Goal: Task Accomplishment & Management: Use online tool/utility

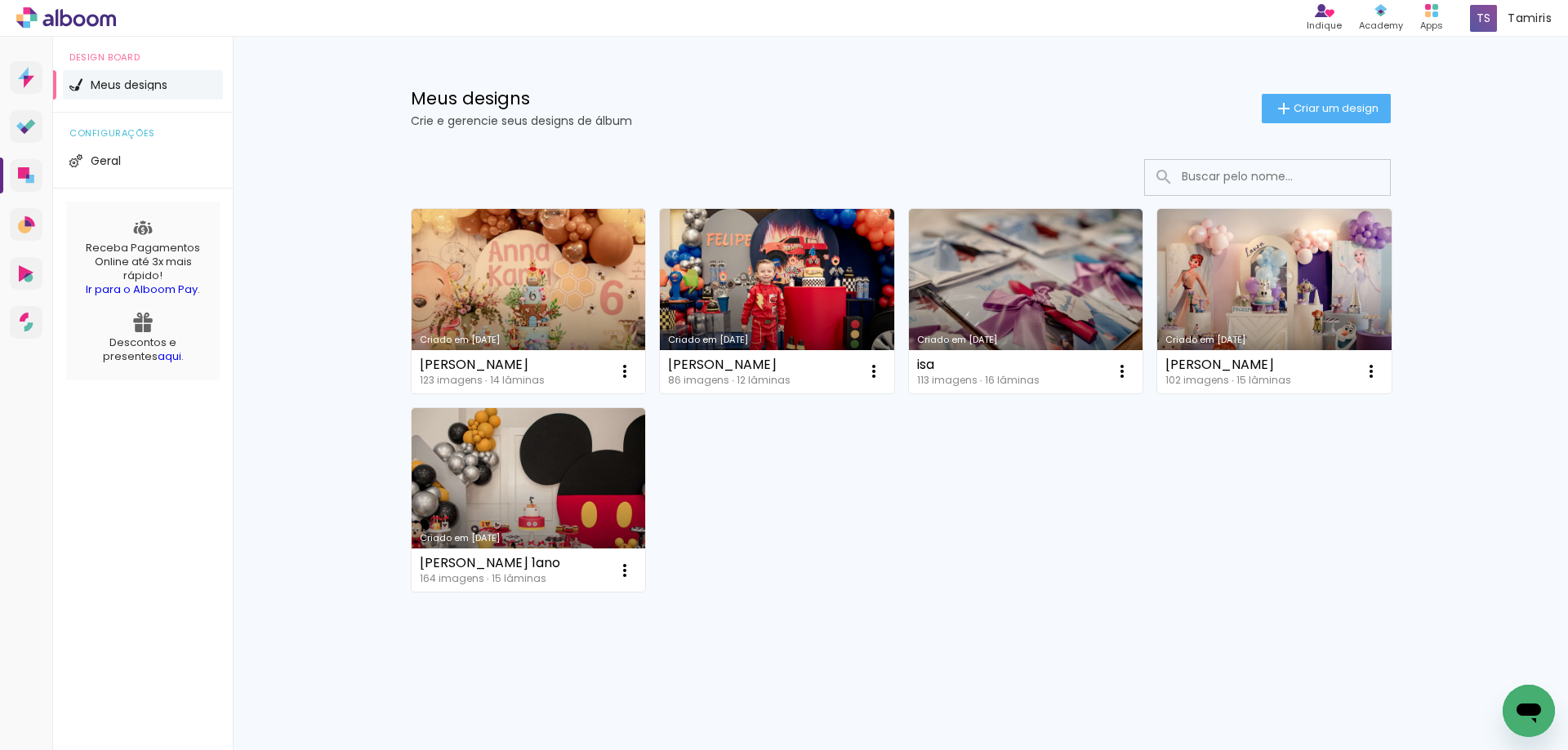
click at [1361, 98] on paper-button "Criar um design" at bounding box center [1326, 108] width 129 height 29
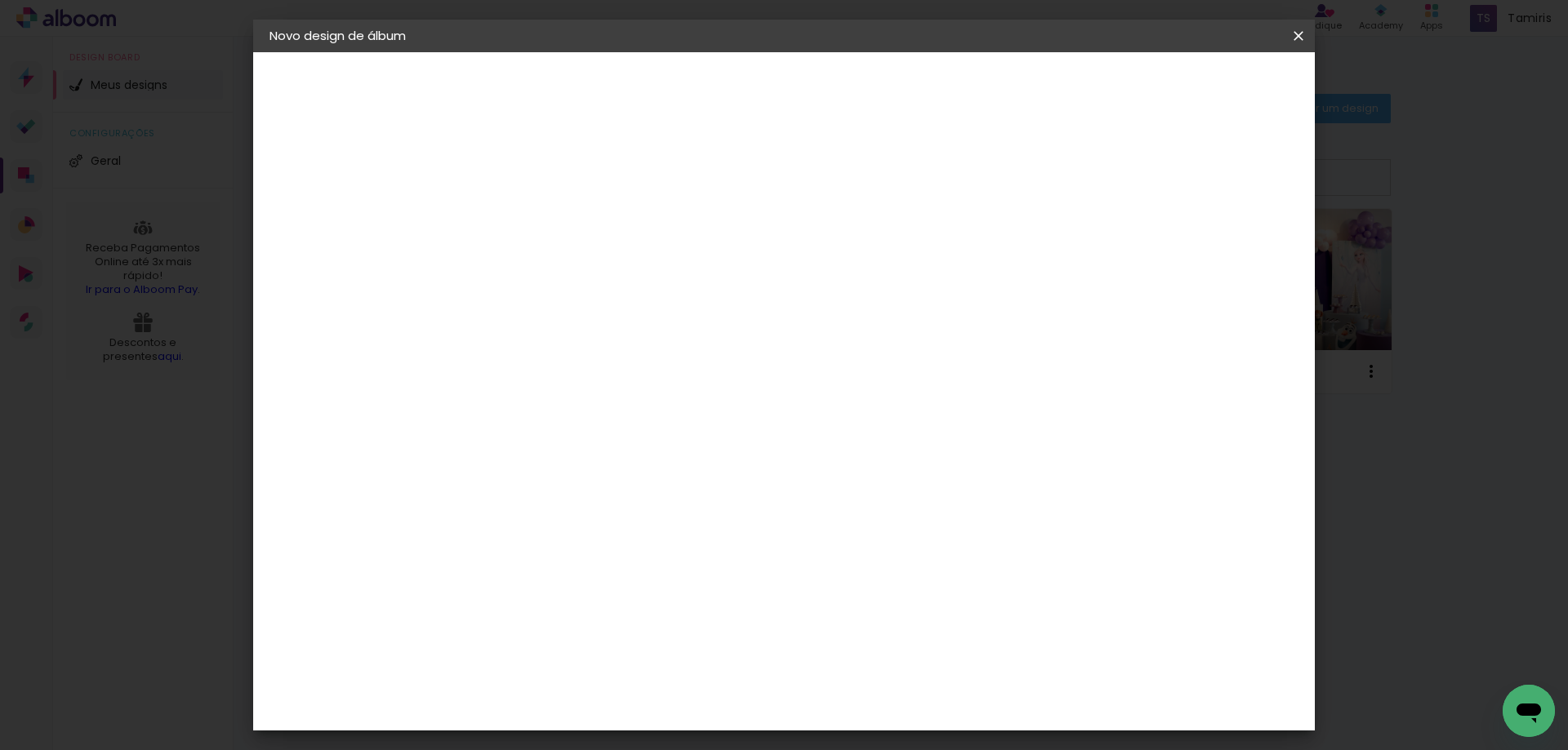
click at [537, 224] on input at bounding box center [537, 219] width 0 height 25
type input "[PERSON_NAME]"
type paper-input "[PERSON_NAME]"
click at [0, 0] on slot "Avançar" at bounding box center [0, 0] width 0 height 0
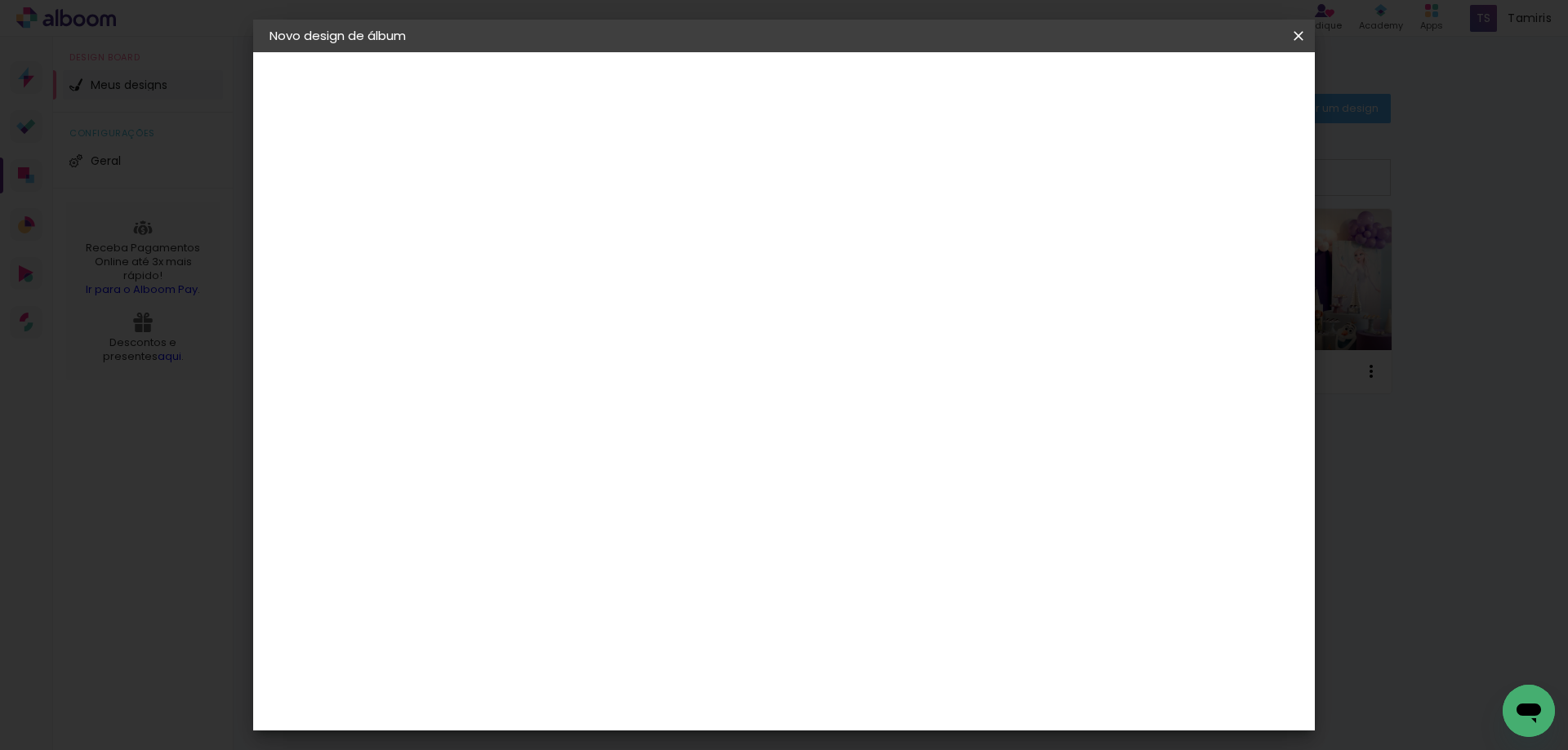
click at [0, 0] on slot "Avançar" at bounding box center [0, 0] width 0 height 0
click at [600, 272] on input "text" at bounding box center [568, 284] width 63 height 25
click at [914, 266] on paper-item "Padrão" at bounding box center [890, 270] width 326 height 33
type input "Padrão"
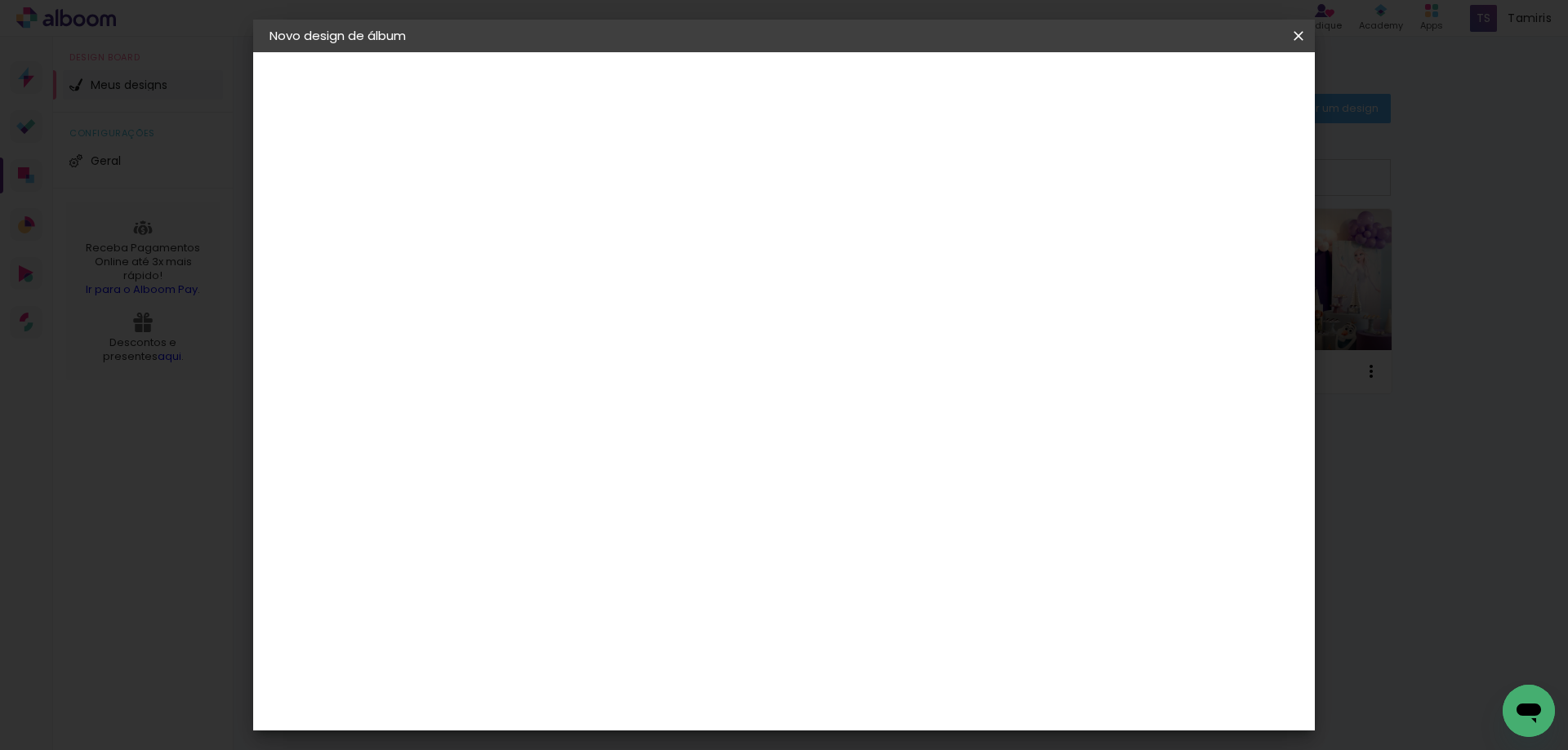
scroll to position [82, 0]
click at [0, 0] on slot "Avançar" at bounding box center [0, 0] width 0 height 0
click at [1197, 88] on span "Iniciar design" at bounding box center [1159, 87] width 74 height 12
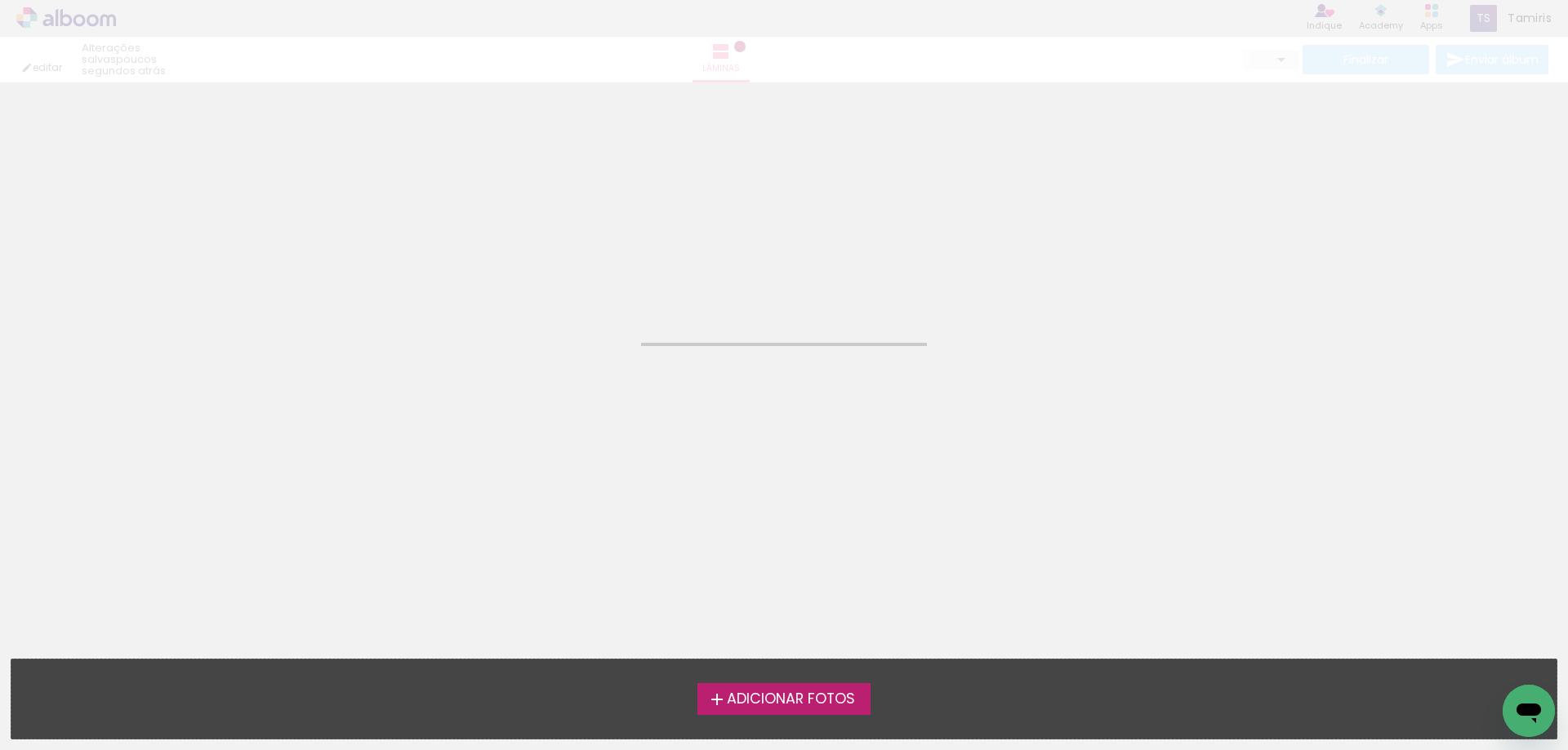
click at [772, 700] on span "Adicionar Fotos" at bounding box center [791, 700] width 129 height 15
click at [0, 0] on input "file" at bounding box center [0, 0] width 0 height 0
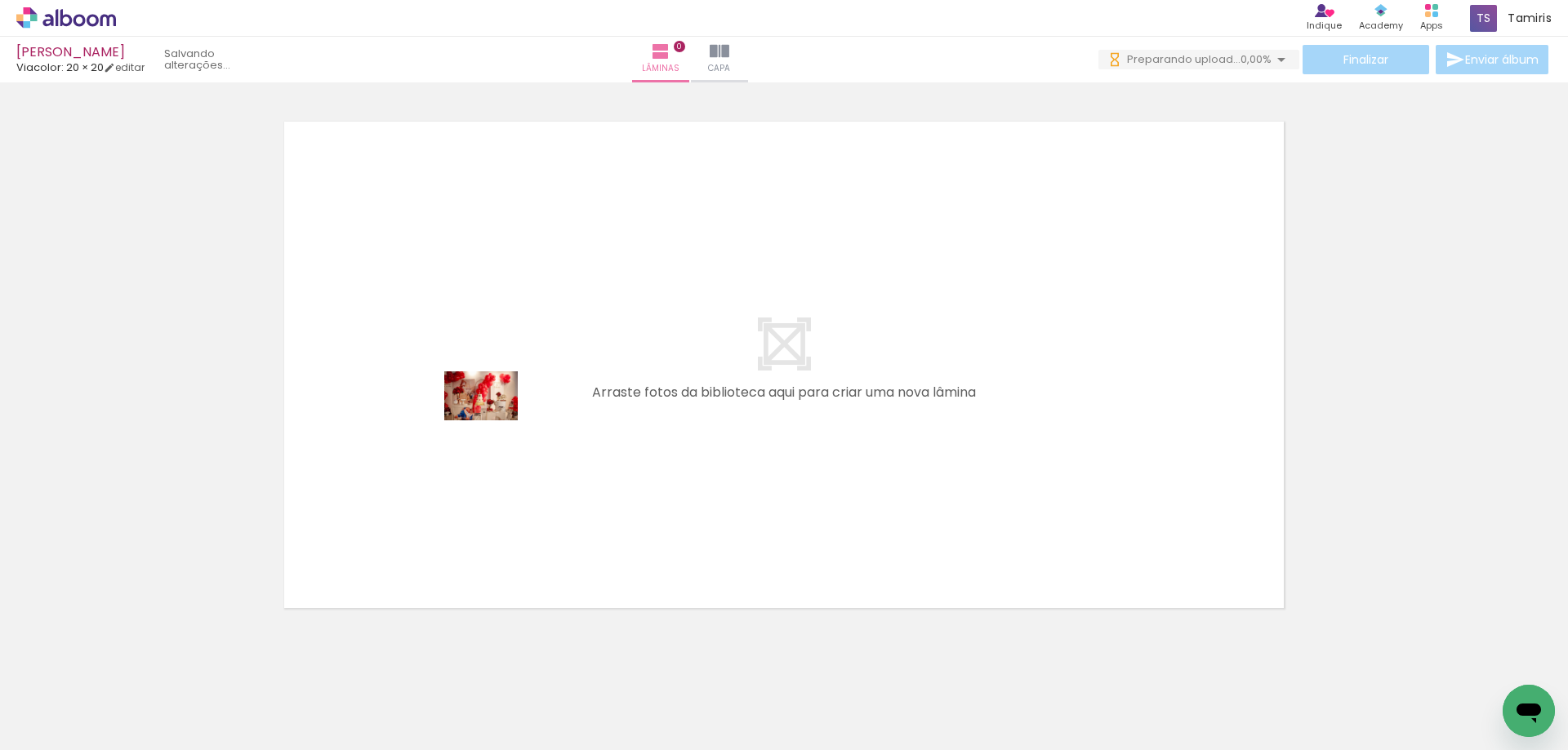
drag, startPoint x: 172, startPoint y: 698, endPoint x: 493, endPoint y: 420, distance: 424.6
click at [493, 420] on quentale-workspace at bounding box center [784, 375] width 1568 height 750
click at [411, 478] on quentale-workspace at bounding box center [784, 375] width 1568 height 750
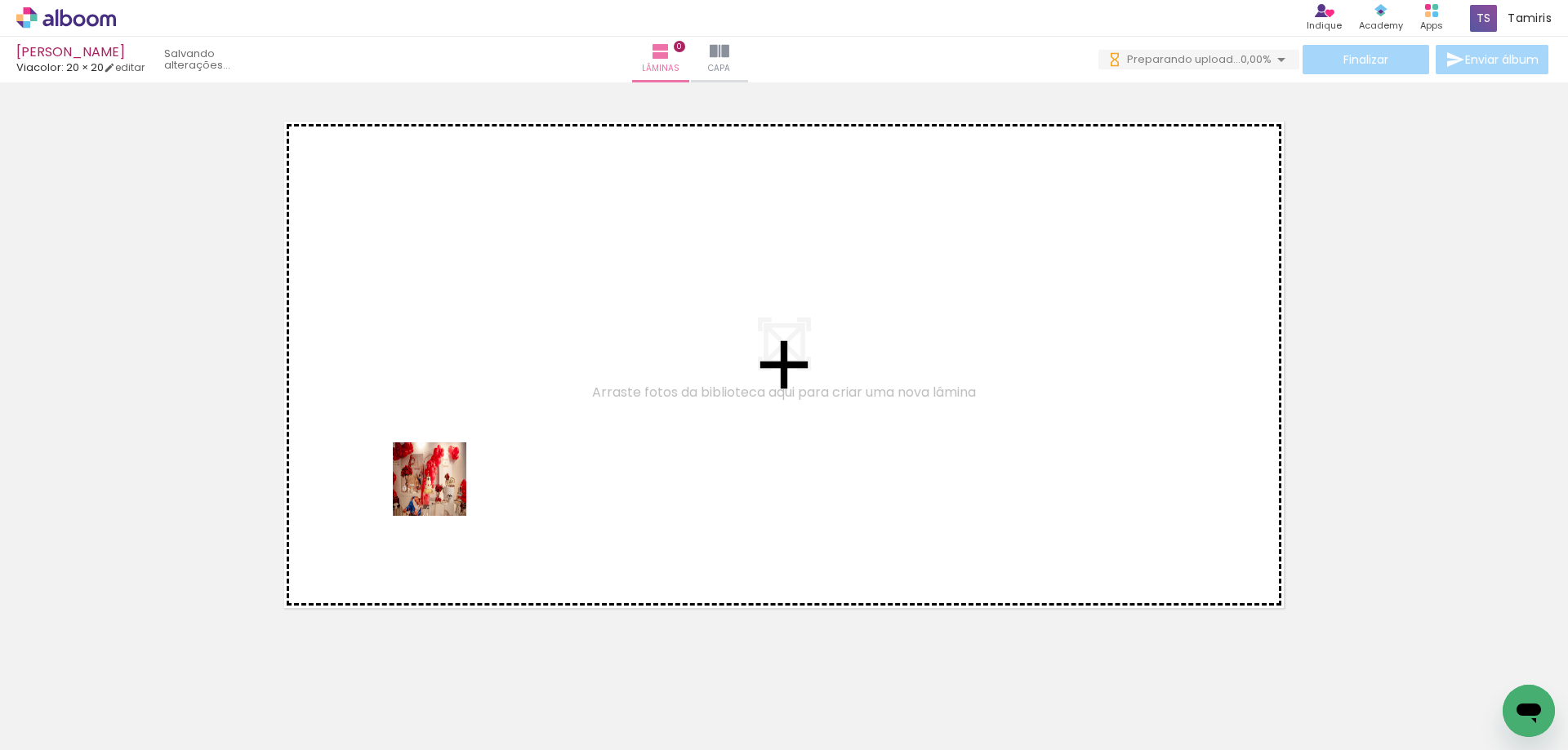
drag, startPoint x: 170, startPoint y: 684, endPoint x: 538, endPoint y: 428, distance: 448.3
click at [538, 428] on quentale-workspace at bounding box center [784, 375] width 1568 height 750
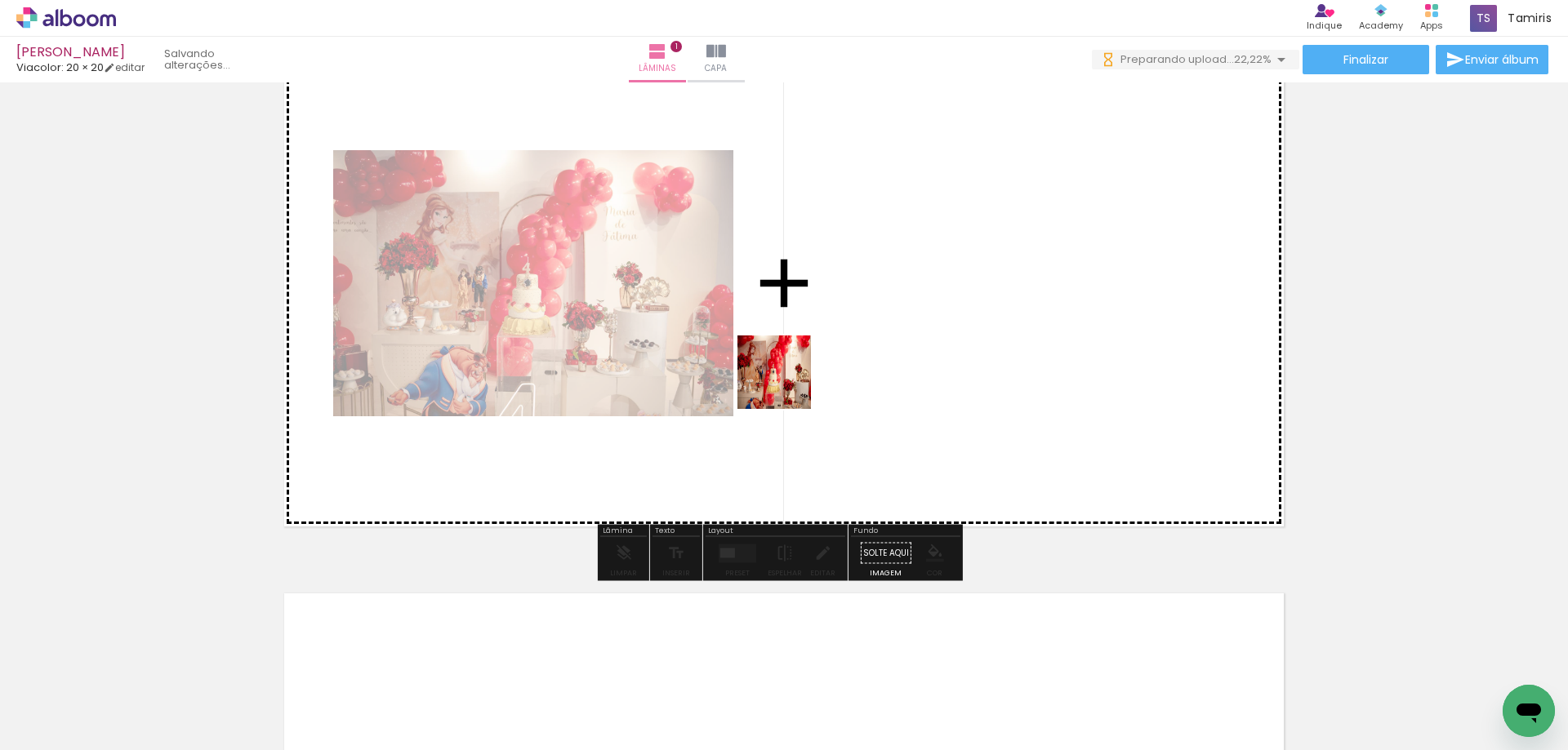
drag, startPoint x: 673, startPoint y: 445, endPoint x: 786, endPoint y: 385, distance: 127.9
click at [786, 385] on quentale-workspace at bounding box center [784, 375] width 1568 height 750
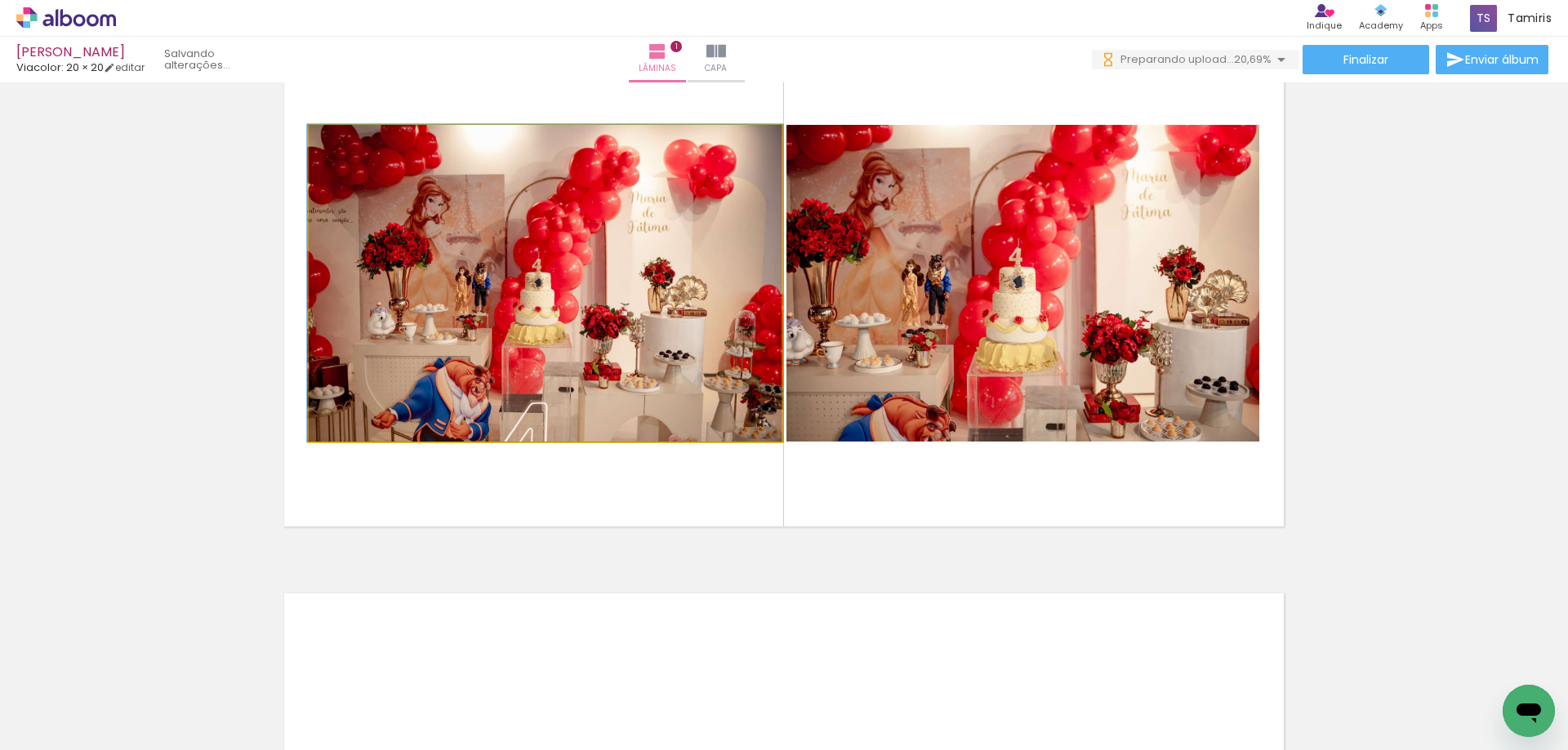
drag, startPoint x: 648, startPoint y: 300, endPoint x: 280, endPoint y: 697, distance: 541.3
click at [267, 697] on quentale-workspace at bounding box center [784, 375] width 1568 height 750
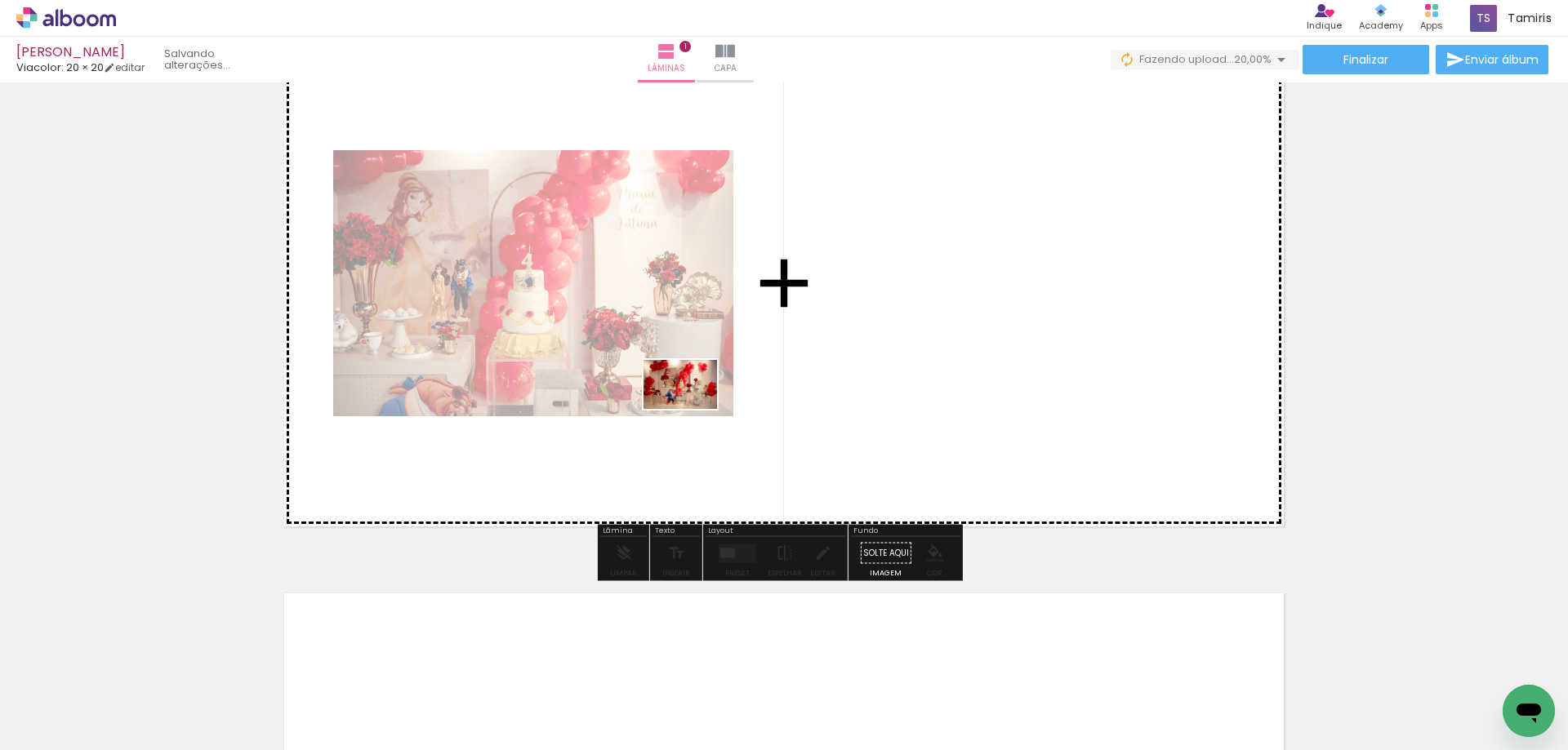
drag, startPoint x: 394, startPoint y: 658, endPoint x: 693, endPoint y: 409, distance: 389.1
click at [693, 409] on quentale-workspace at bounding box center [784, 375] width 1568 height 750
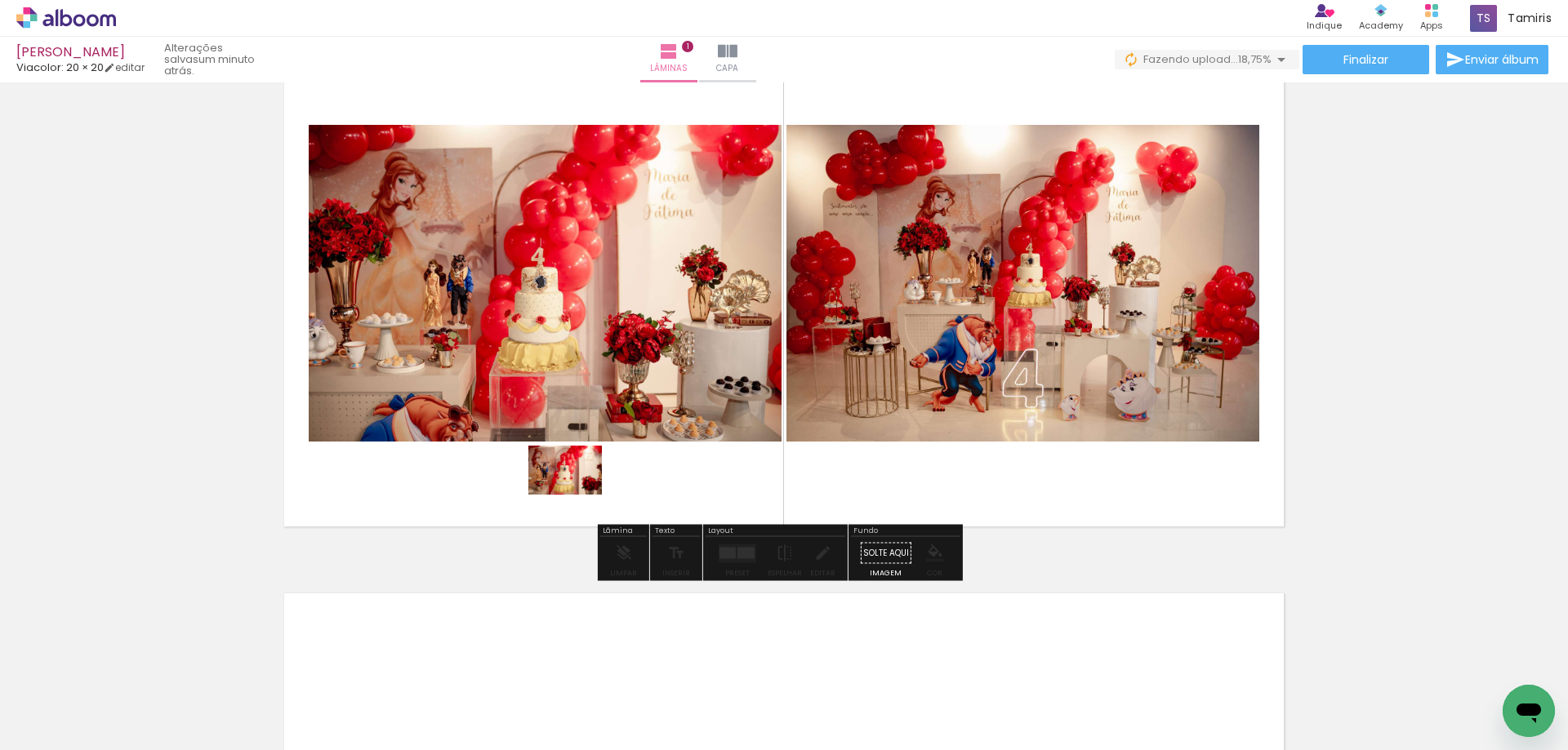
click at [577, 495] on quentale-workspace at bounding box center [784, 375] width 1568 height 750
click at [708, 466] on quentale-workspace at bounding box center [784, 375] width 1568 height 750
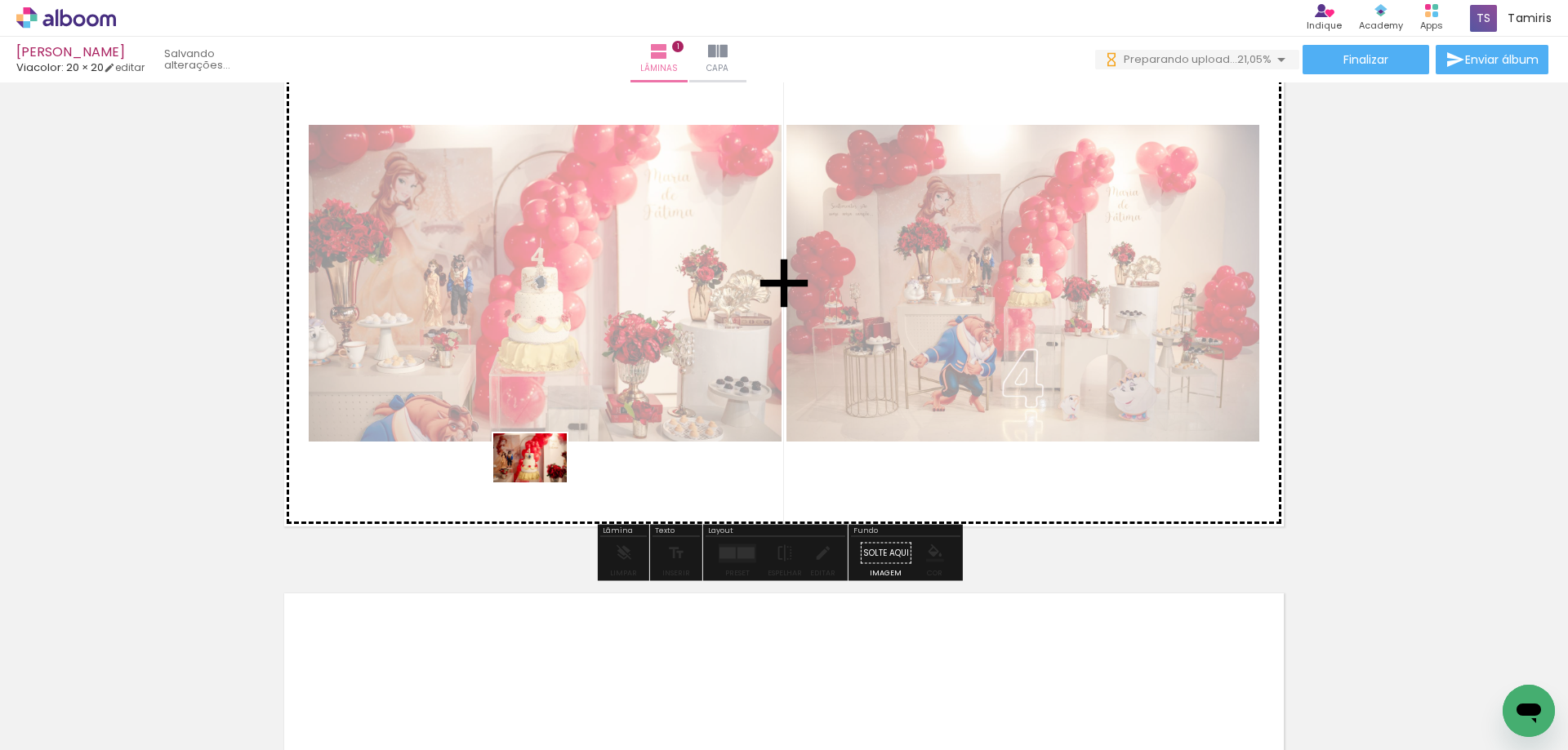
click at [542, 482] on quentale-workspace at bounding box center [784, 375] width 1568 height 750
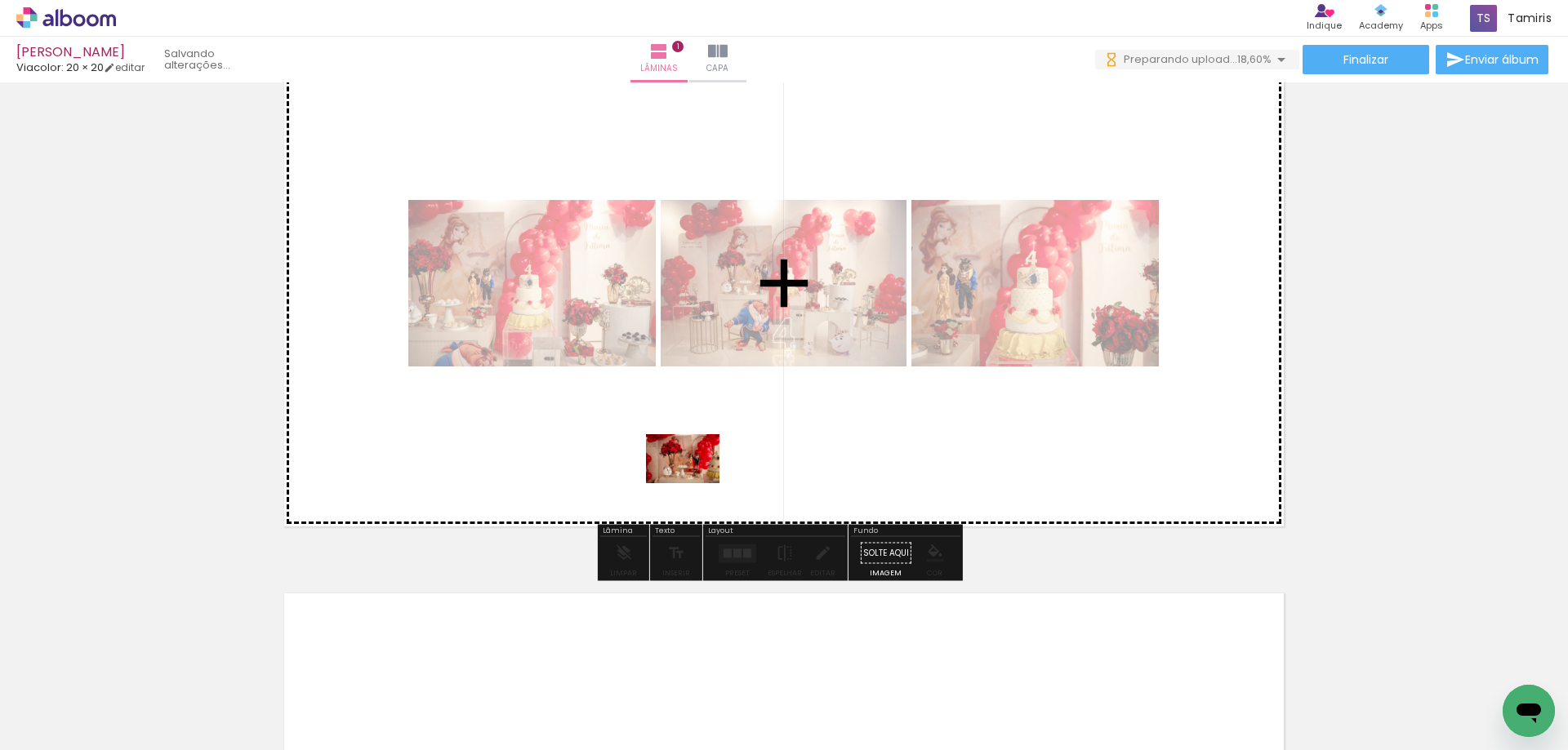
drag, startPoint x: 543, startPoint y: 704, endPoint x: 695, endPoint y: 483, distance: 268.2
click at [695, 483] on quentale-workspace at bounding box center [784, 375] width 1568 height 750
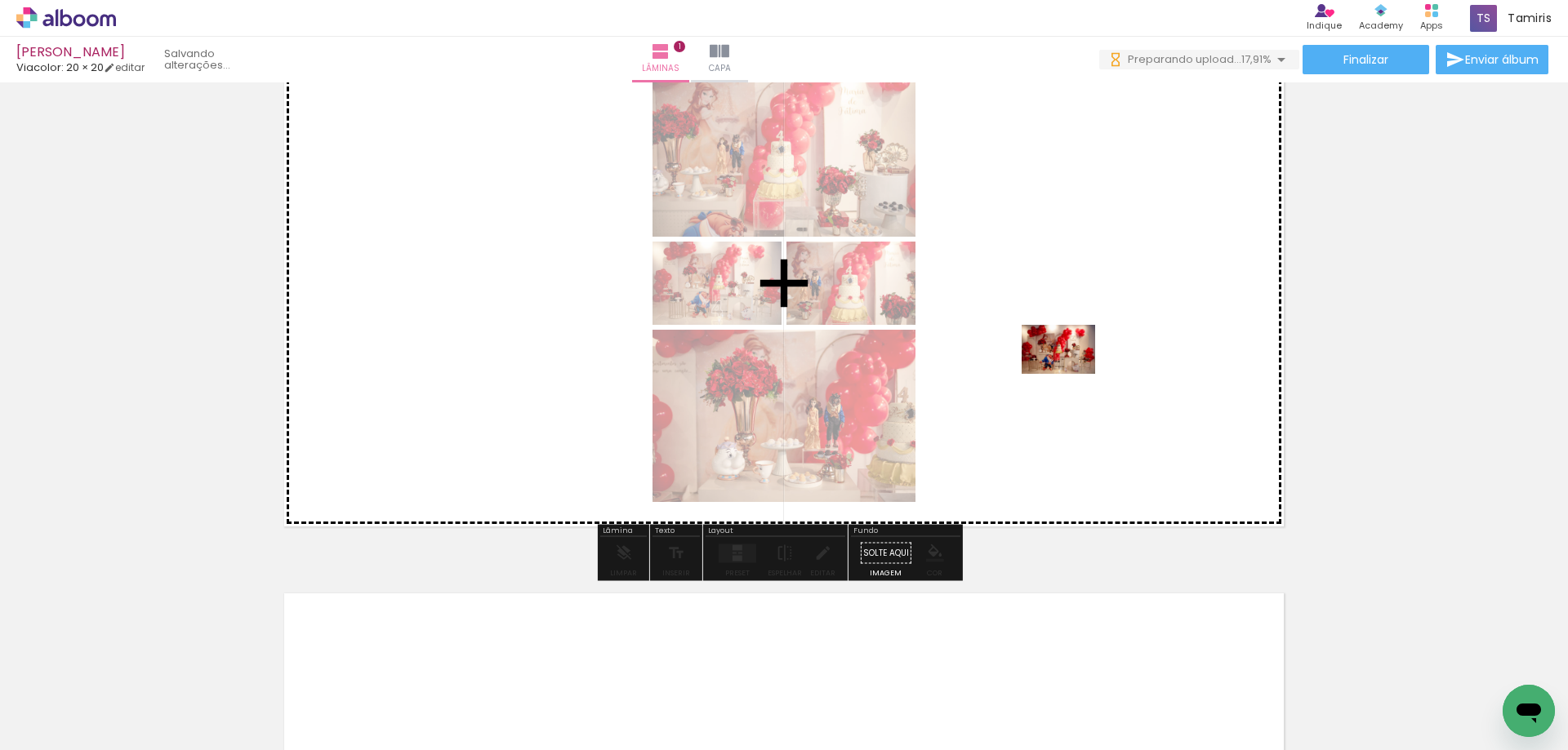
drag, startPoint x: 650, startPoint y: 708, endPoint x: 1071, endPoint y: 374, distance: 537.4
click at [1071, 374] on quentale-workspace at bounding box center [784, 375] width 1568 height 750
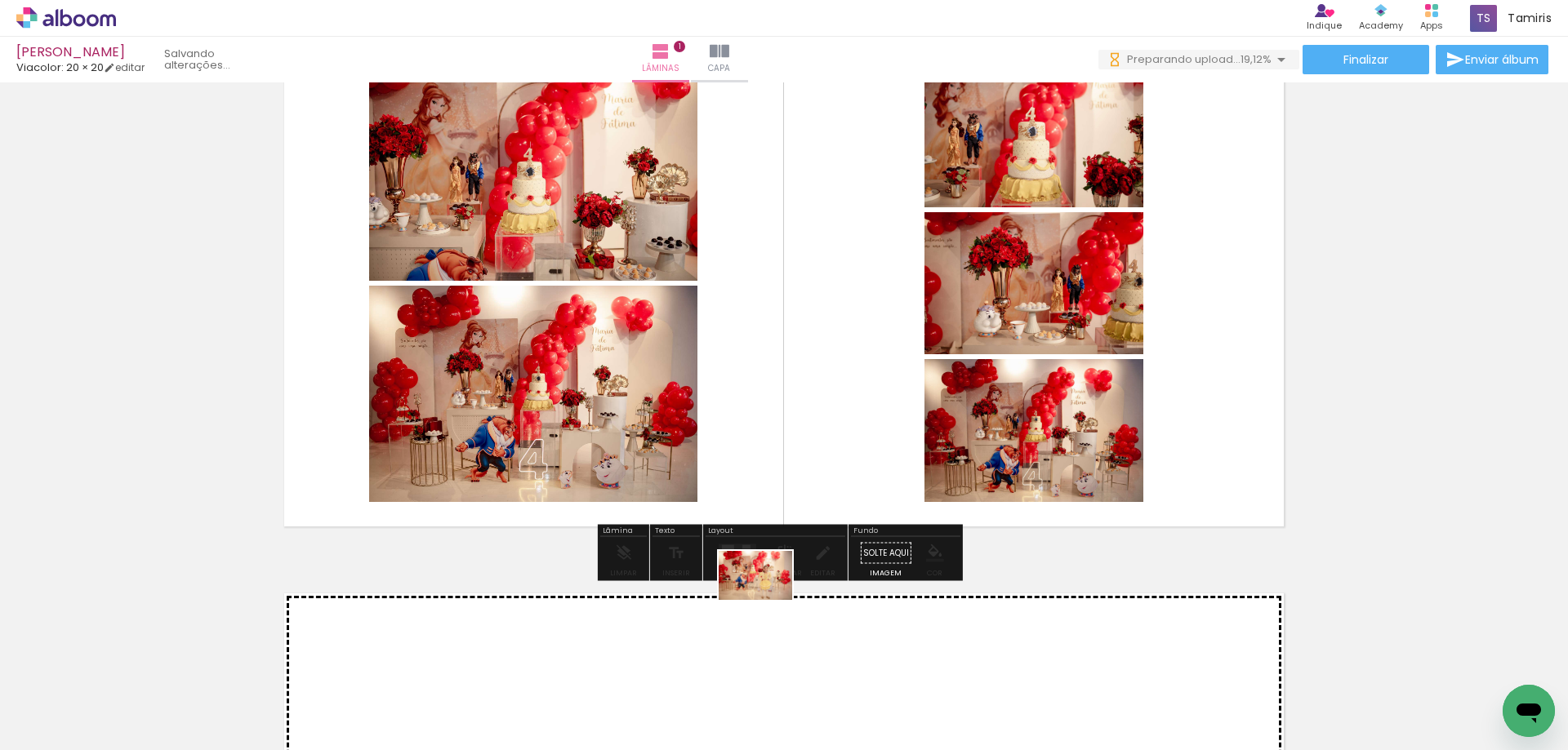
drag, startPoint x: 735, startPoint y: 695, endPoint x: 728, endPoint y: 711, distance: 17.5
click at [728, 711] on div at bounding box center [712, 696] width 81 height 54
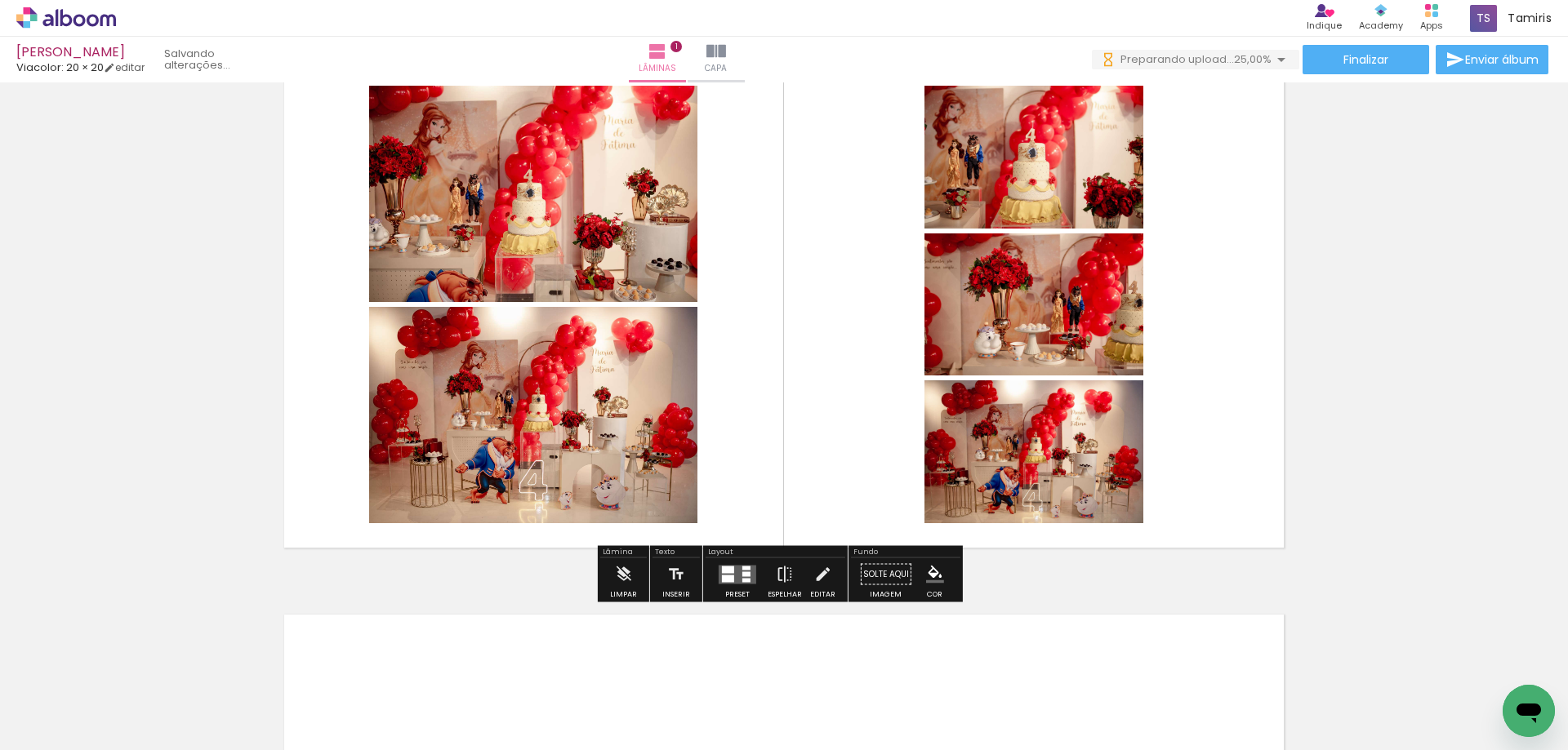
click at [743, 572] on div at bounding box center [747, 574] width 8 height 5
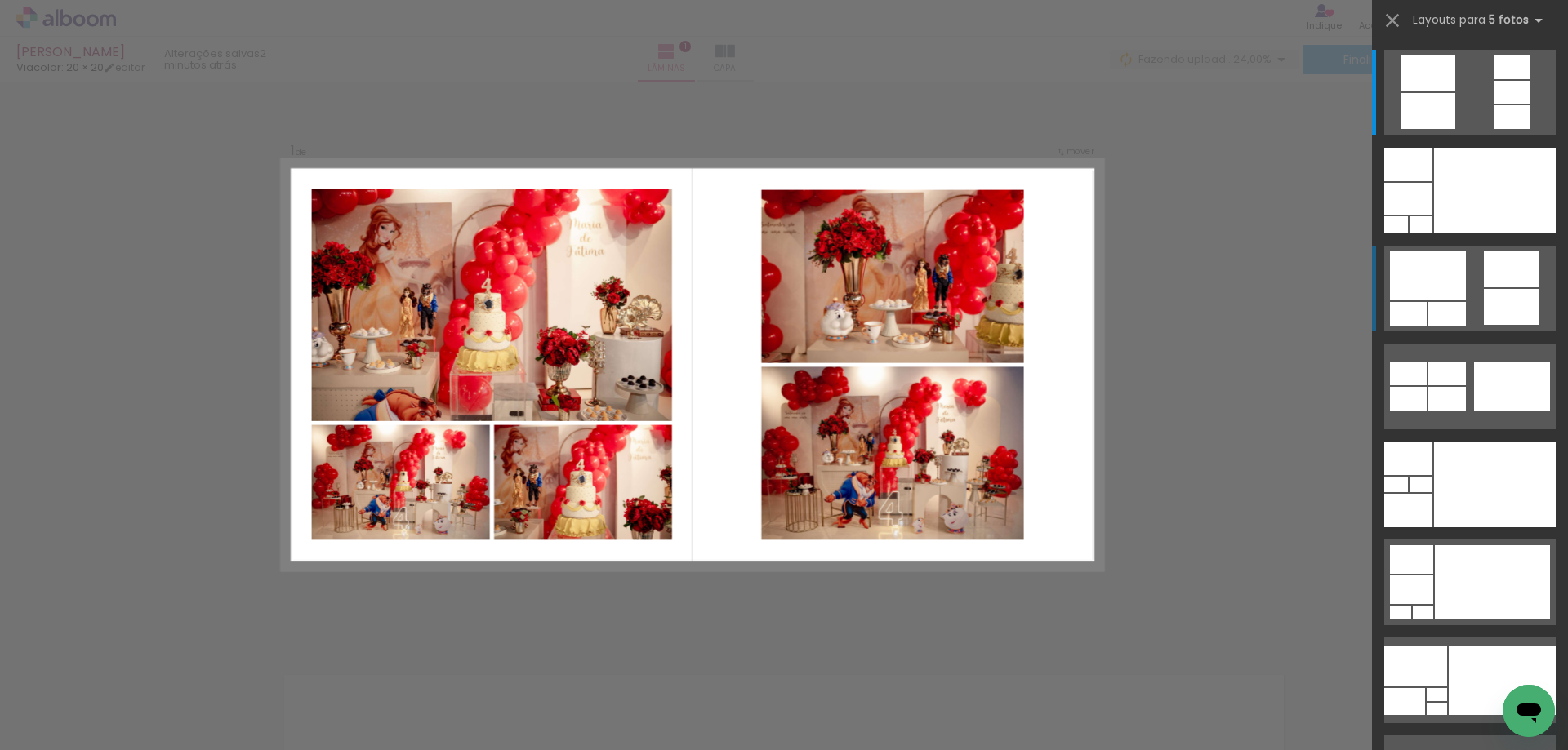
click at [1505, 279] on div at bounding box center [1511, 269] width 56 height 36
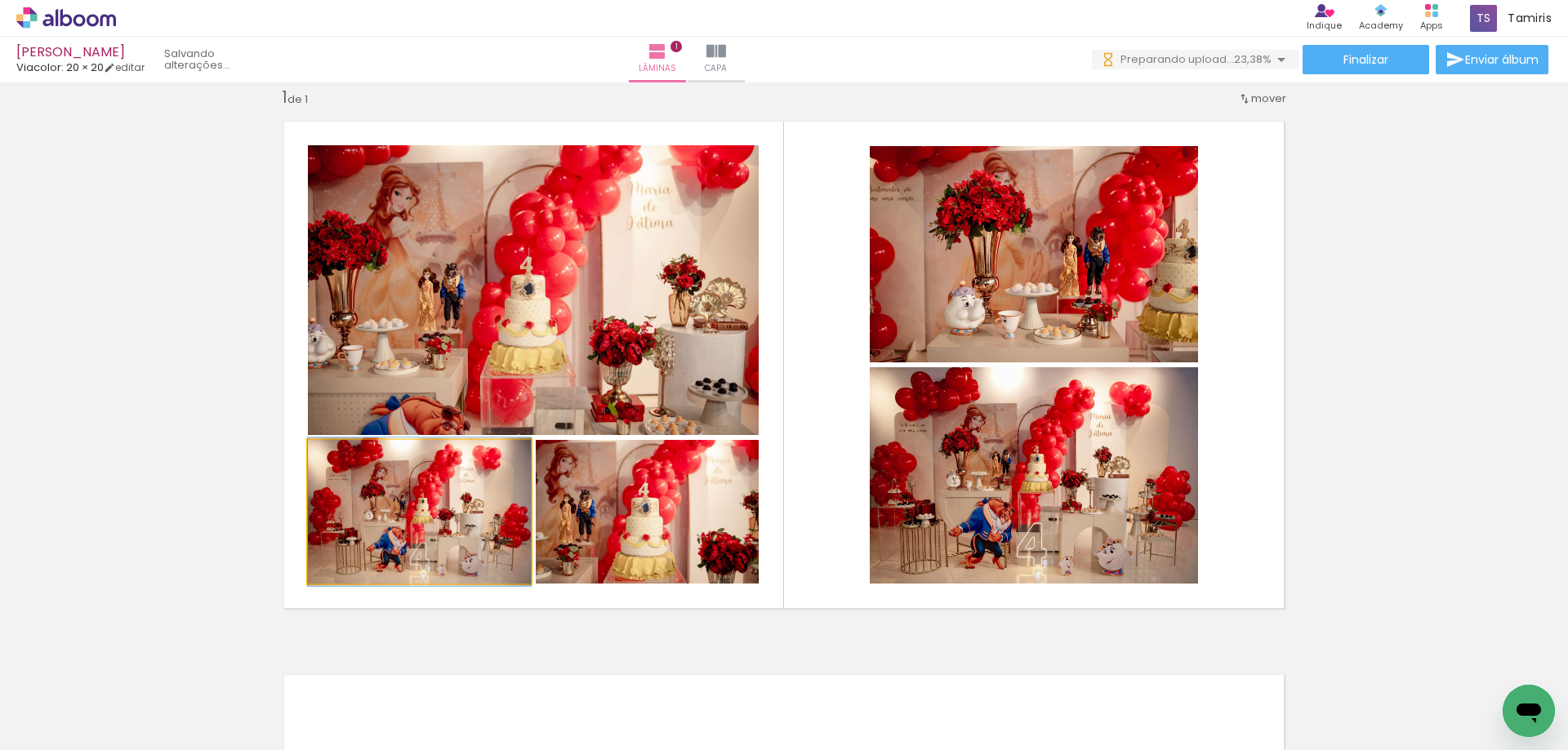
drag, startPoint x: 441, startPoint y: 532, endPoint x: 456, endPoint y: 704, distance: 172.7
click at [456, 704] on quentale-workspace at bounding box center [784, 375] width 1568 height 750
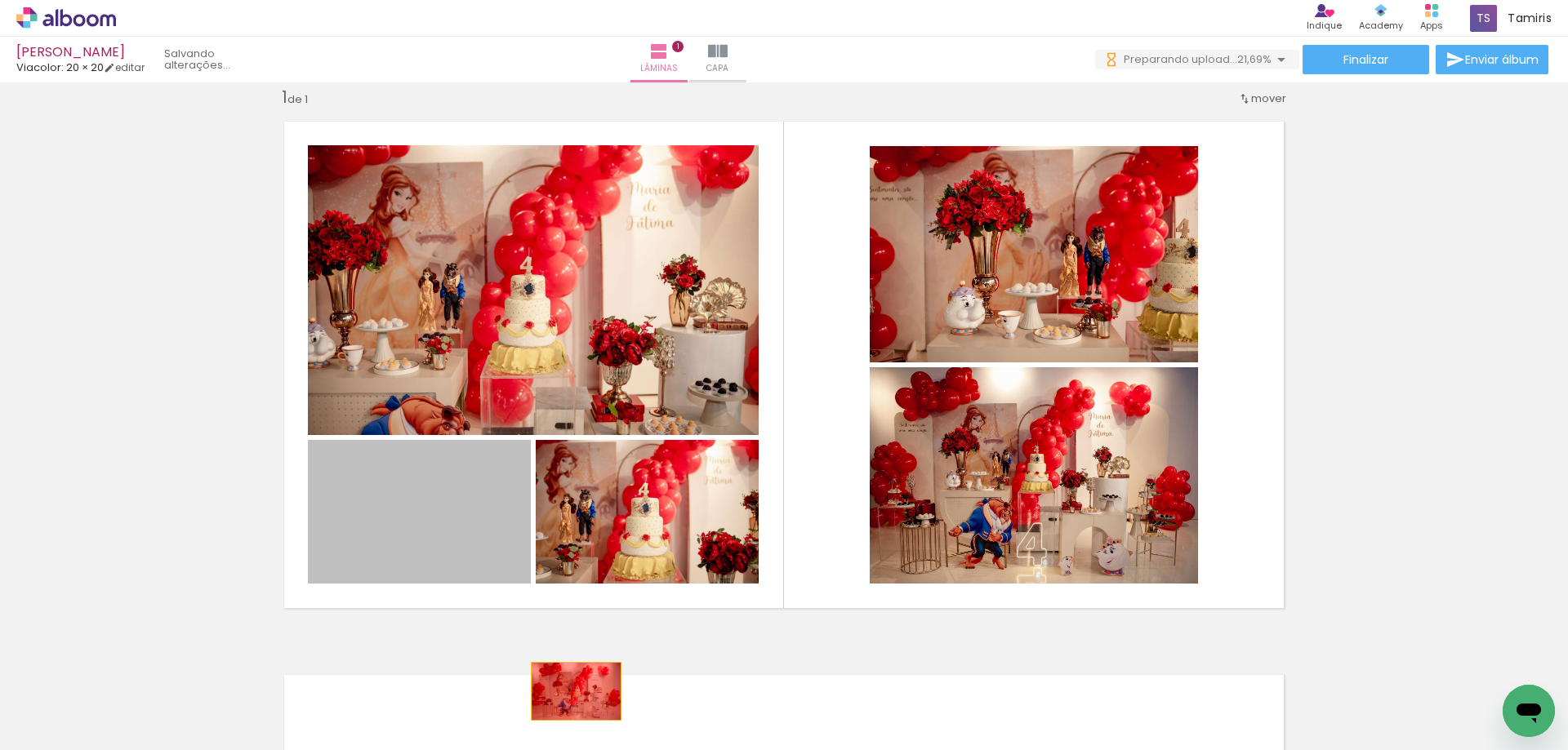
drag, startPoint x: 441, startPoint y: 496, endPoint x: 570, endPoint y: 692, distance: 234.6
click at [570, 692] on quentale-workspace at bounding box center [784, 375] width 1568 height 750
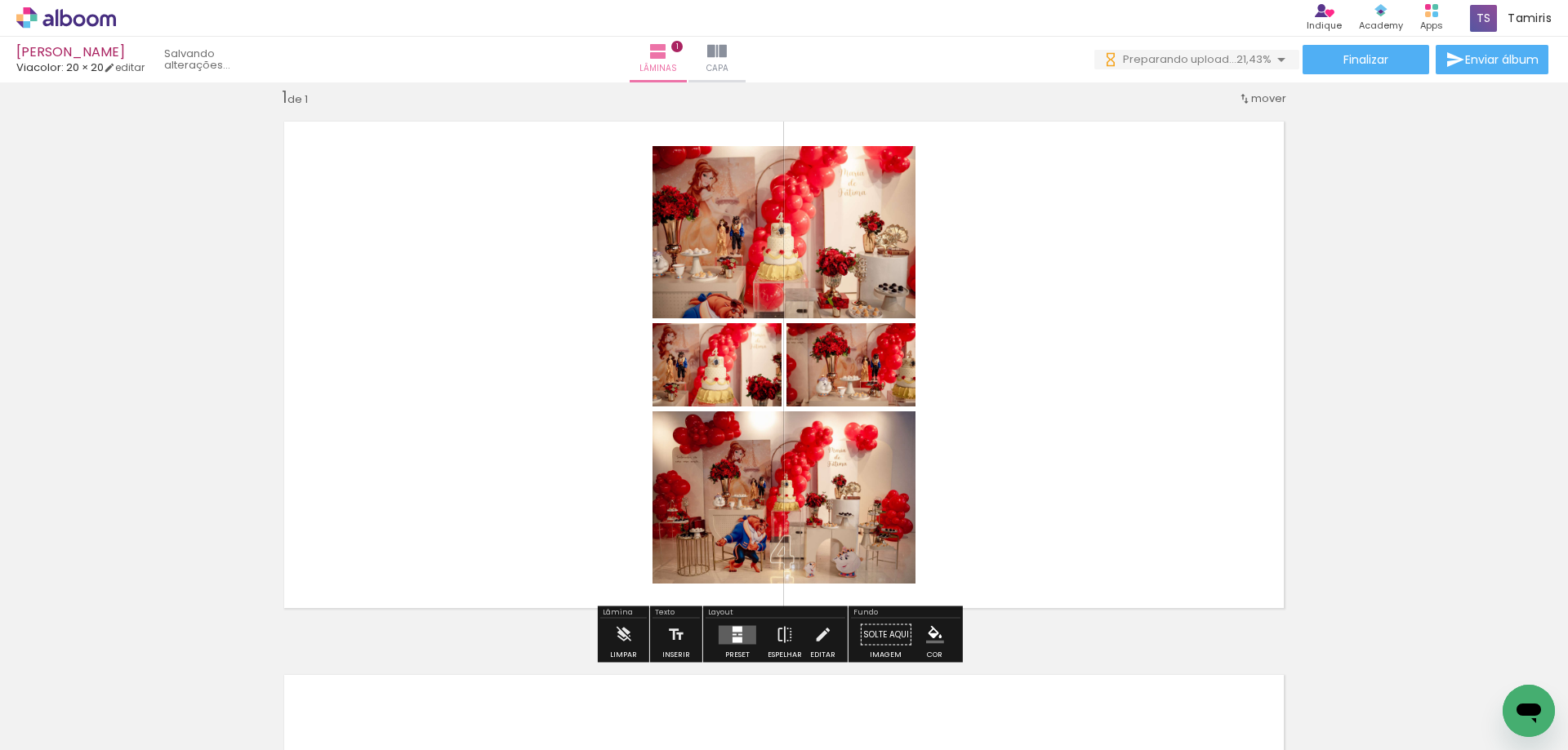
click at [728, 625] on div at bounding box center [737, 635] width 44 height 33
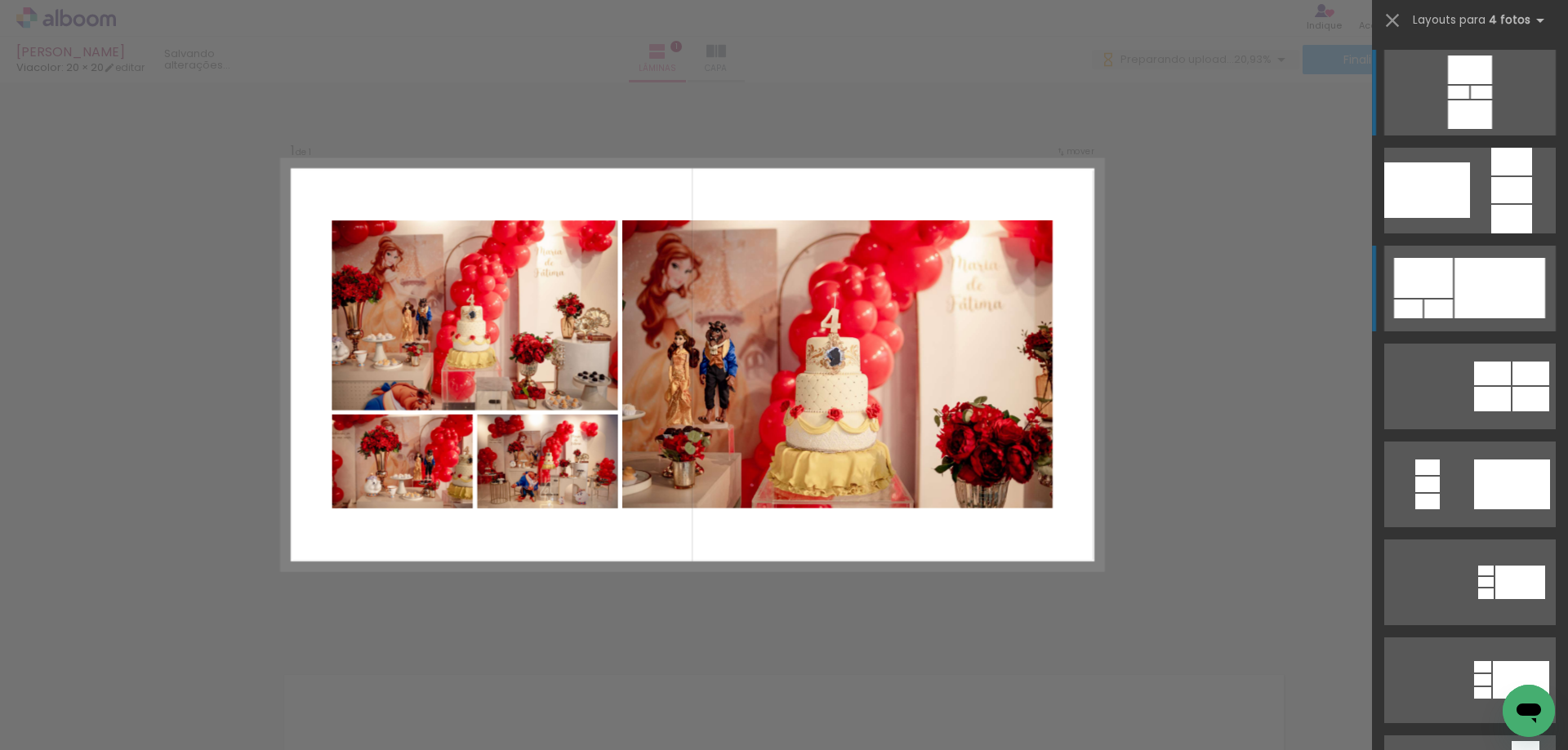
click at [1505, 290] on div at bounding box center [1500, 288] width 91 height 60
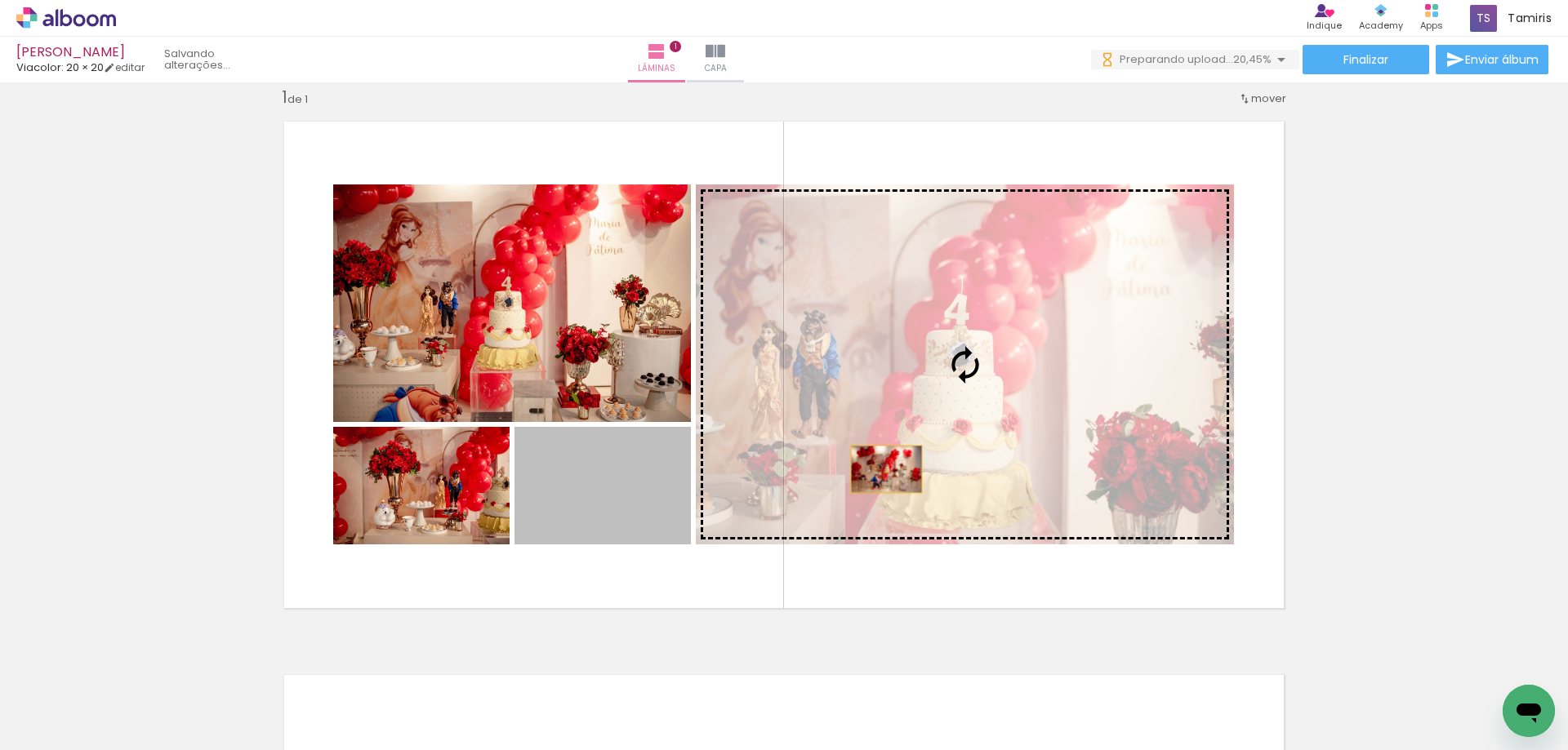
drag, startPoint x: 597, startPoint y: 500, endPoint x: 955, endPoint y: 459, distance: 360.3
click at [0, 0] on slot at bounding box center [0, 0] width 0 height 0
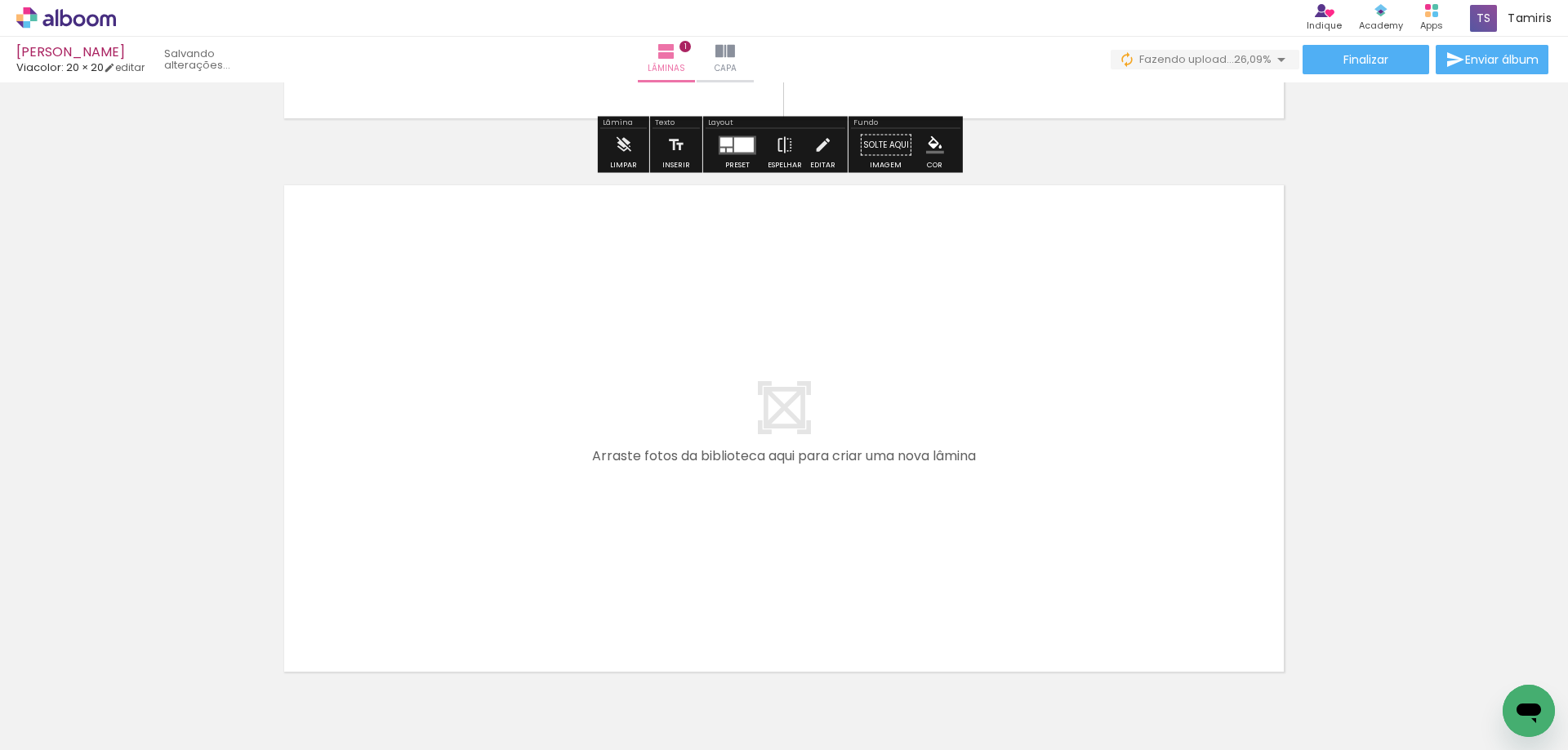
drag, startPoint x: 731, startPoint y: 707, endPoint x: 769, endPoint y: 516, distance: 194.7
click at [769, 516] on quentale-workspace at bounding box center [784, 375] width 1568 height 750
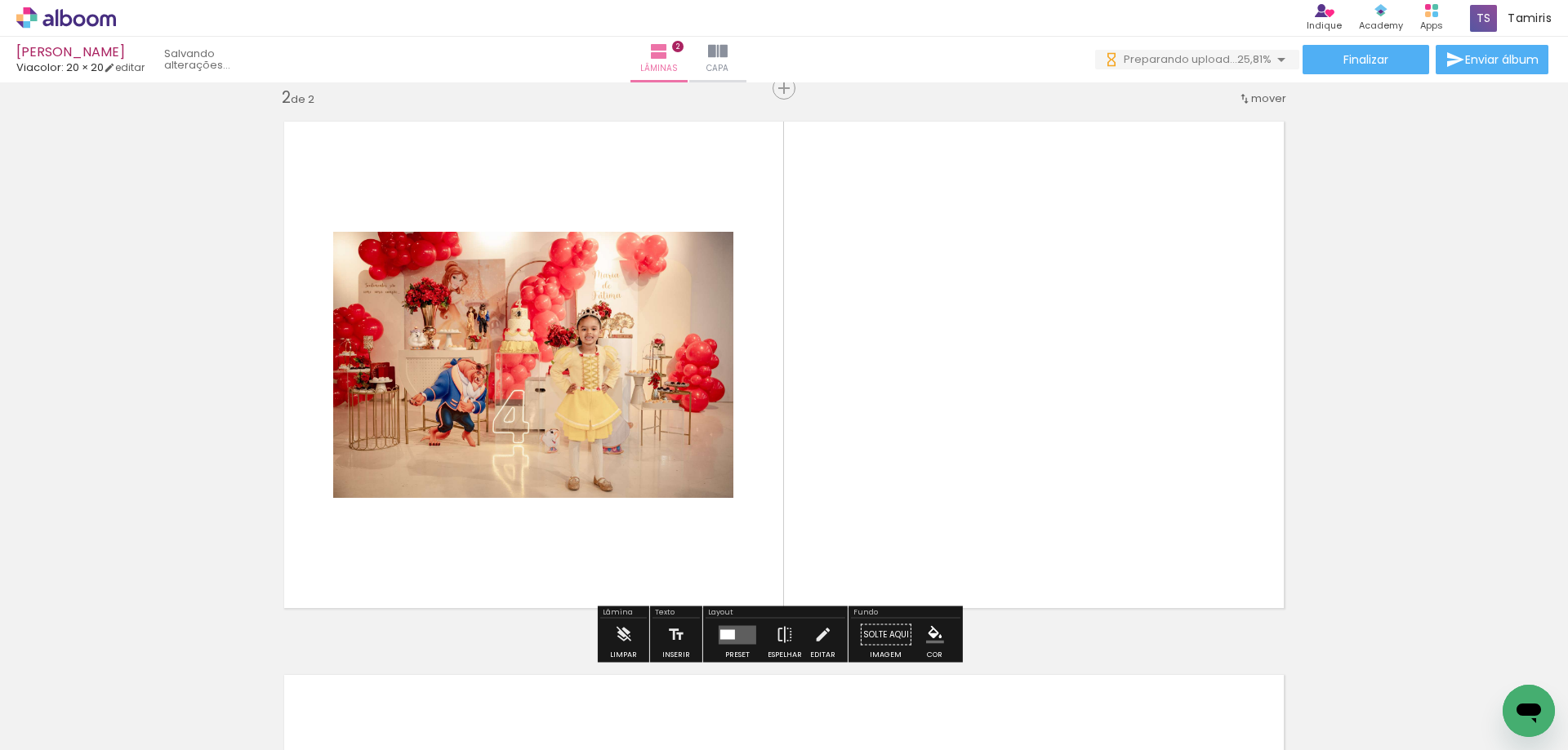
drag, startPoint x: 882, startPoint y: 541, endPoint x: 909, endPoint y: 473, distance: 73.2
click at [909, 473] on quentale-workspace at bounding box center [784, 375] width 1568 height 750
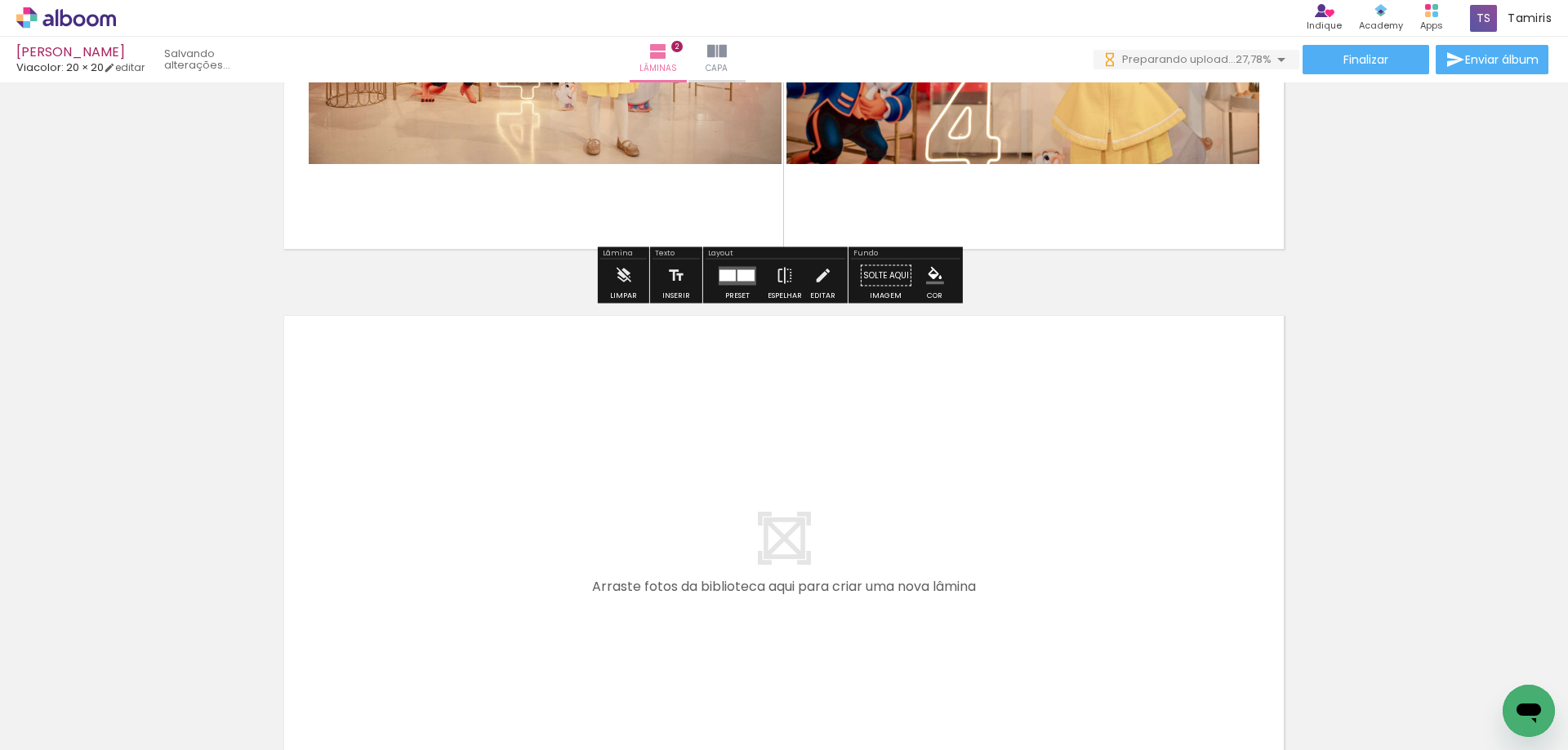
scroll to position [502, 0]
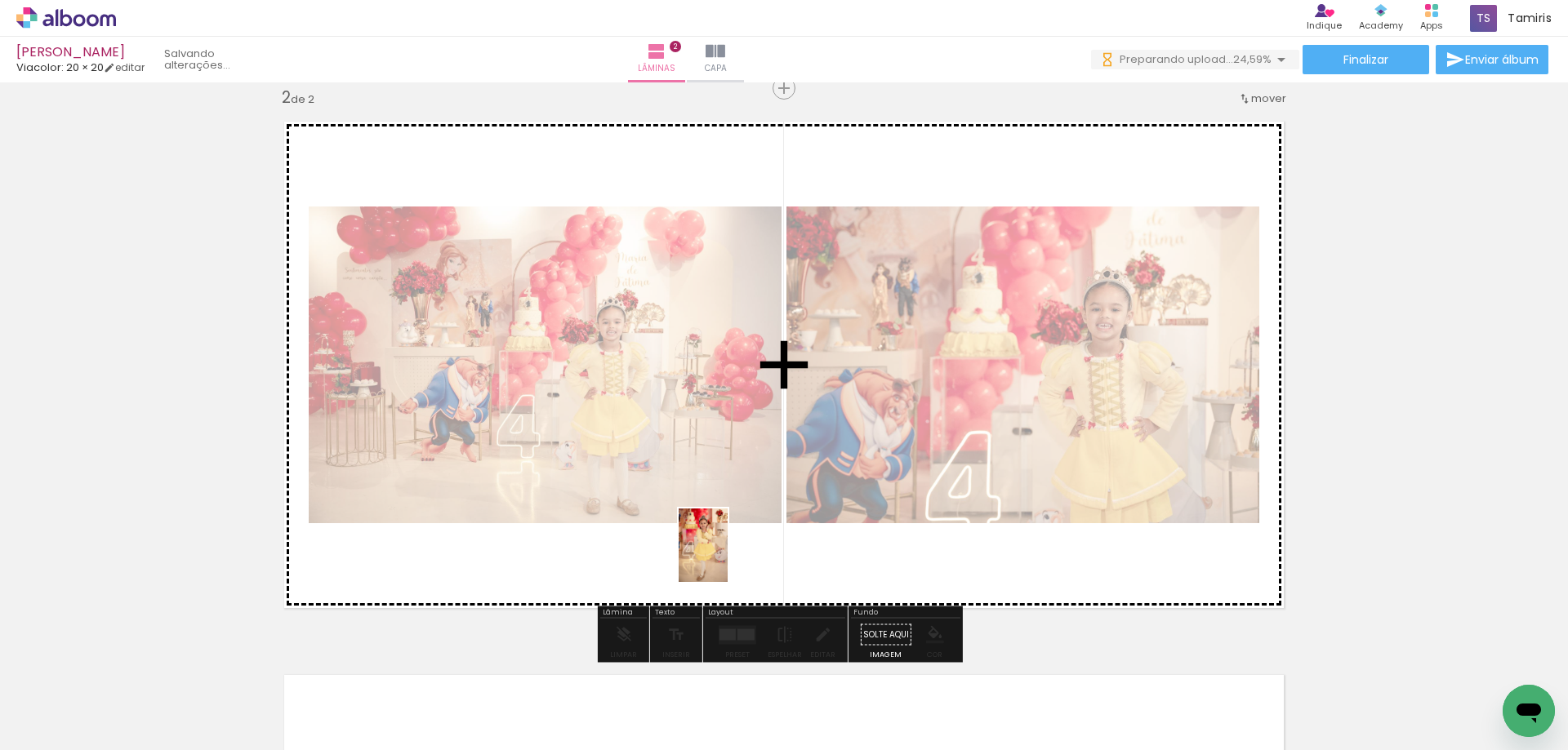
drag, startPoint x: 727, startPoint y: 523, endPoint x: 728, endPoint y: 557, distance: 34.0
click at [728, 557] on quentale-workspace at bounding box center [784, 375] width 1568 height 750
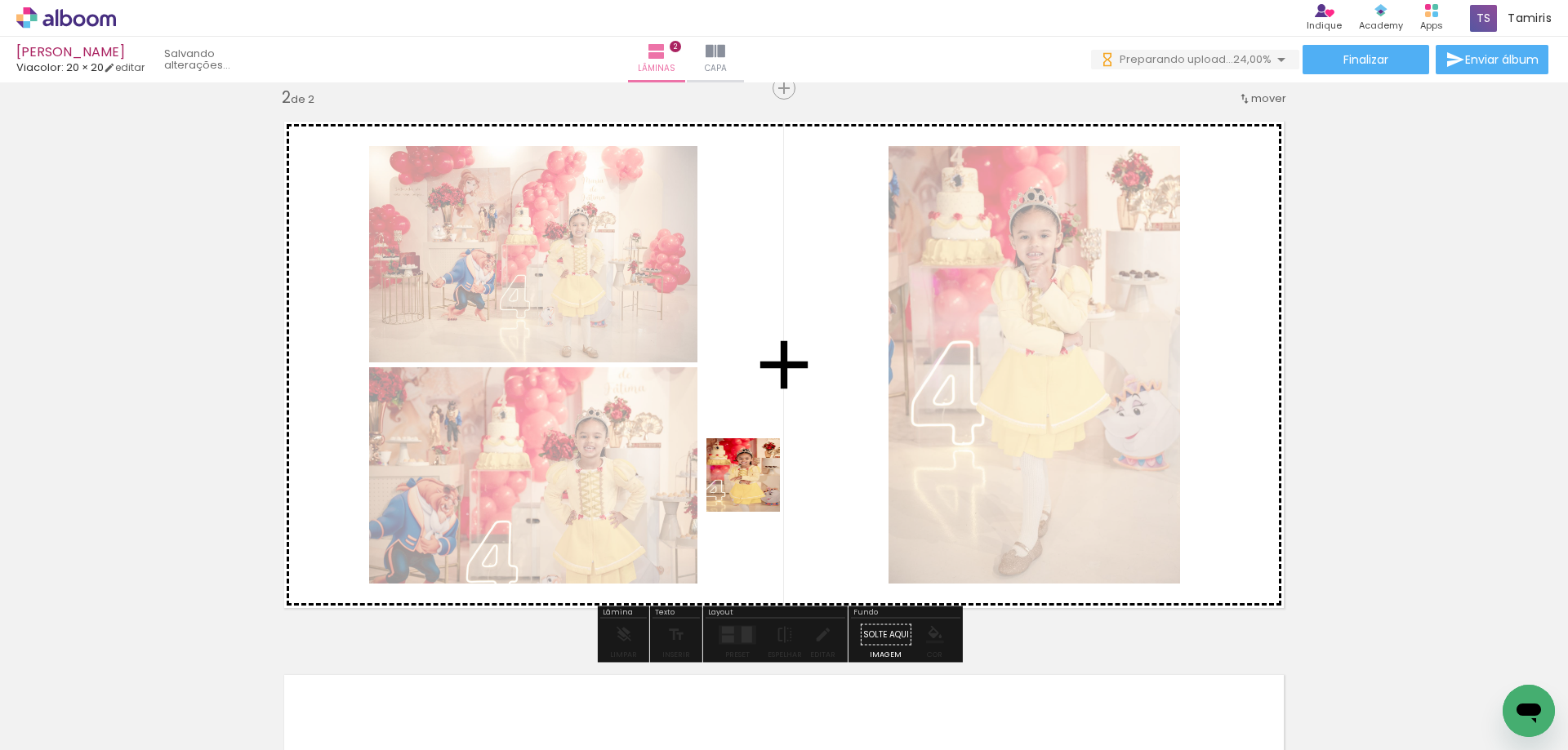
drag, startPoint x: 748, startPoint y: 537, endPoint x: 755, endPoint y: 487, distance: 50.5
click at [755, 487] on quentale-workspace at bounding box center [784, 375] width 1568 height 750
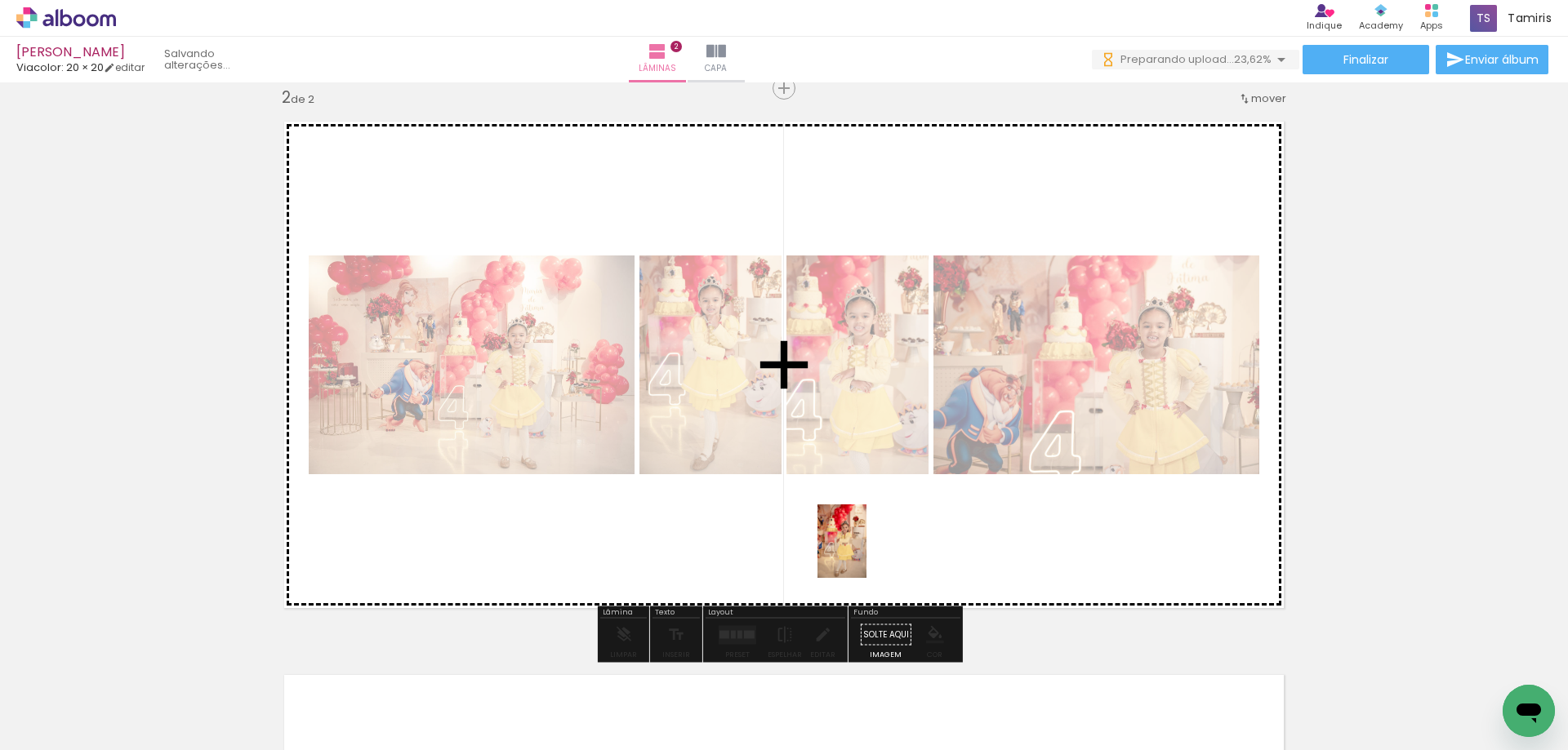
click at [866, 554] on quentale-workspace at bounding box center [784, 375] width 1568 height 750
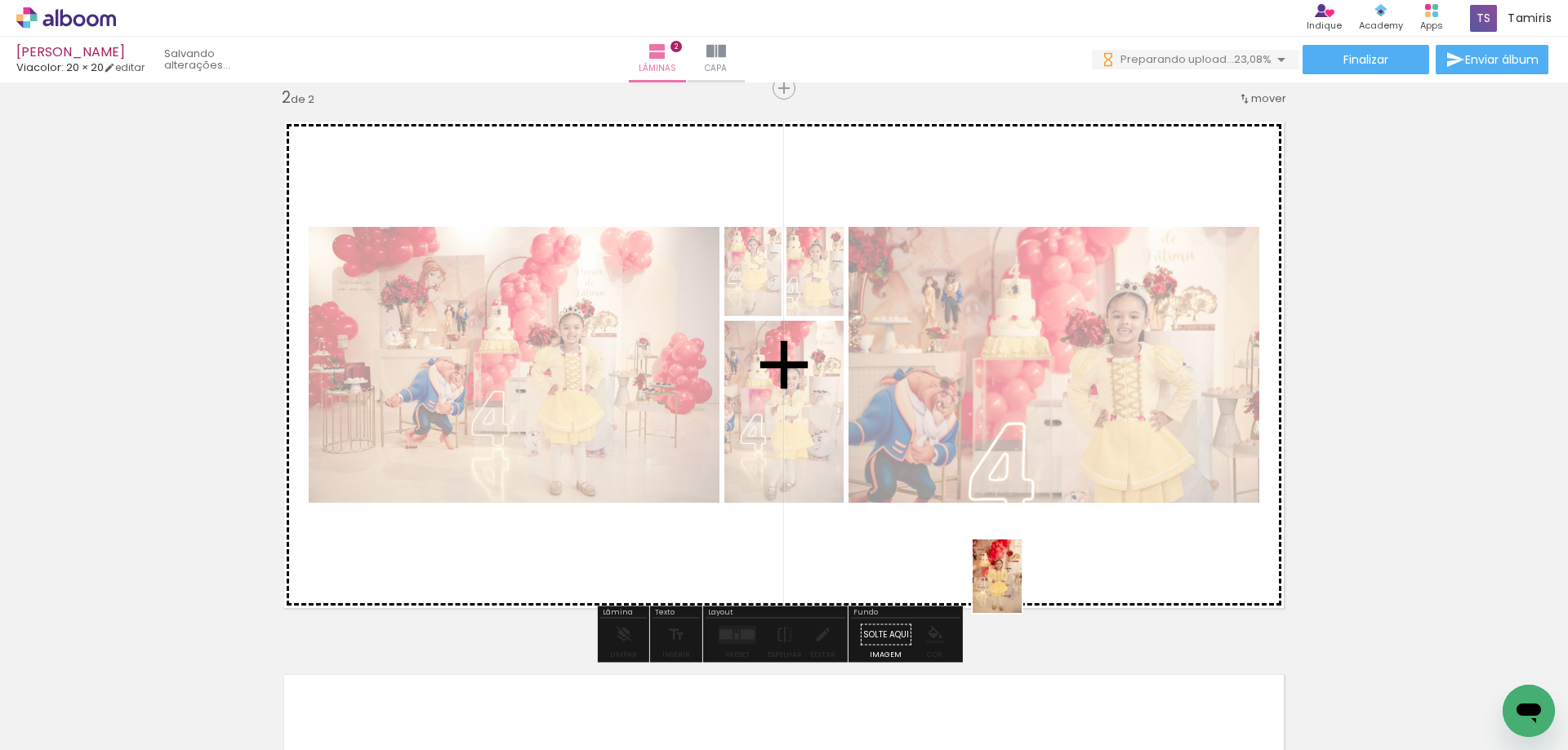
drag, startPoint x: 910, startPoint y: 707, endPoint x: 1021, endPoint y: 589, distance: 162.0
click at [1021, 589] on quentale-workspace at bounding box center [784, 375] width 1568 height 750
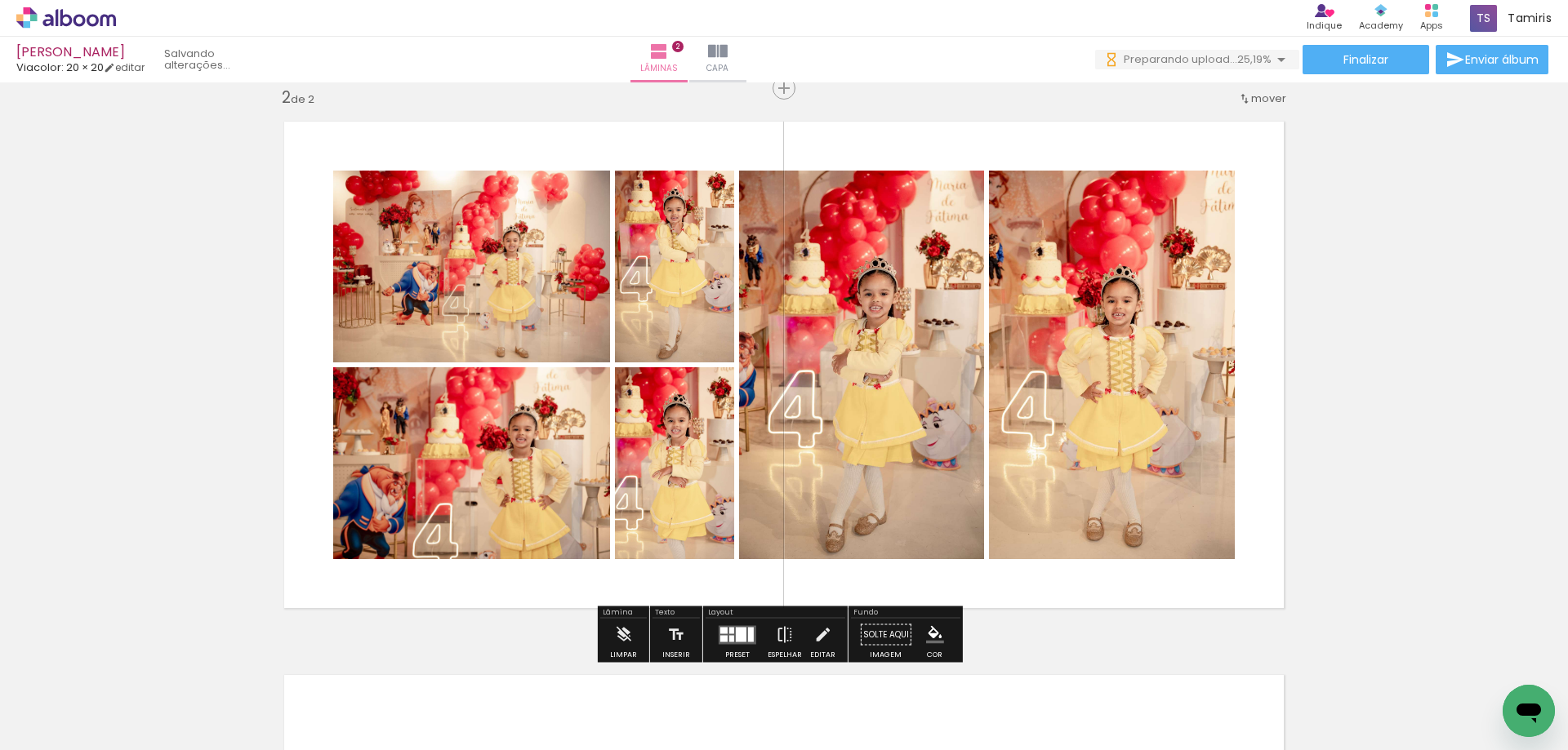
scroll to position [0, 0]
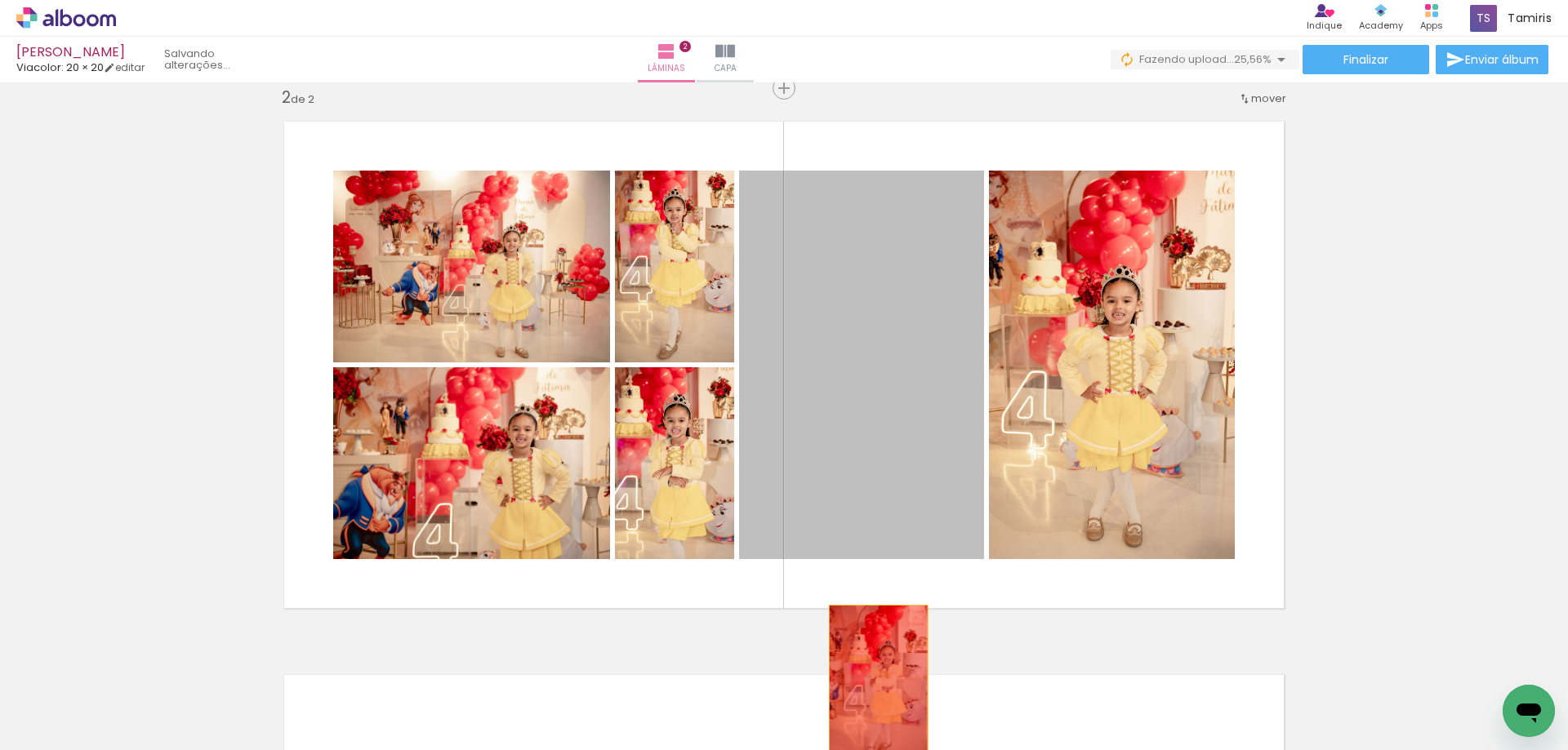
drag, startPoint x: 857, startPoint y: 416, endPoint x: 872, endPoint y: 683, distance: 267.4
click at [872, 683] on quentale-workspace at bounding box center [784, 375] width 1568 height 750
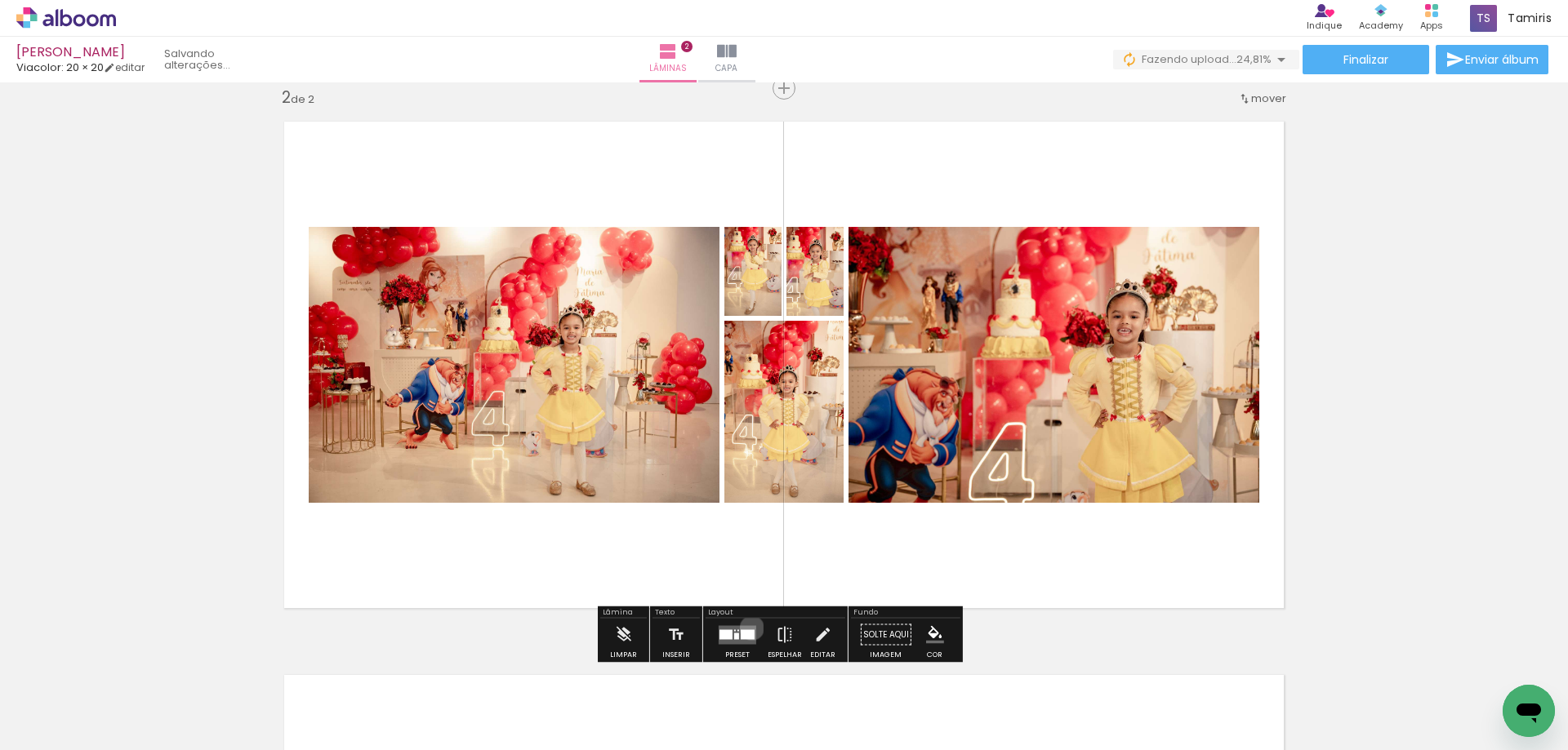
click at [748, 628] on quentale-layouter at bounding box center [737, 635] width 38 height 19
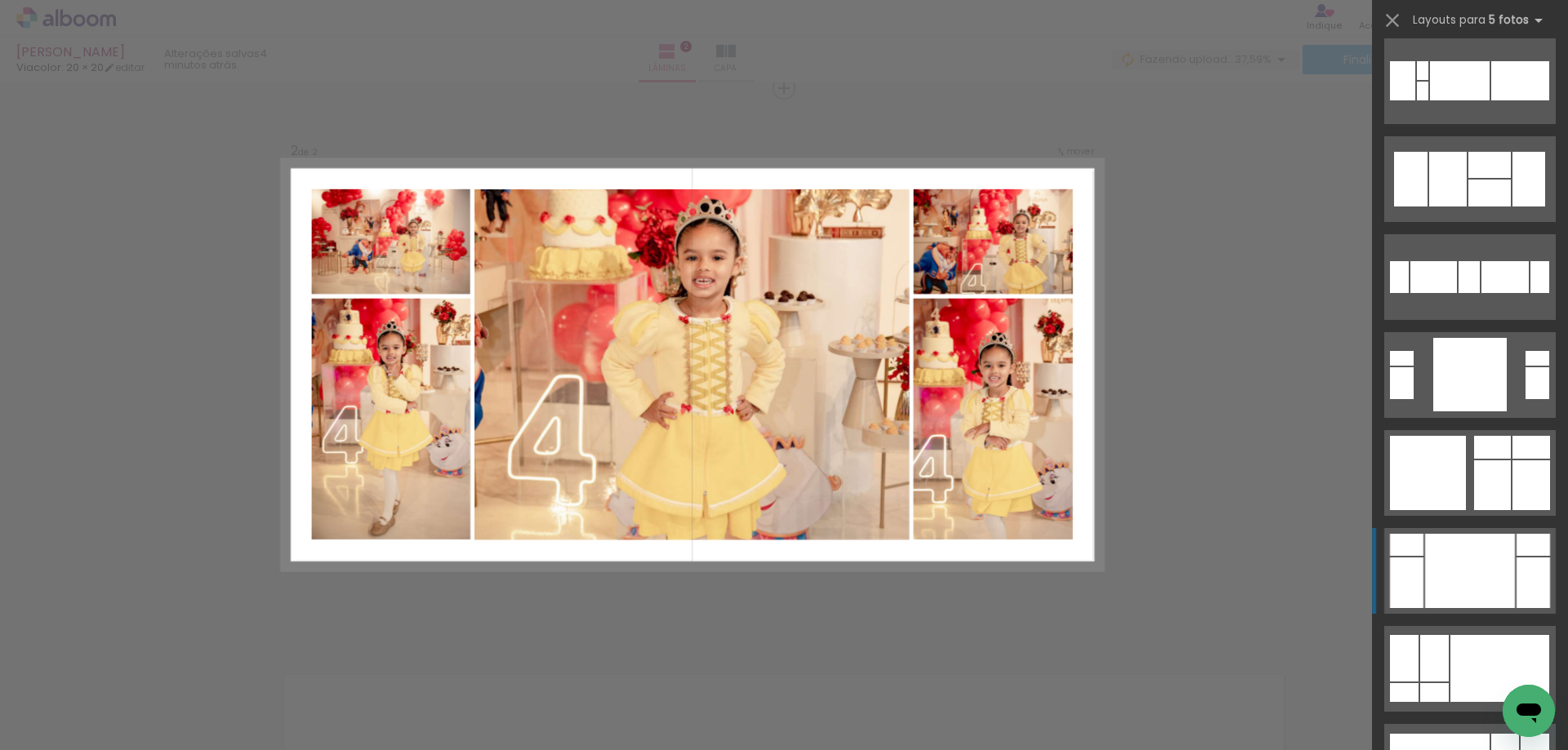
scroll to position [4246, 0]
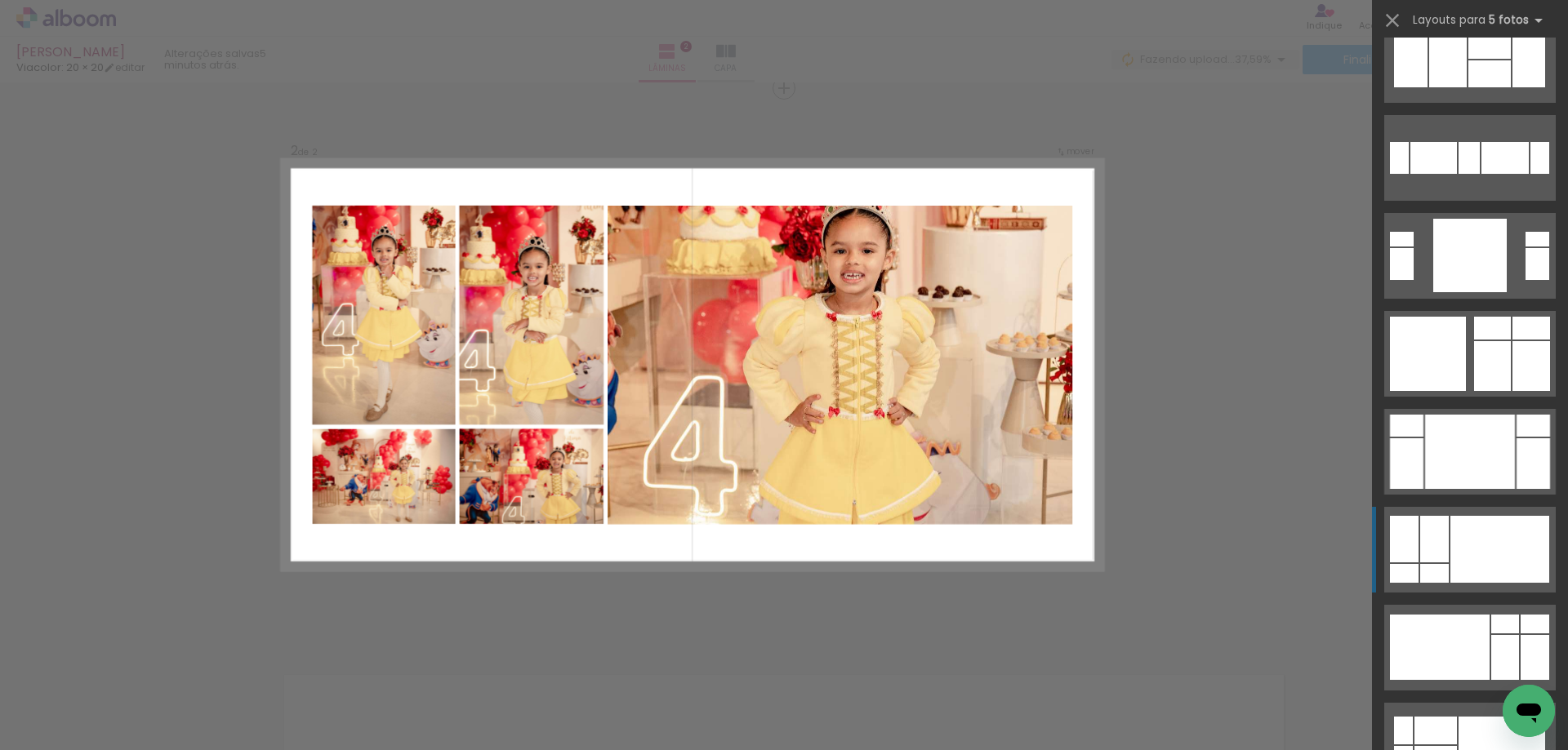
click at [1486, 546] on div at bounding box center [1500, 550] width 98 height 67
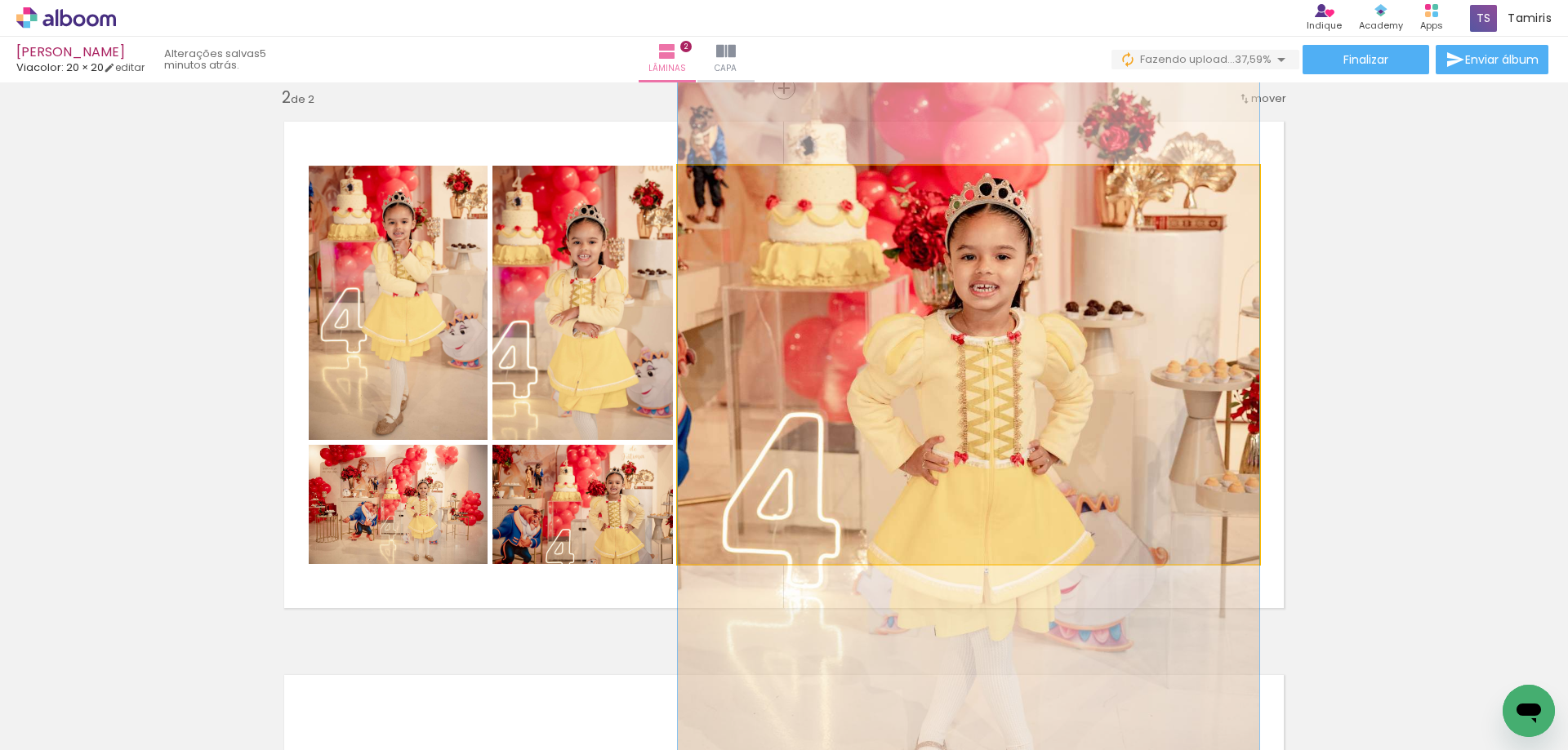
drag, startPoint x: 963, startPoint y: 345, endPoint x: 963, endPoint y: 380, distance: 35.0
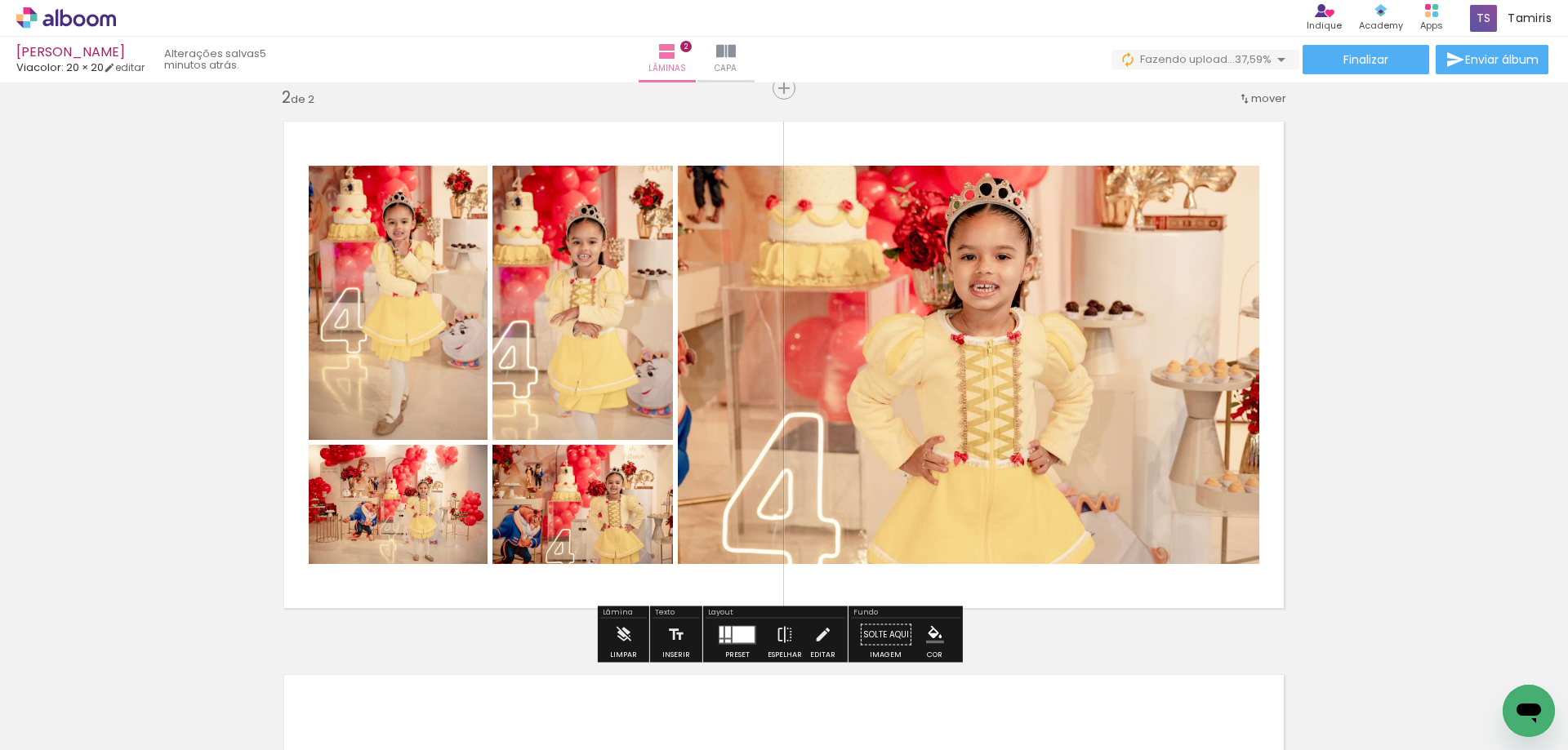
click at [725, 633] on div at bounding box center [728, 632] width 6 height 12
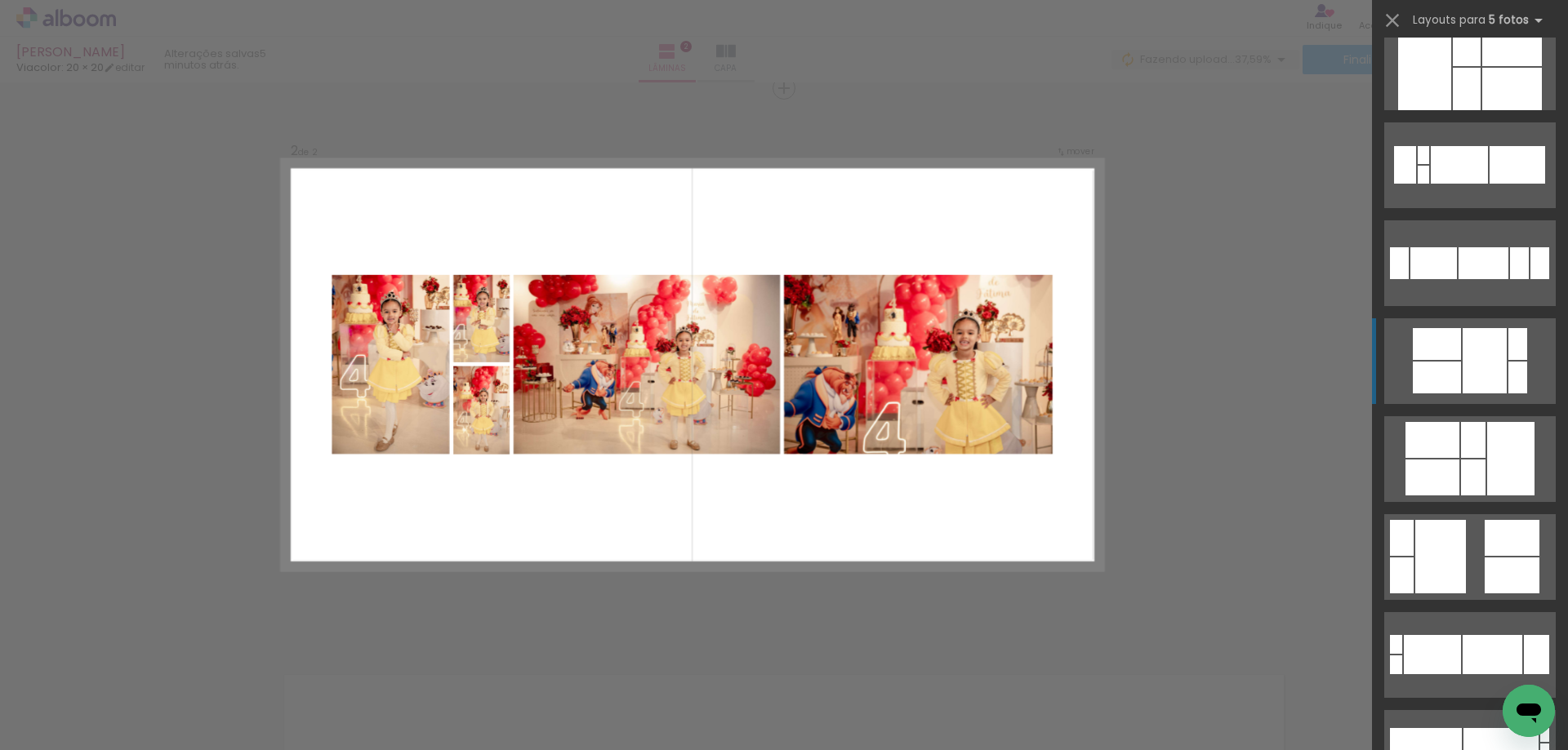
scroll to position [164, 0]
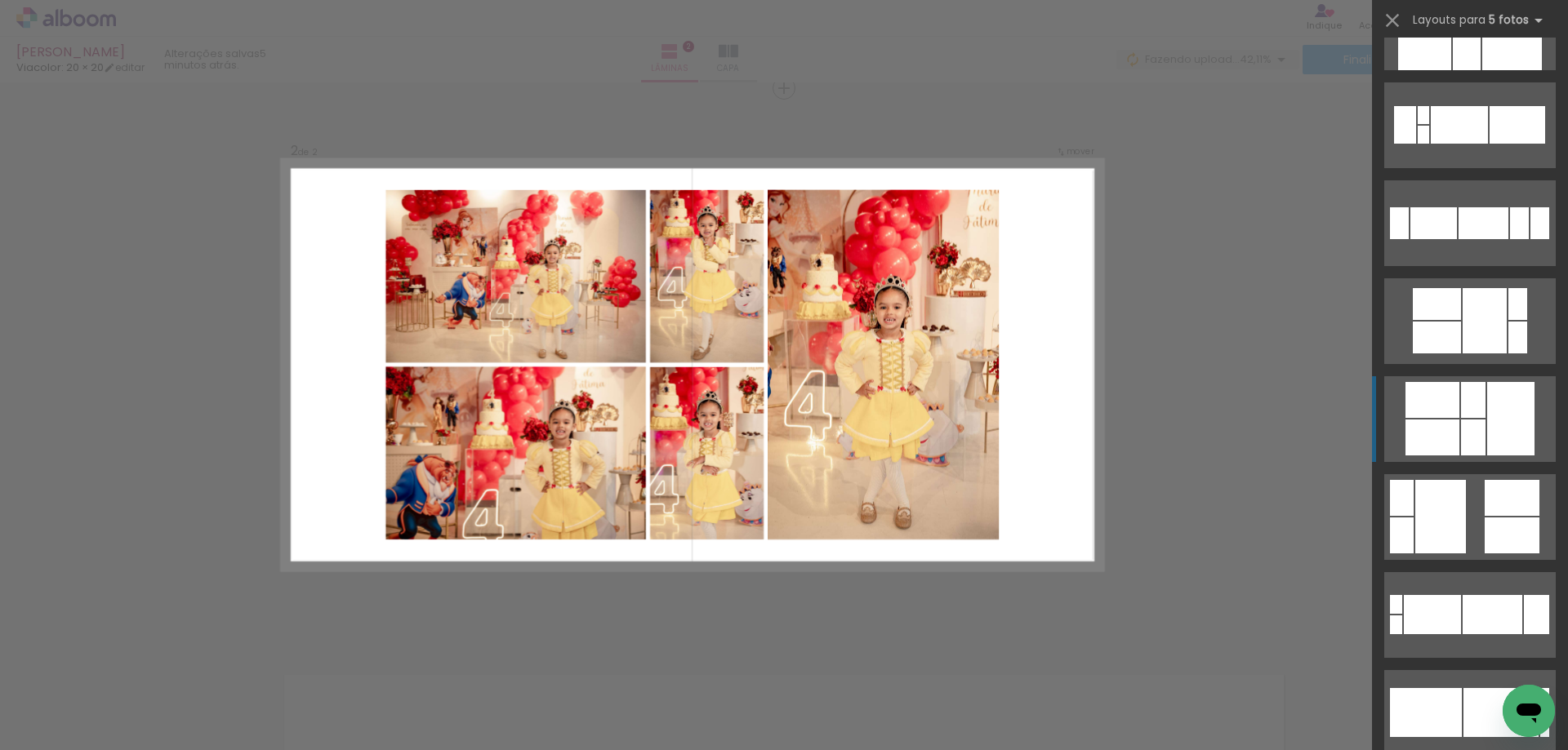
click at [1506, 395] on div at bounding box center [1510, 419] width 48 height 73
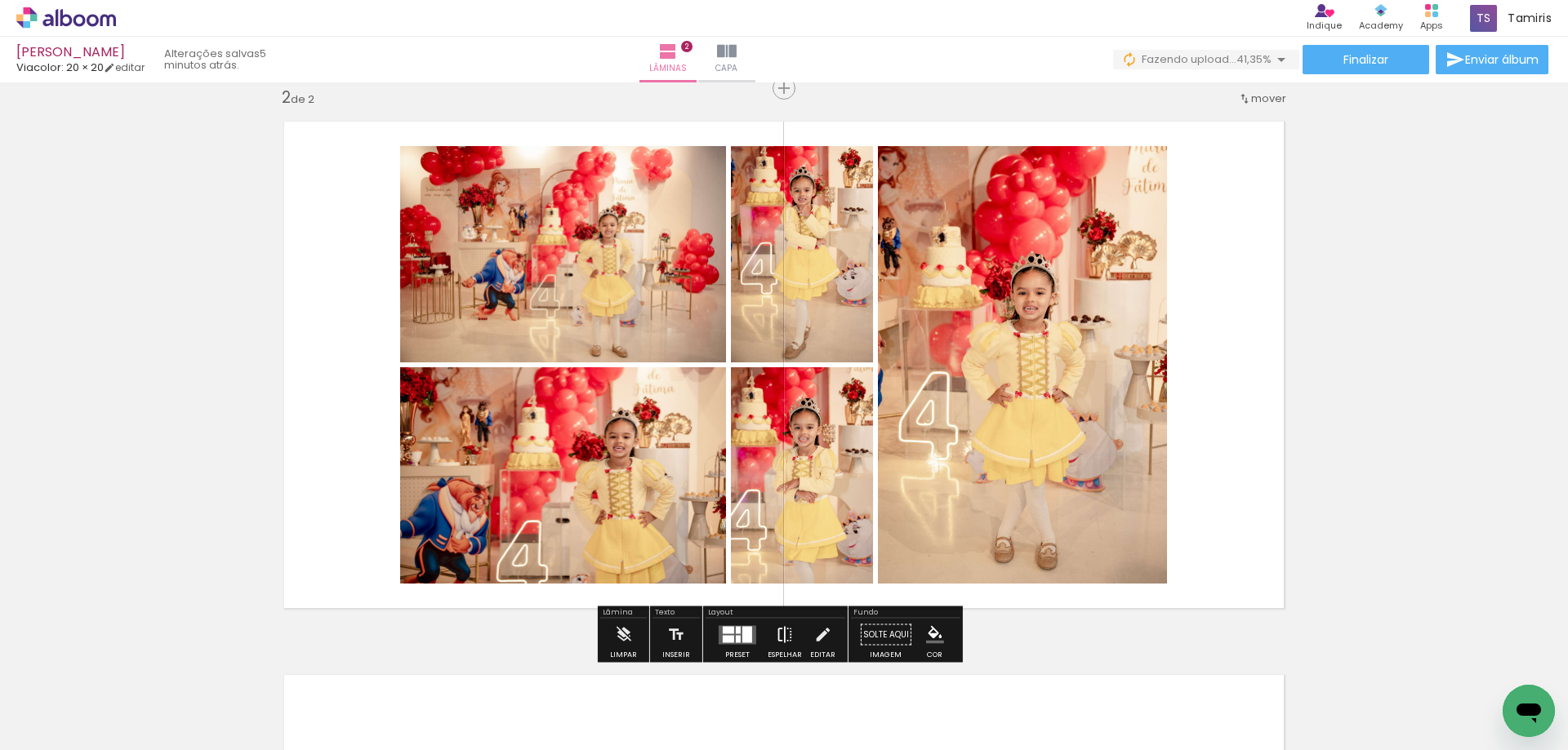
click at [793, 629] on paper-button "Espelhar" at bounding box center [784, 640] width 43 height 42
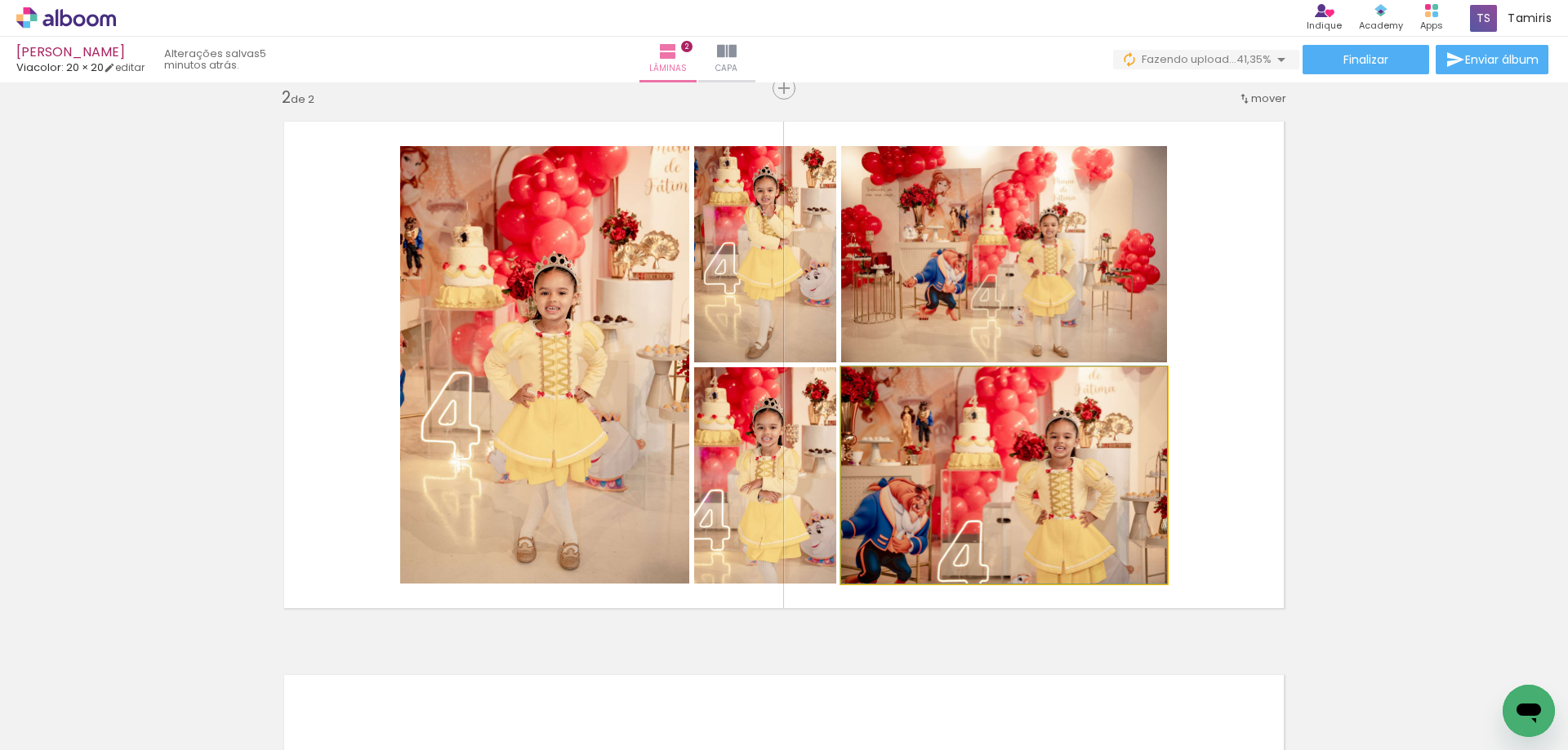
drag, startPoint x: 1075, startPoint y: 491, endPoint x: 1091, endPoint y: 459, distance: 35.8
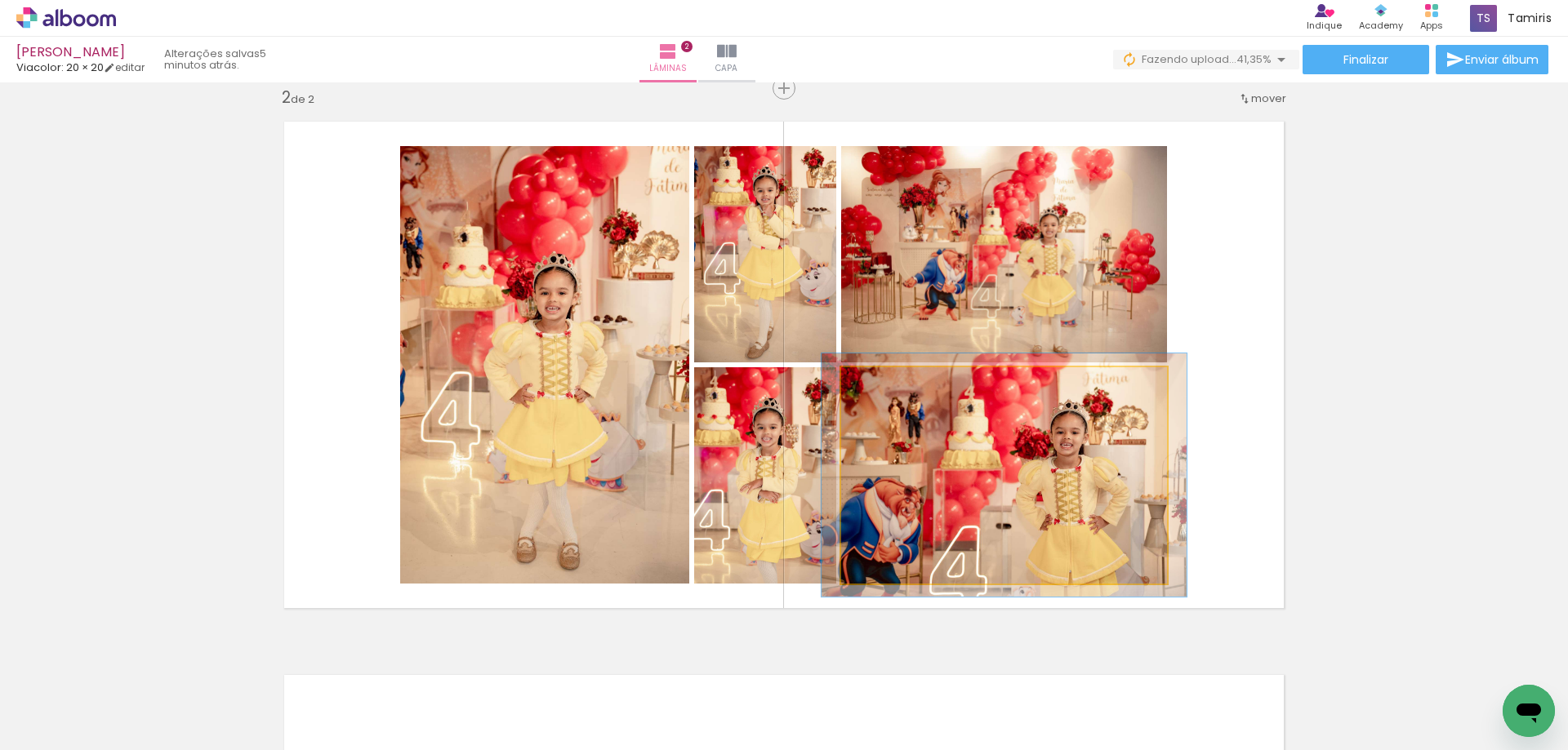
type paper-slider "112"
click at [892, 388] on div at bounding box center [885, 384] width 26 height 26
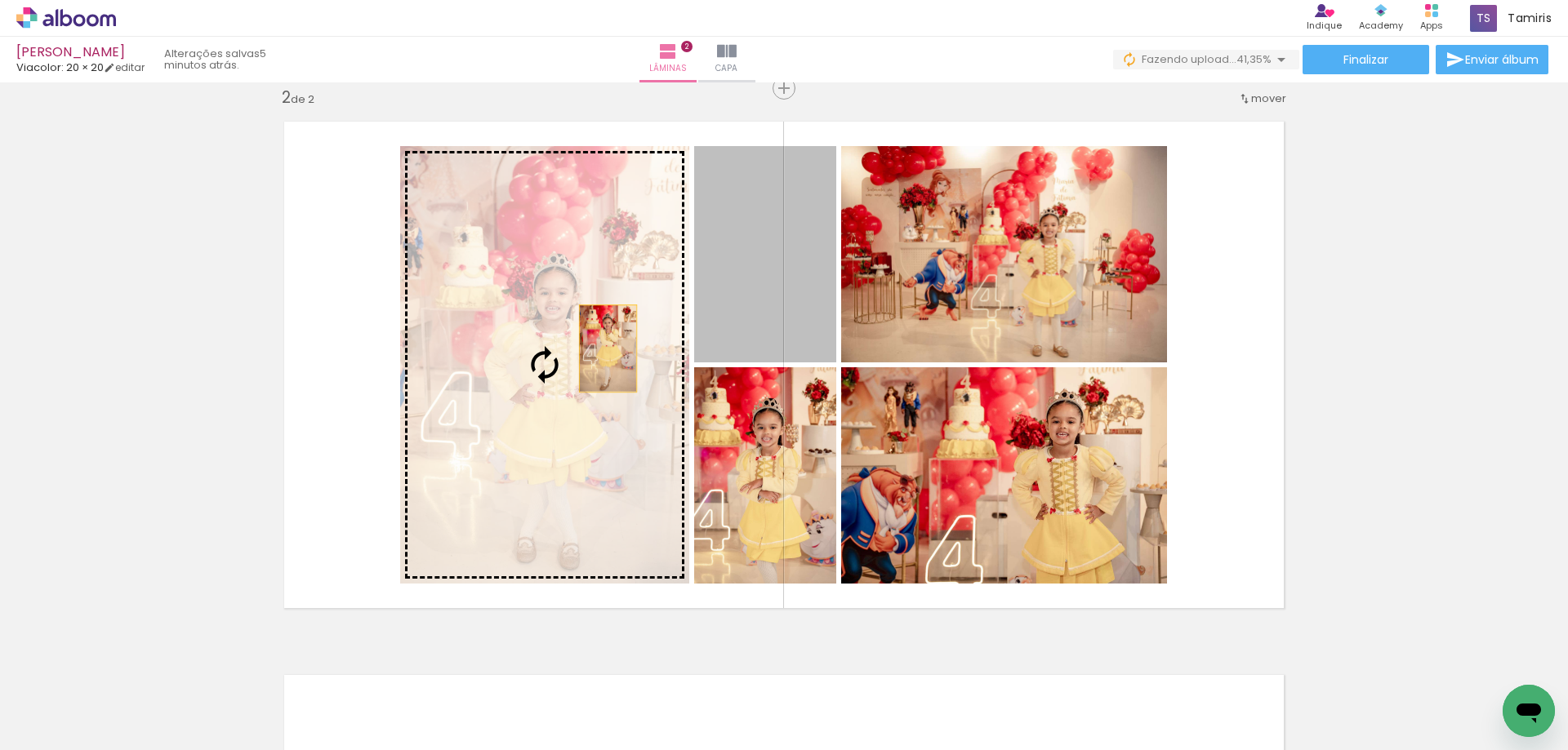
drag, startPoint x: 767, startPoint y: 285, endPoint x: 603, endPoint y: 370, distance: 184.7
click at [0, 0] on slot at bounding box center [0, 0] width 0 height 0
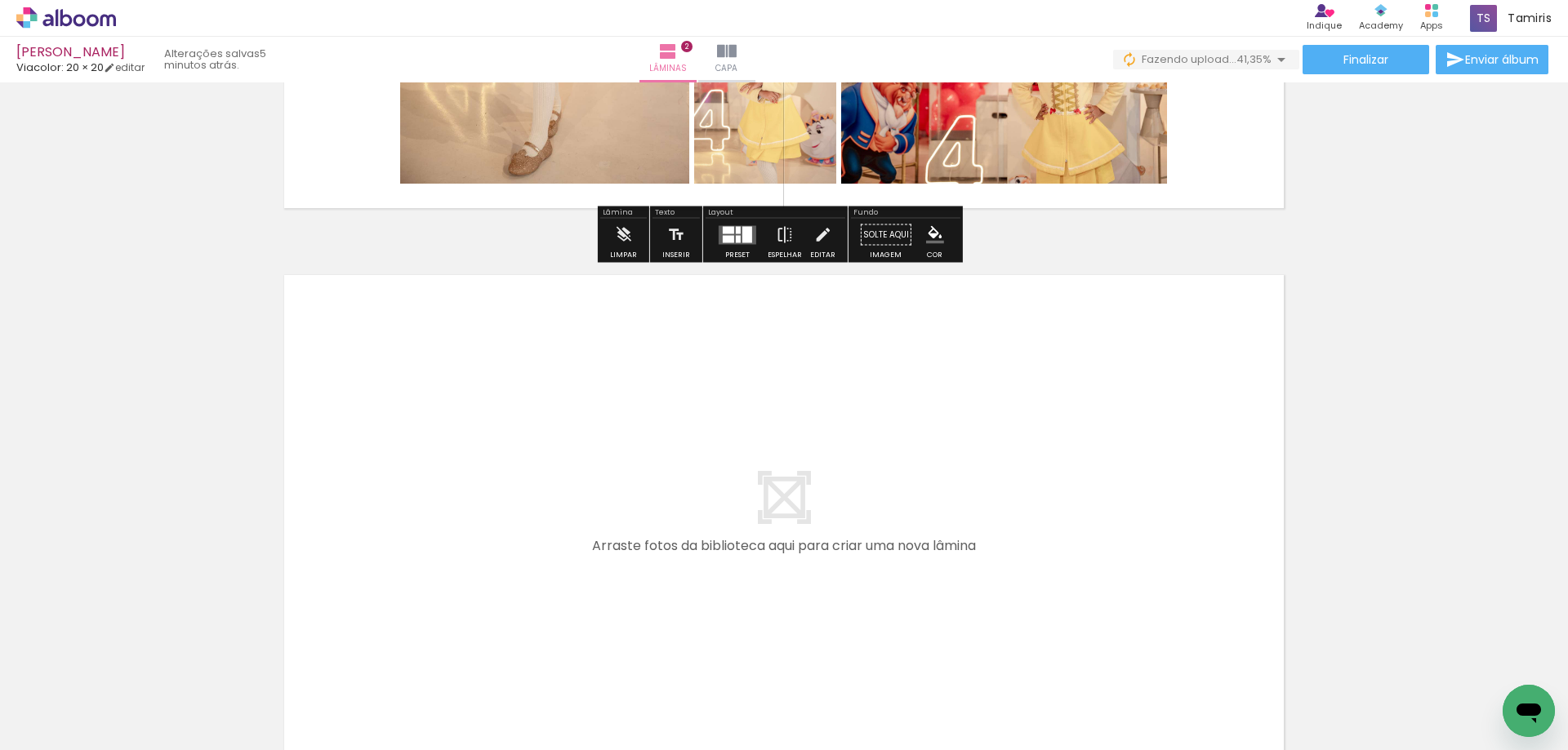
scroll to position [1065, 0]
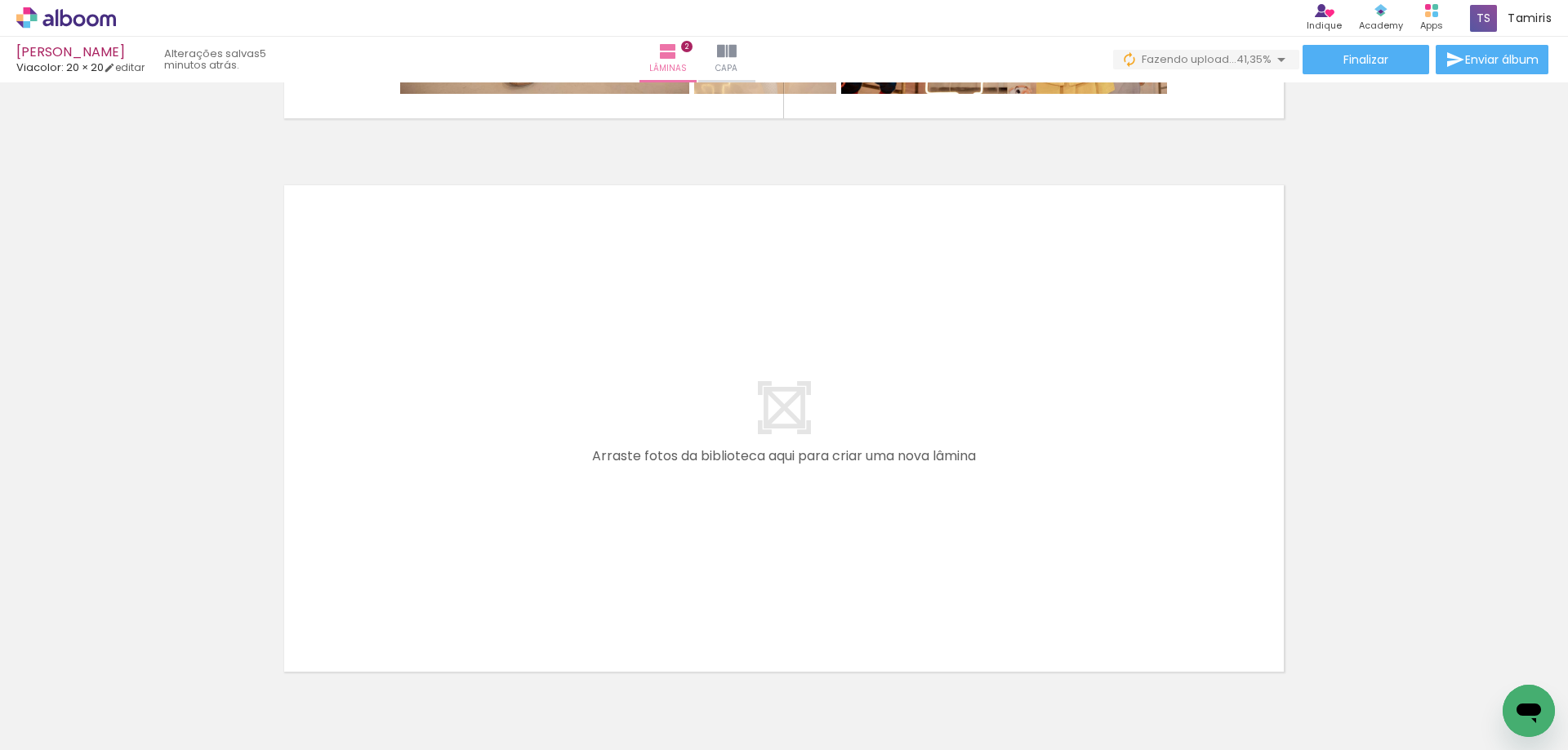
click at [790, 661] on iron-icon at bounding box center [785, 662] width 18 height 18
click at [317, 664] on iron-icon at bounding box center [310, 662] width 18 height 18
click at [131, 660] on iron-icon at bounding box center [128, 662] width 18 height 18
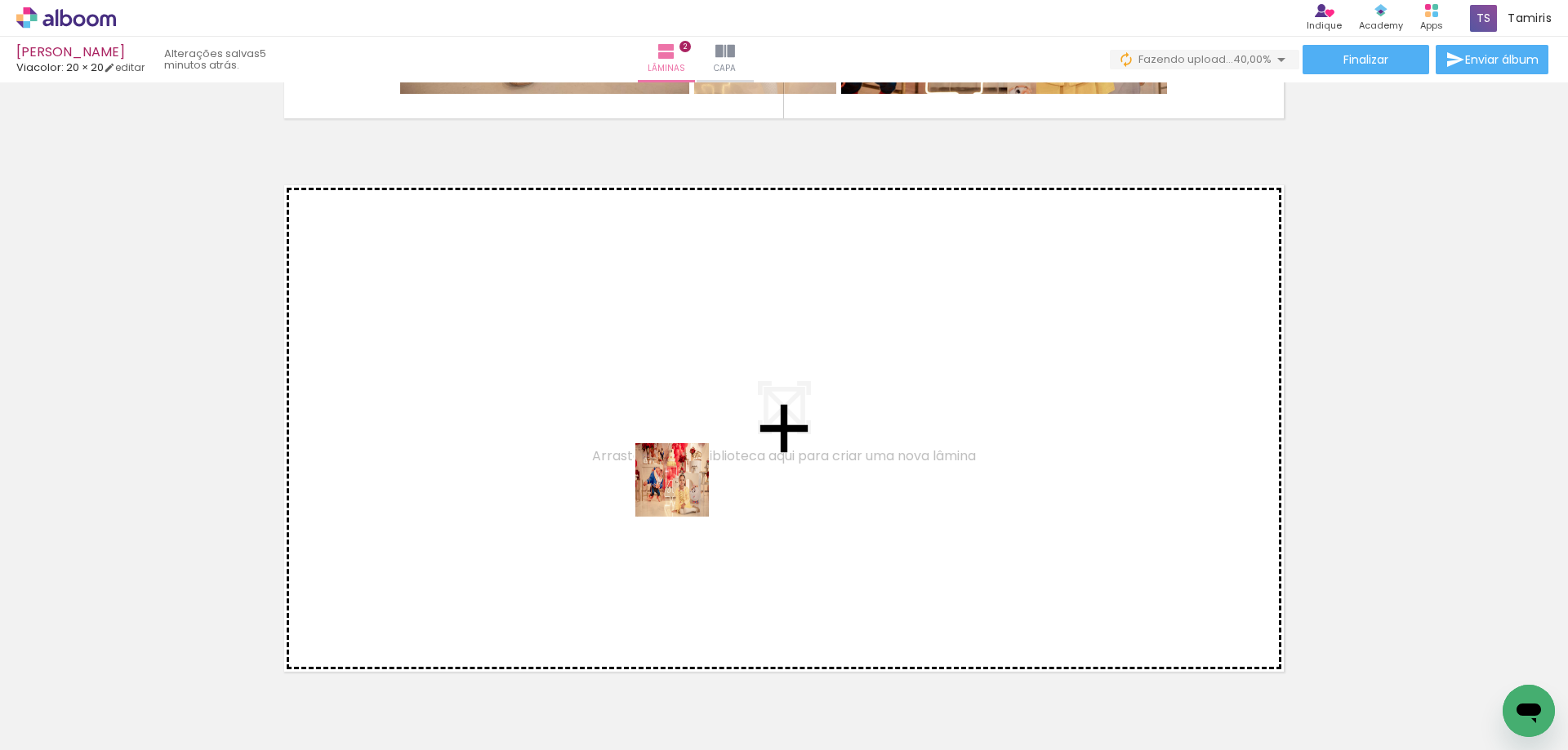
drag, startPoint x: 591, startPoint y: 702, endPoint x: 684, endPoint y: 491, distance: 230.6
click at [684, 491] on quentale-workspace at bounding box center [784, 375] width 1568 height 750
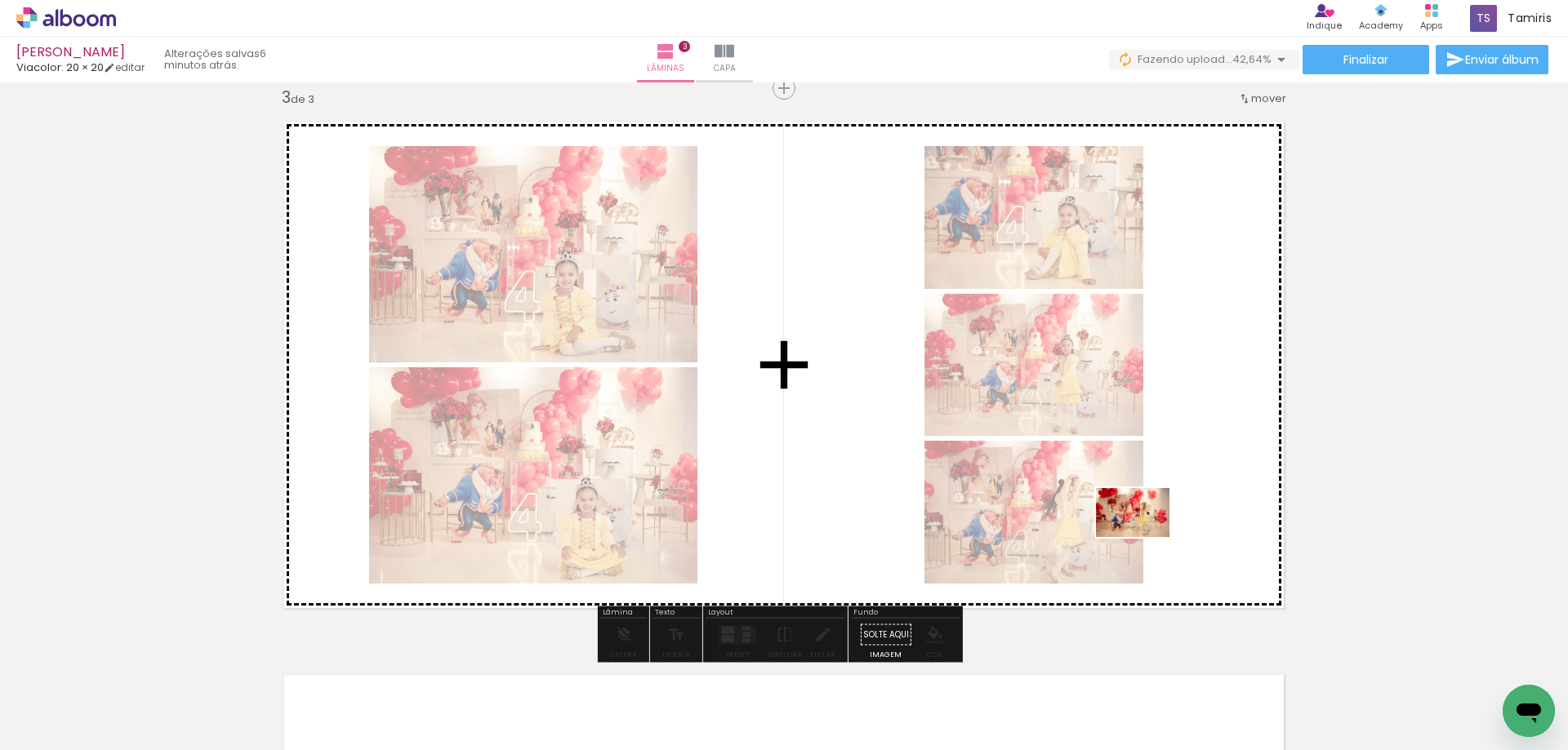
scroll to position [0, 417]
click at [1145, 537] on quentale-workspace at bounding box center [784, 375] width 1568 height 750
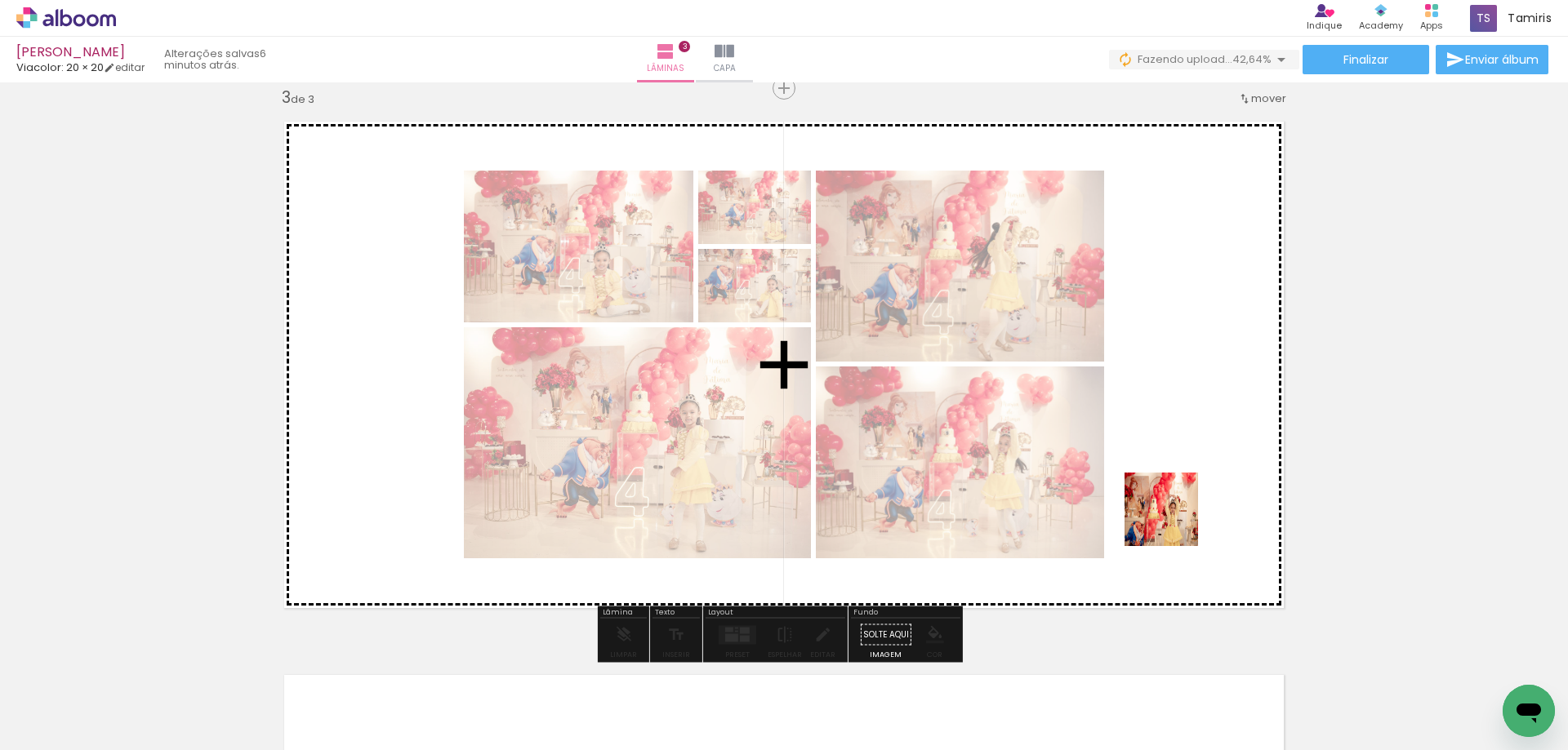
drag, startPoint x: 1132, startPoint y: 692, endPoint x: 1174, endPoint y: 517, distance: 180.0
click at [1174, 517] on quentale-workspace at bounding box center [784, 375] width 1568 height 750
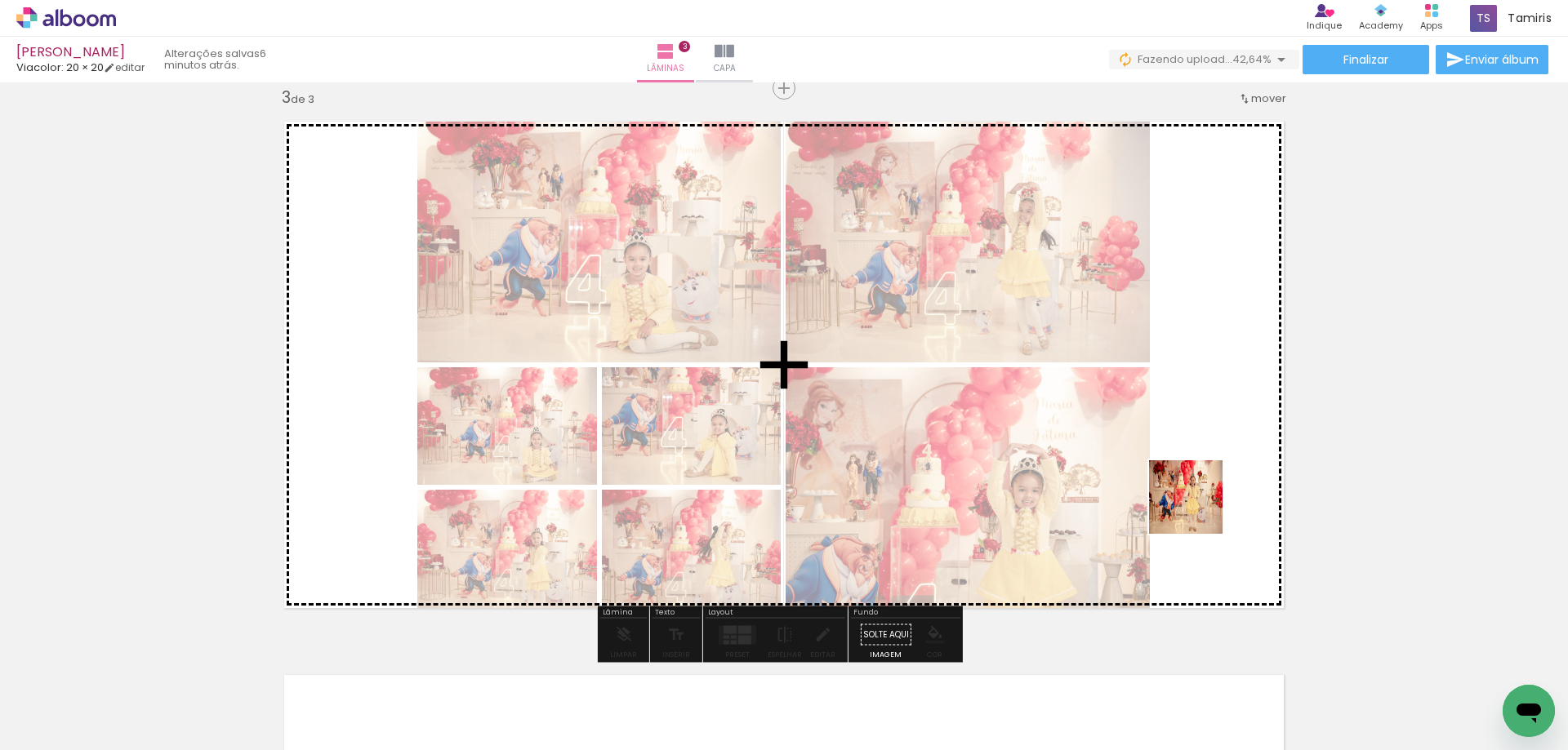
drag, startPoint x: 1209, startPoint y: 688, endPoint x: 1198, endPoint y: 495, distance: 193.3
click at [1198, 495] on quentale-workspace at bounding box center [784, 375] width 1568 height 750
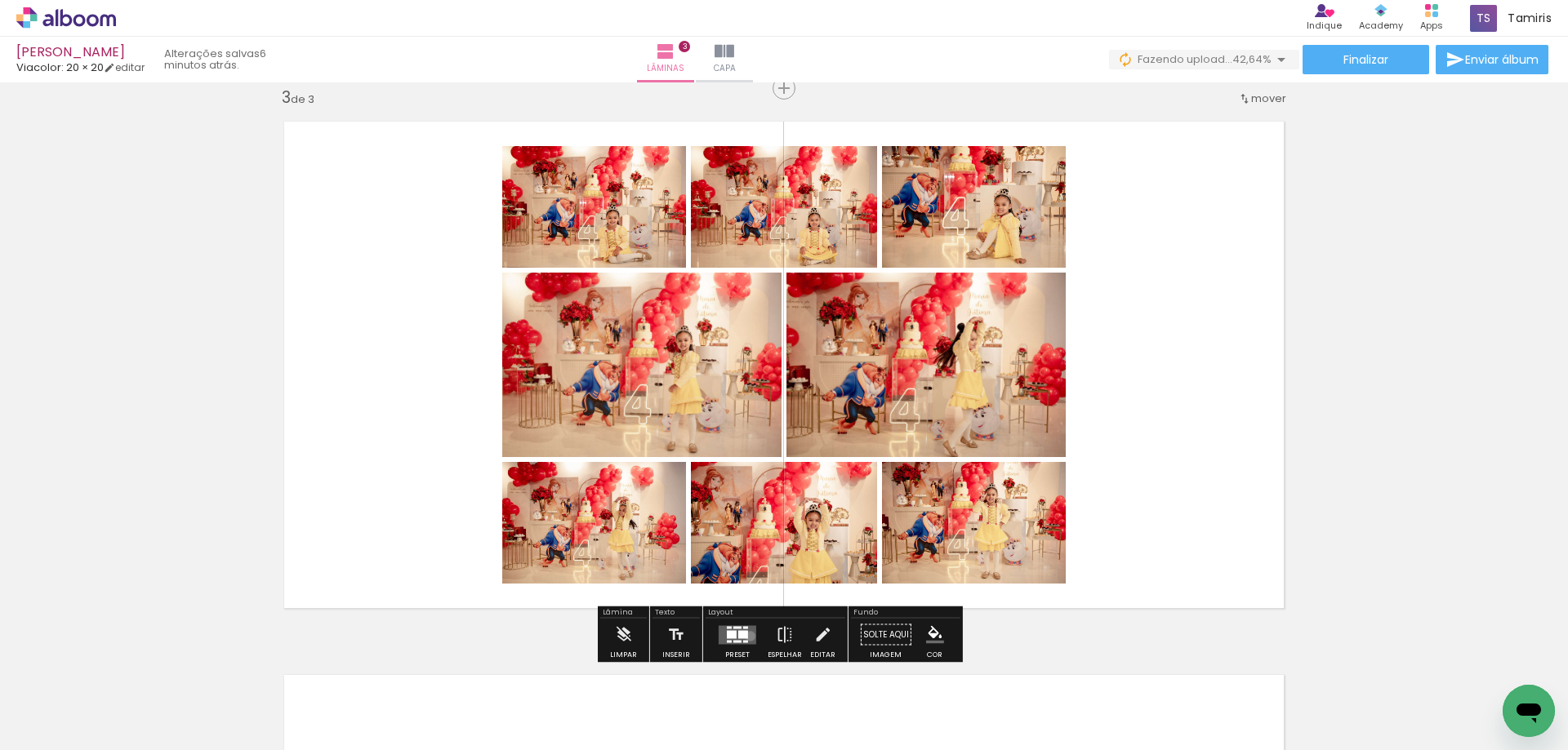
click at [747, 636] on quentale-layouter at bounding box center [737, 635] width 38 height 19
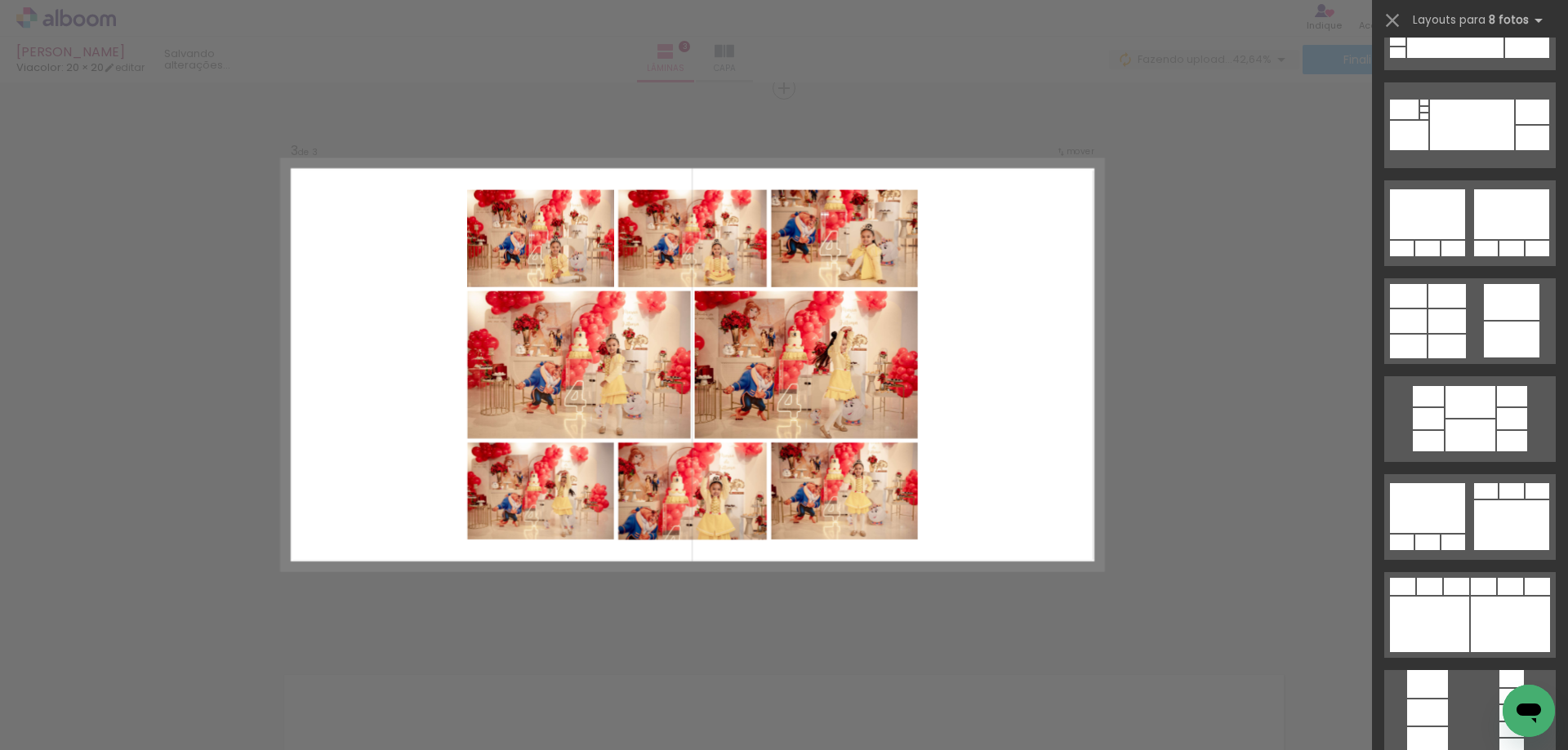
scroll to position [0, 0]
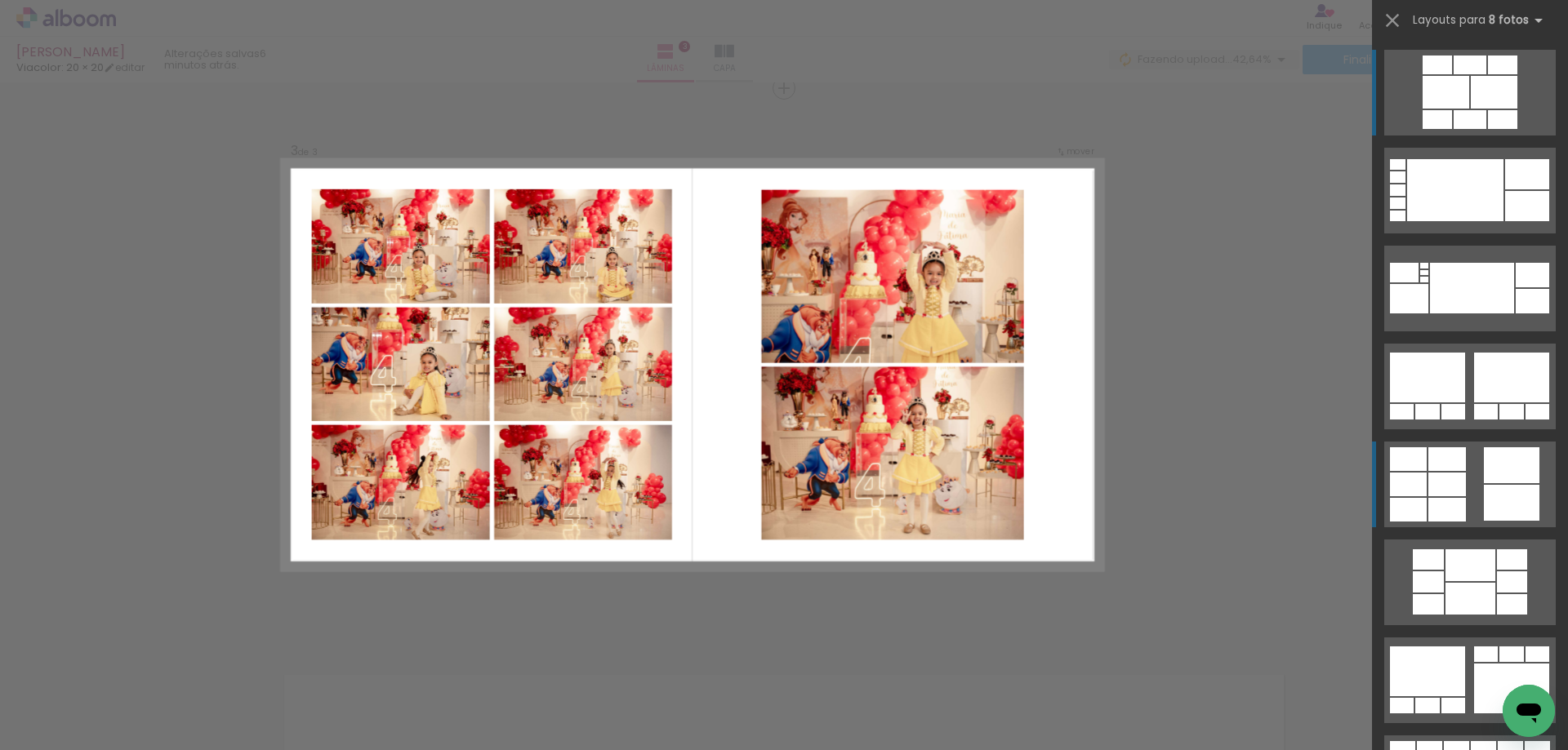
click at [1513, 470] on div at bounding box center [1511, 465] width 56 height 36
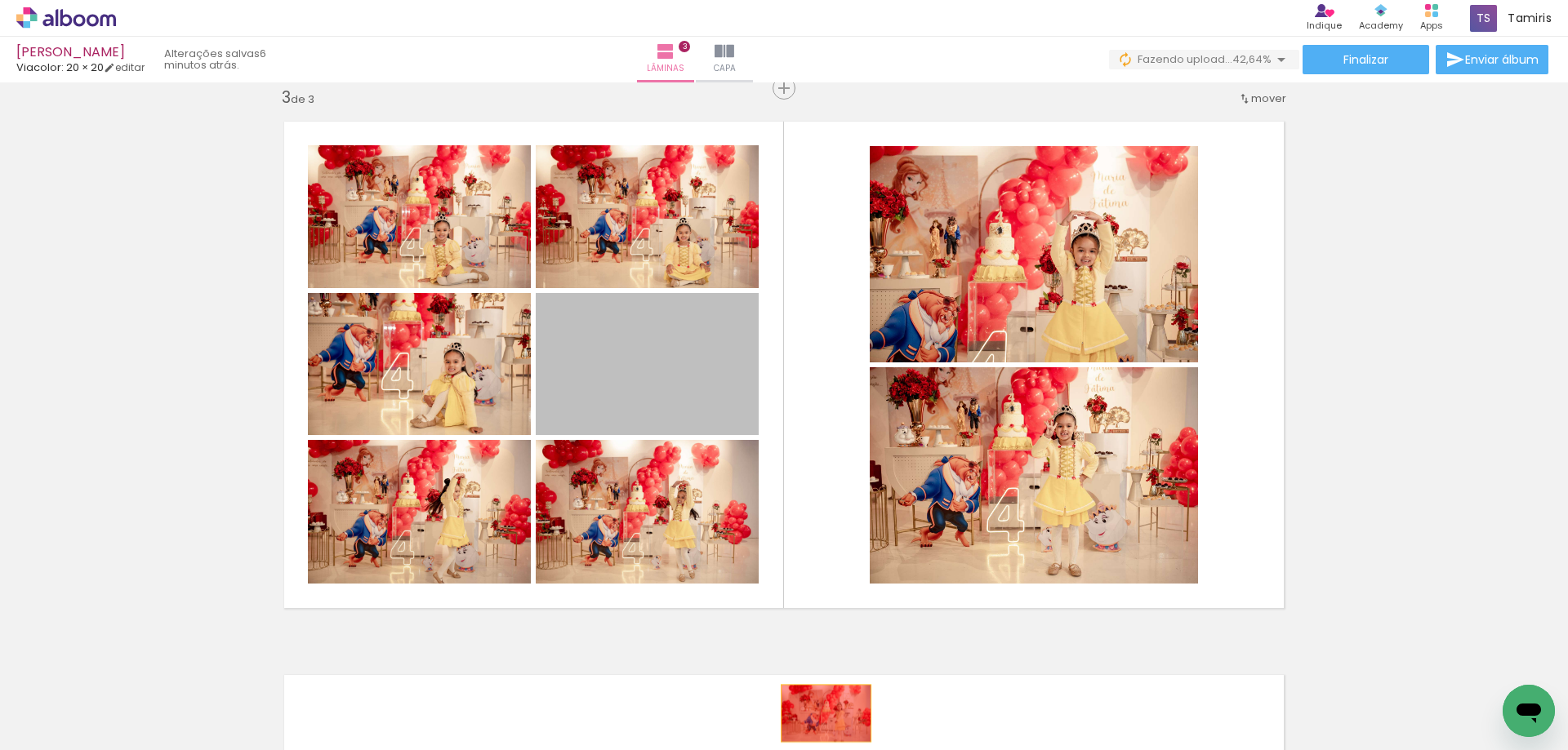
drag, startPoint x: 668, startPoint y: 361, endPoint x: 820, endPoint y: 717, distance: 387.1
click at [820, 717] on quentale-workspace at bounding box center [784, 375] width 1568 height 750
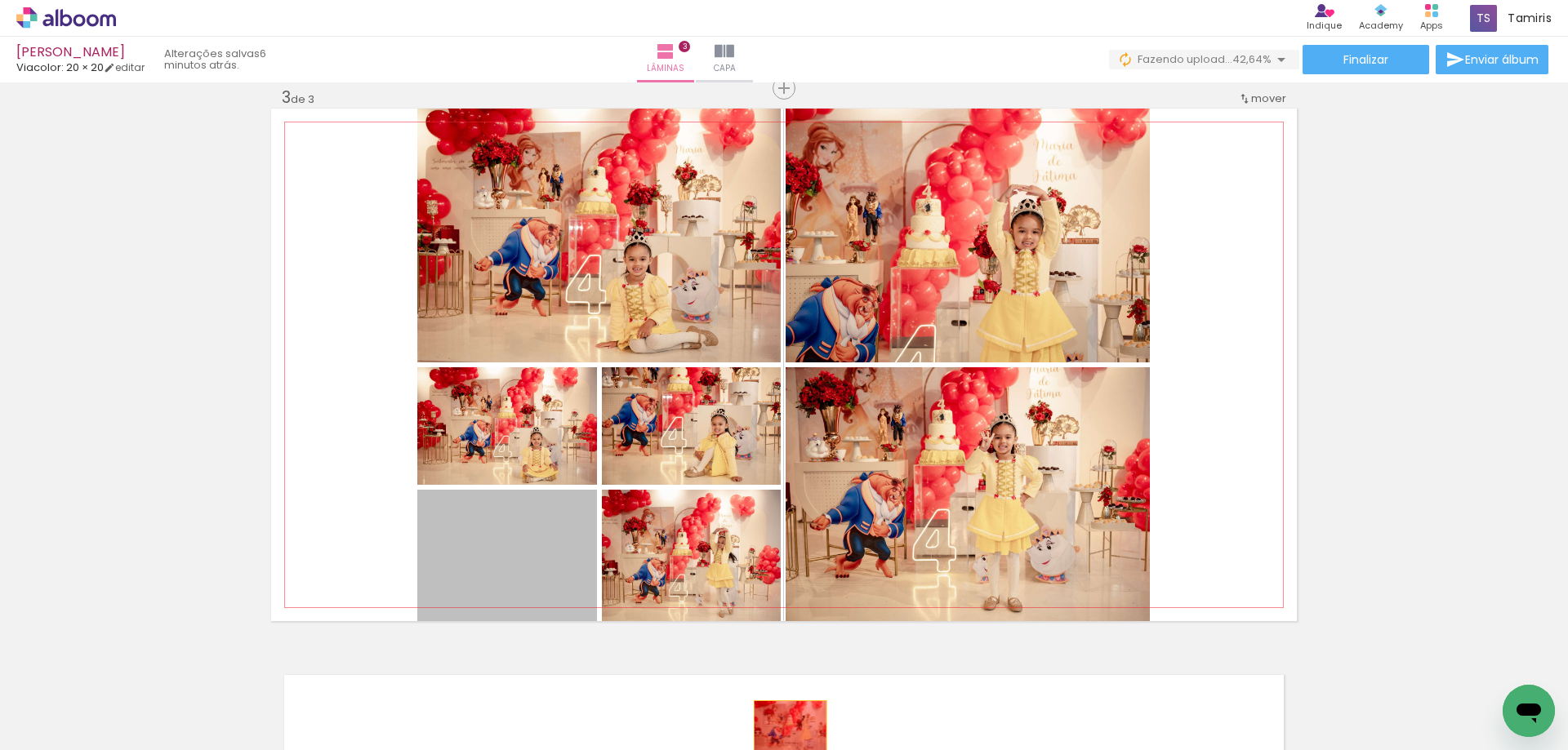
drag, startPoint x: 530, startPoint y: 580, endPoint x: 784, endPoint y: 727, distance: 293.5
click at [784, 727] on quentale-workspace at bounding box center [784, 375] width 1568 height 750
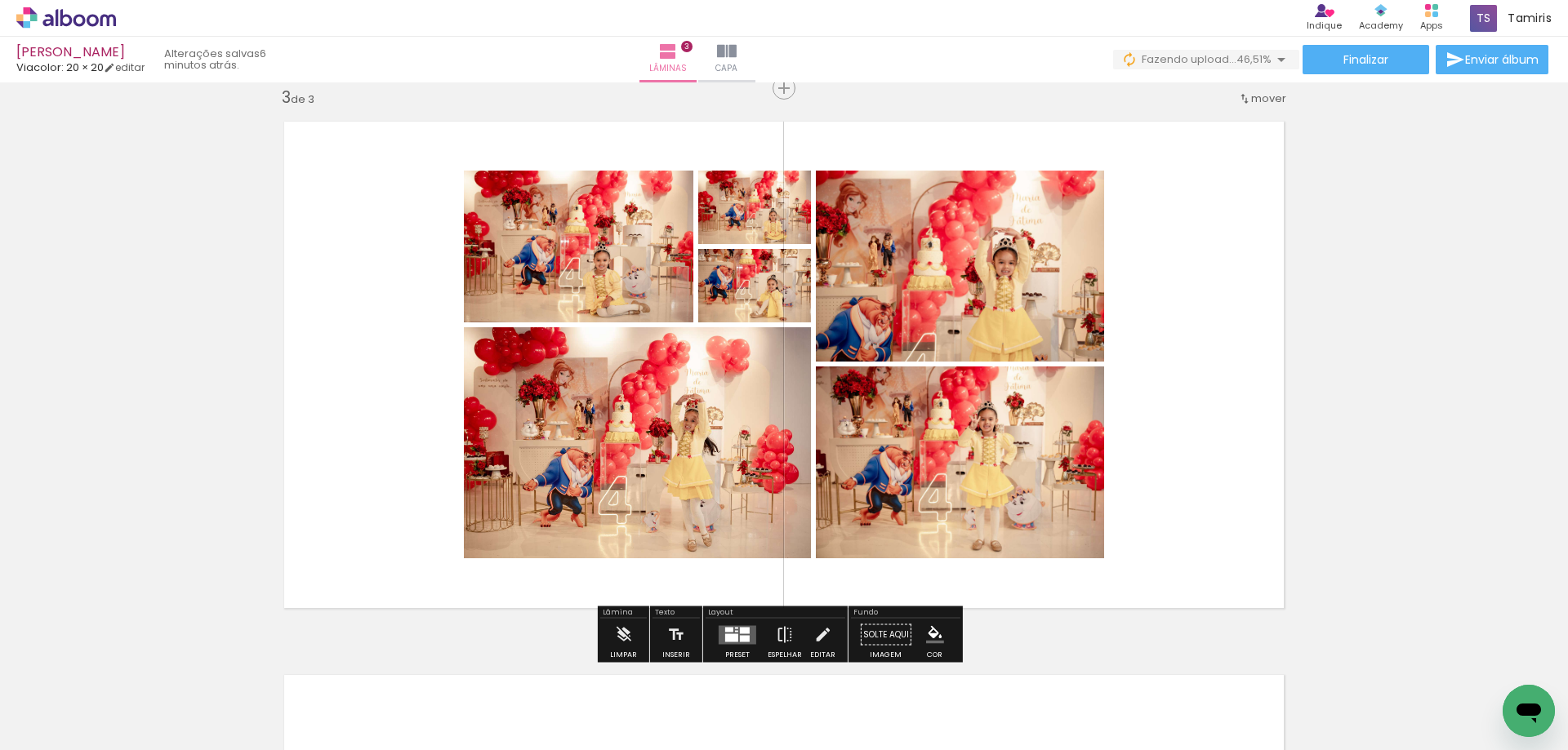
click at [746, 631] on div at bounding box center [745, 631] width 10 height 7
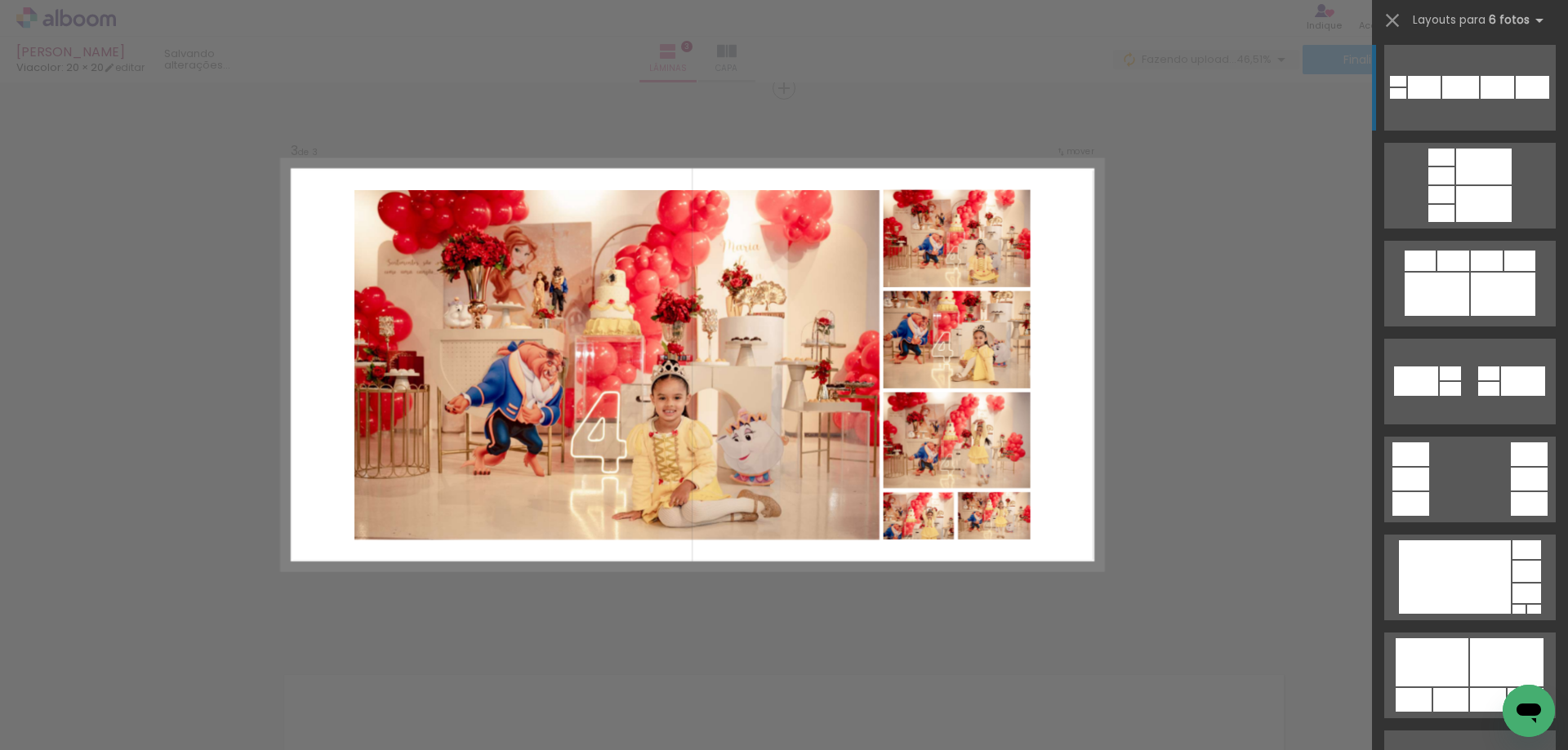
scroll to position [2939, 0]
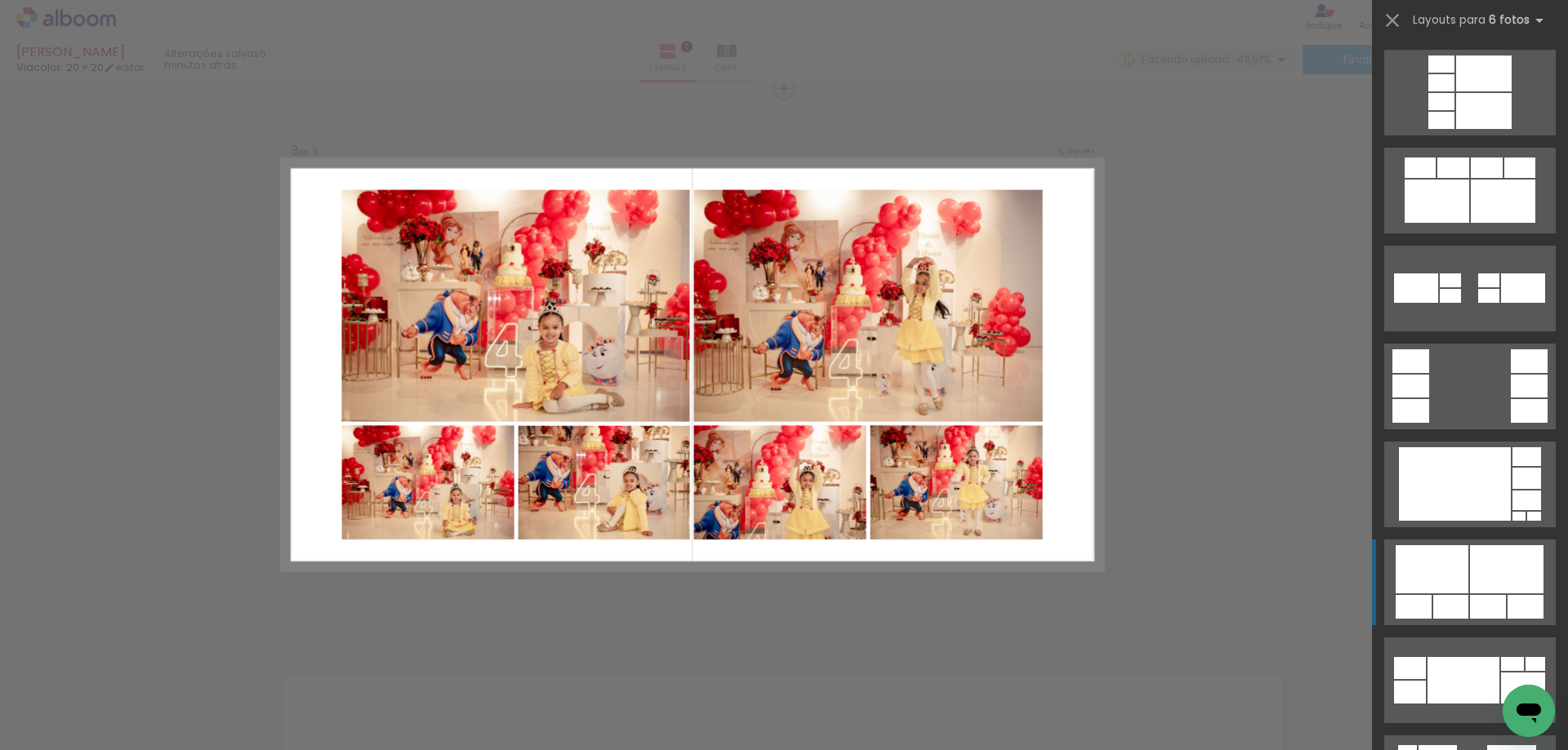
click at [1518, 571] on div at bounding box center [1507, 570] width 73 height 48
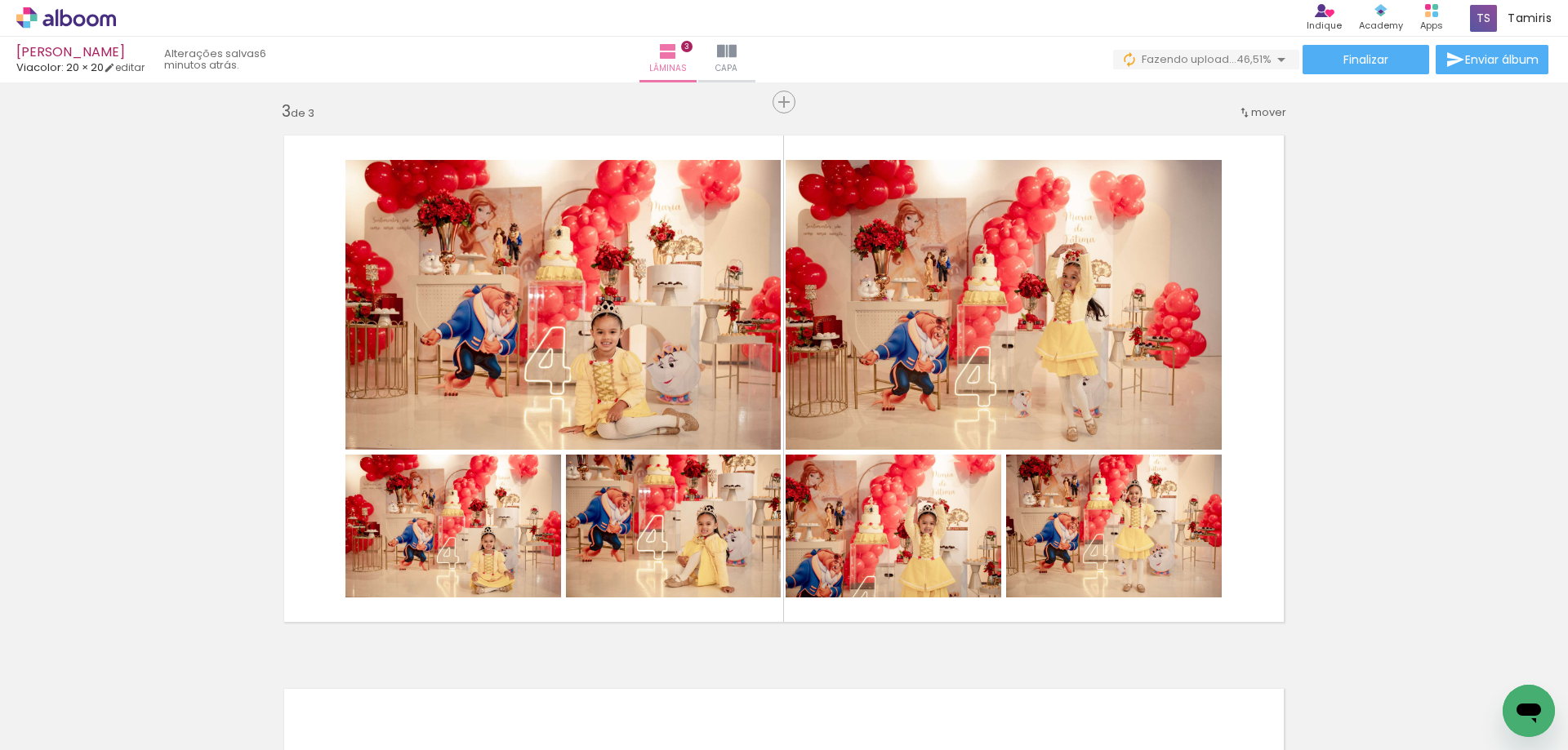
scroll to position [1129, 0]
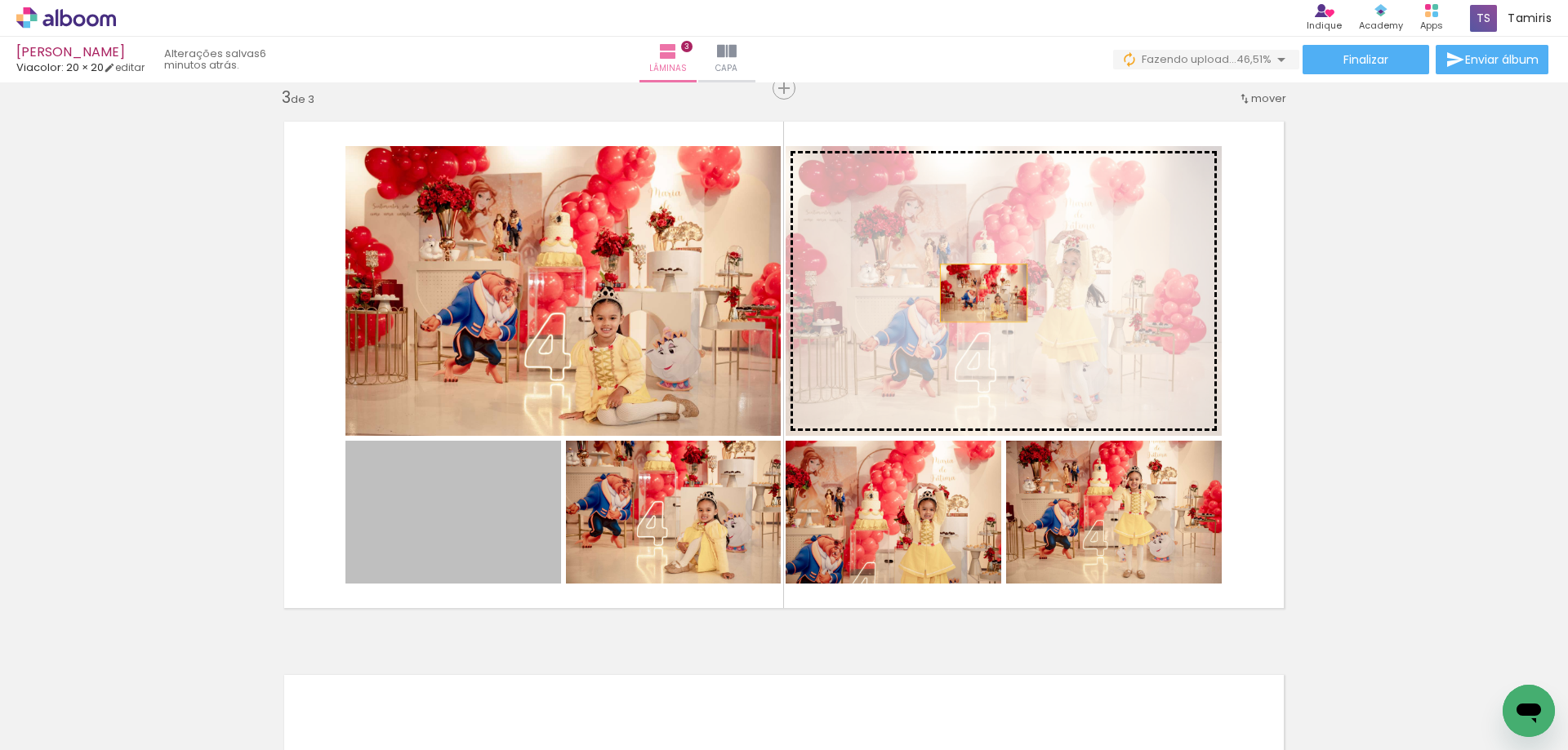
drag, startPoint x: 439, startPoint y: 531, endPoint x: 1035, endPoint y: 278, distance: 647.5
click at [0, 0] on slot at bounding box center [0, 0] width 0 height 0
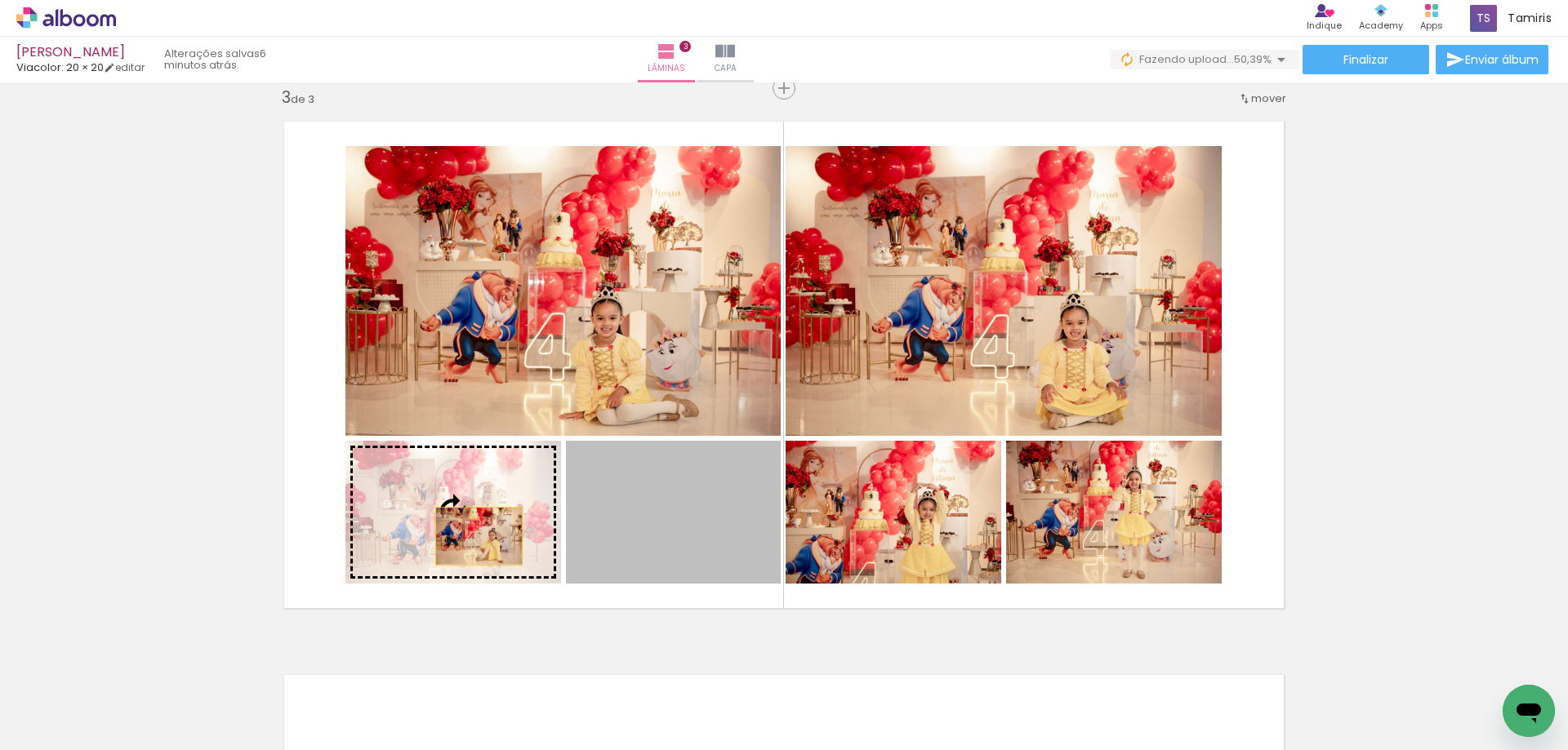
drag, startPoint x: 701, startPoint y: 541, endPoint x: 471, endPoint y: 536, distance: 230.1
click at [0, 0] on slot at bounding box center [0, 0] width 0 height 0
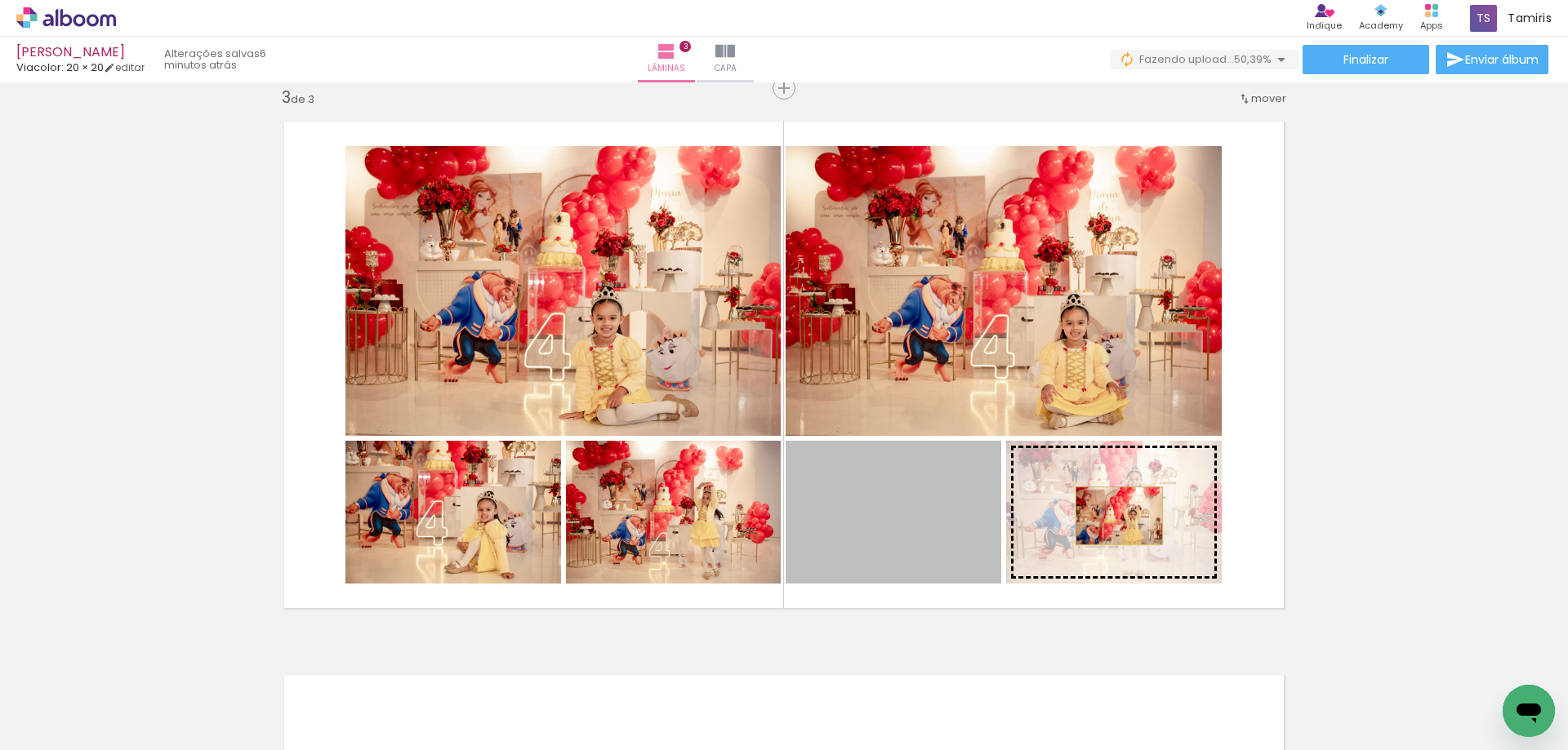
drag, startPoint x: 889, startPoint y: 516, endPoint x: 1121, endPoint y: 519, distance: 232.0
click at [0, 0] on slot at bounding box center [0, 0] width 0 height 0
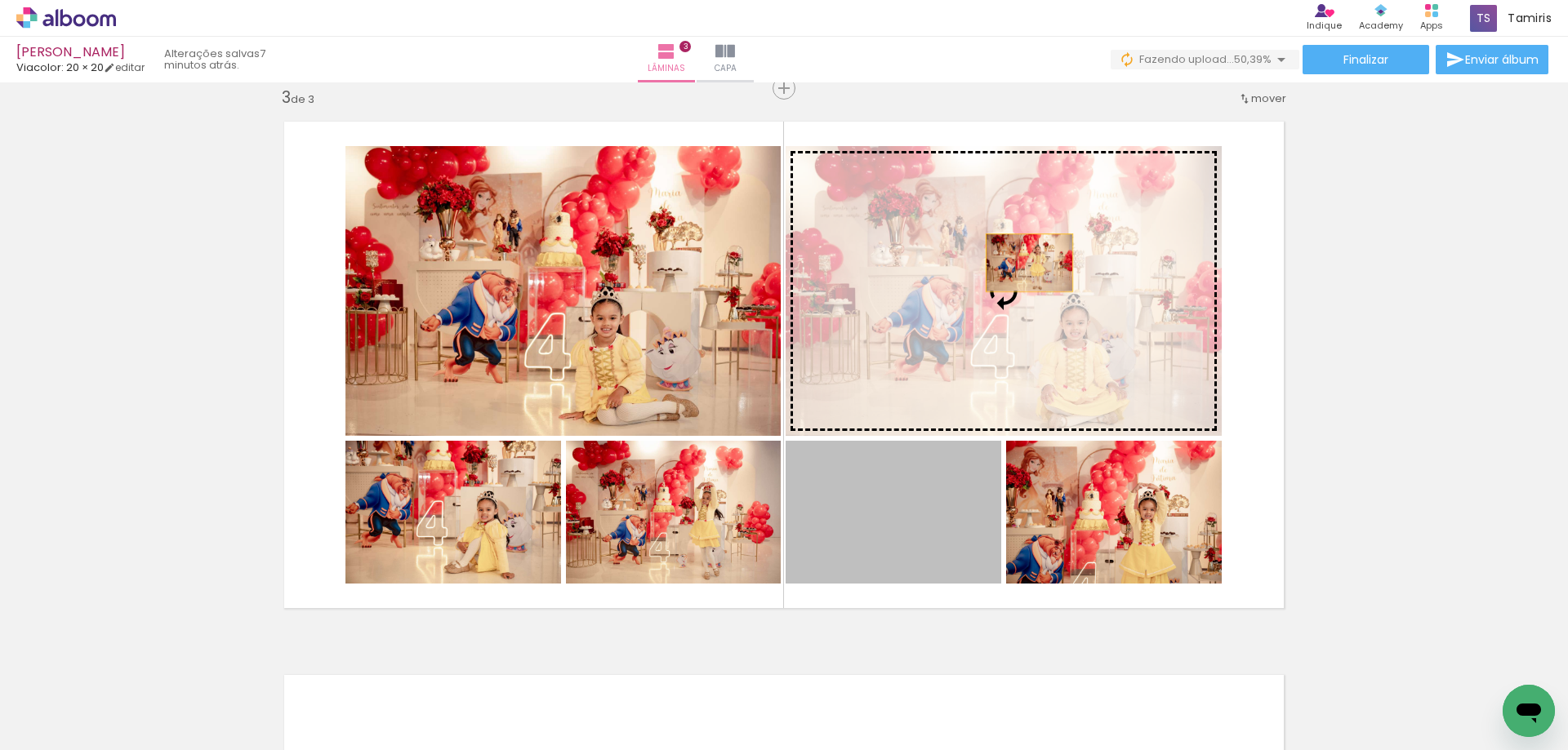
drag, startPoint x: 1001, startPoint y: 320, endPoint x: 1023, endPoint y: 262, distance: 62.0
click at [0, 0] on slot at bounding box center [0, 0] width 0 height 0
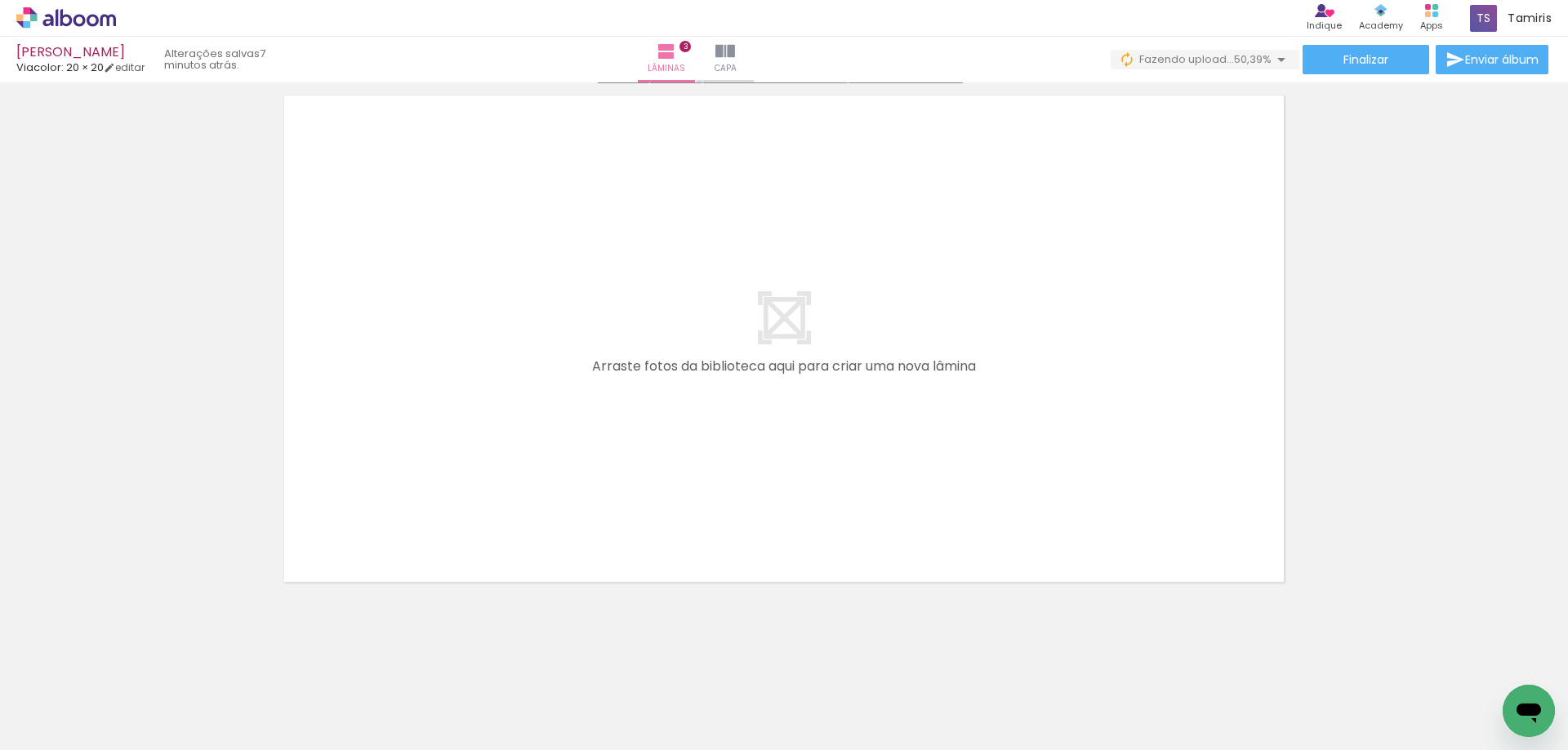
scroll to position [1712, 0]
click at [812, 666] on iron-icon at bounding box center [808, 662] width 18 height 18
click at [811, 662] on iron-icon at bounding box center [808, 662] width 18 height 18
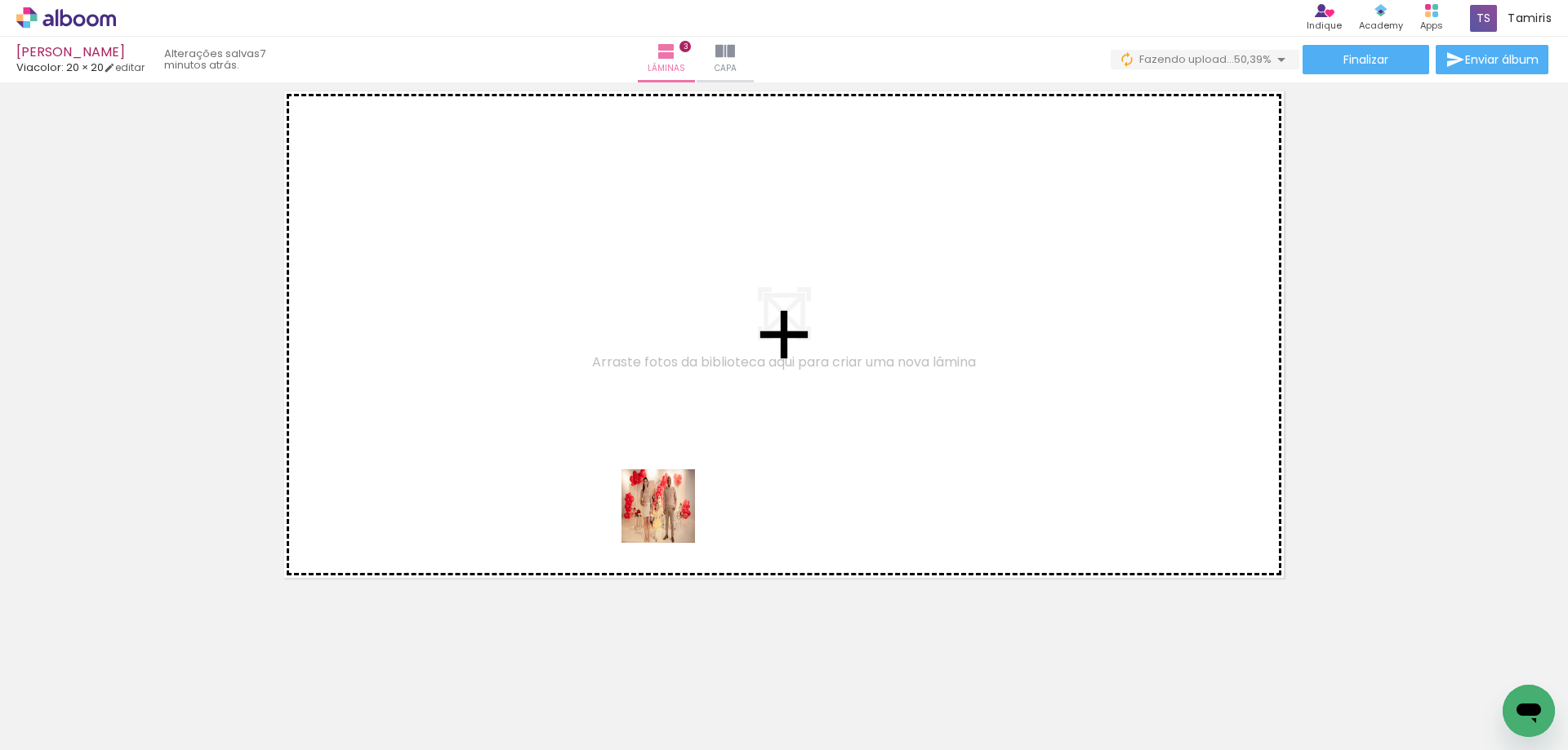
drag, startPoint x: 643, startPoint y: 702, endPoint x: 672, endPoint y: 510, distance: 194.2
click at [672, 510] on quentale-workspace at bounding box center [784, 375] width 1568 height 750
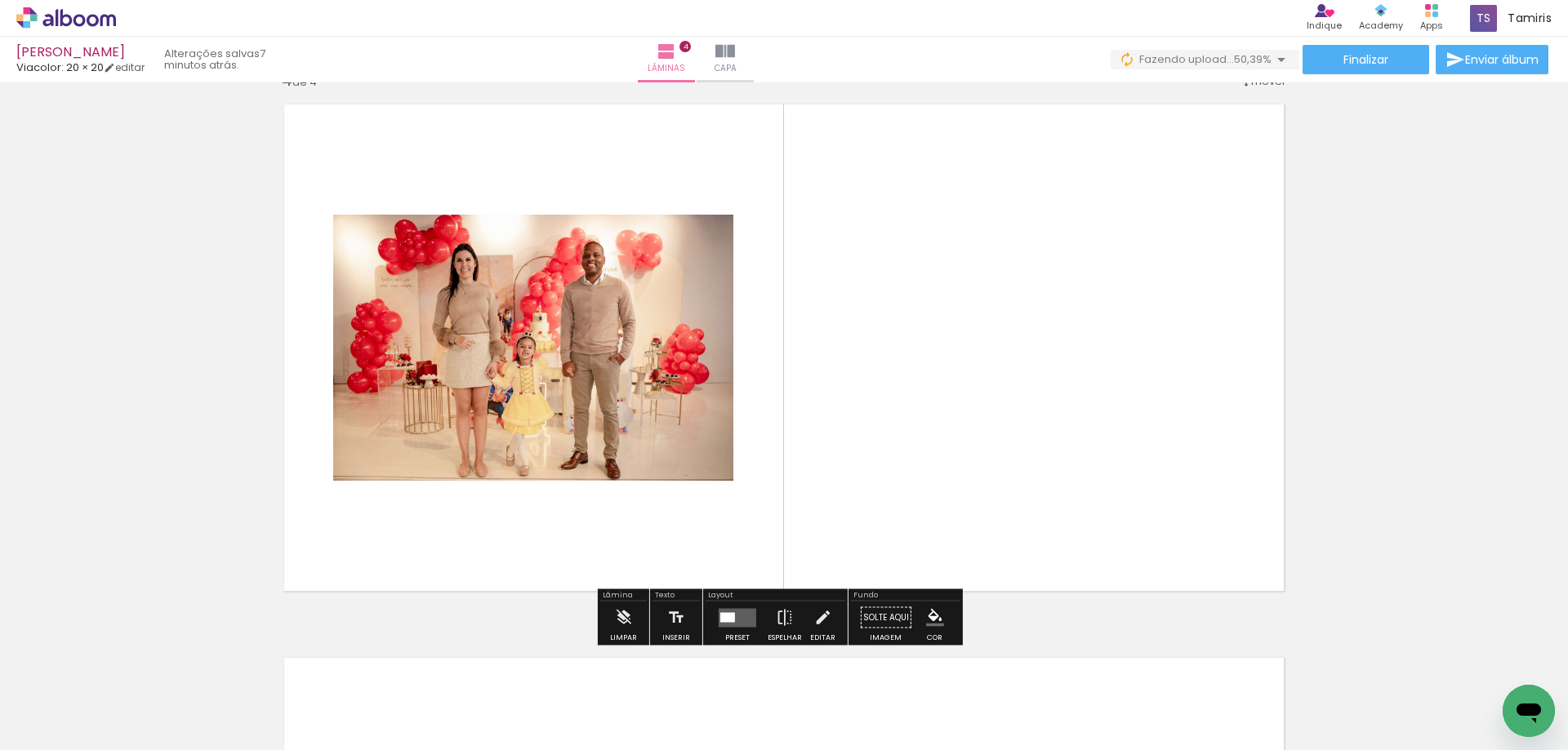
scroll to position [1682, 0]
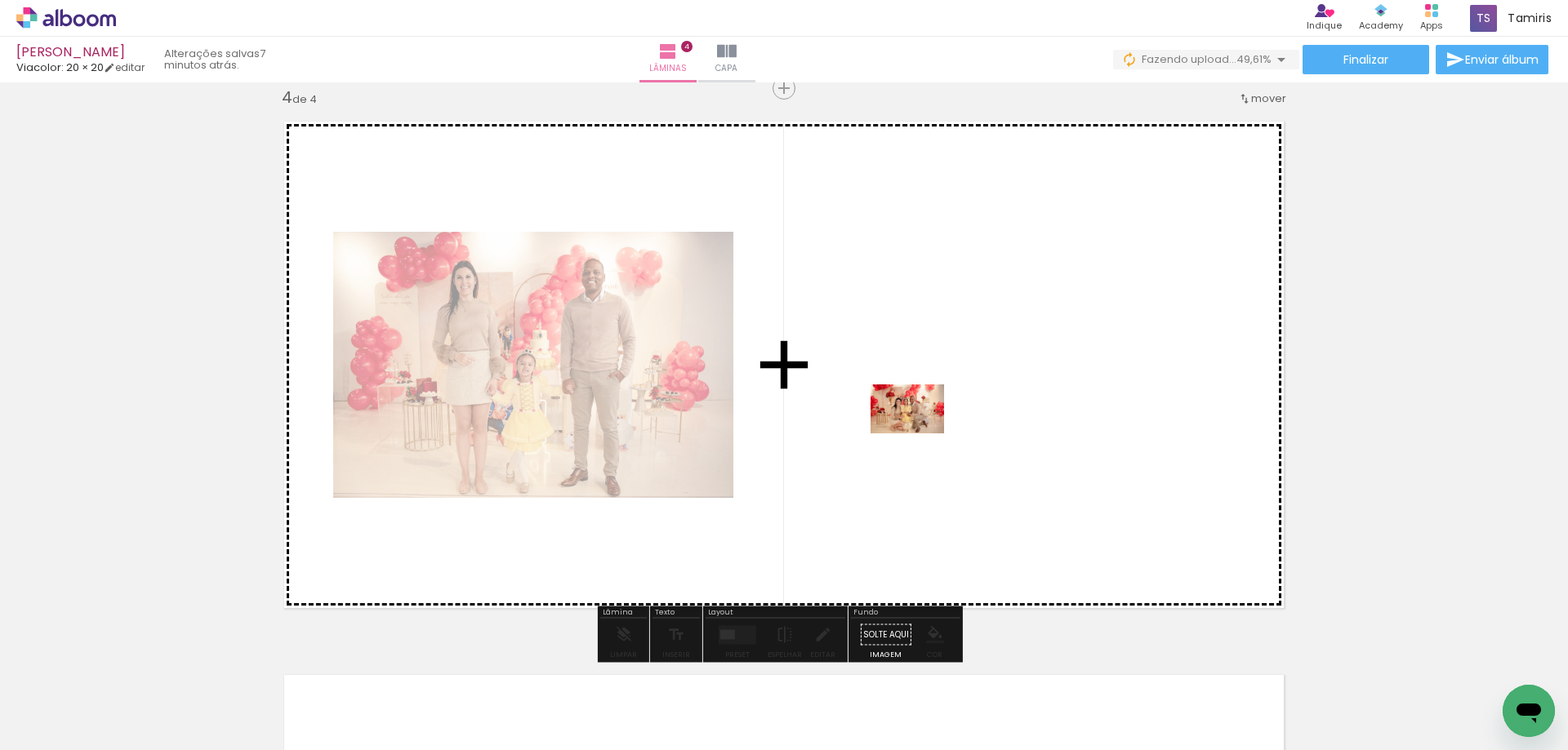
drag, startPoint x: 741, startPoint y: 701, endPoint x: 920, endPoint y: 434, distance: 321.4
click at [920, 434] on quentale-workspace at bounding box center [784, 375] width 1568 height 750
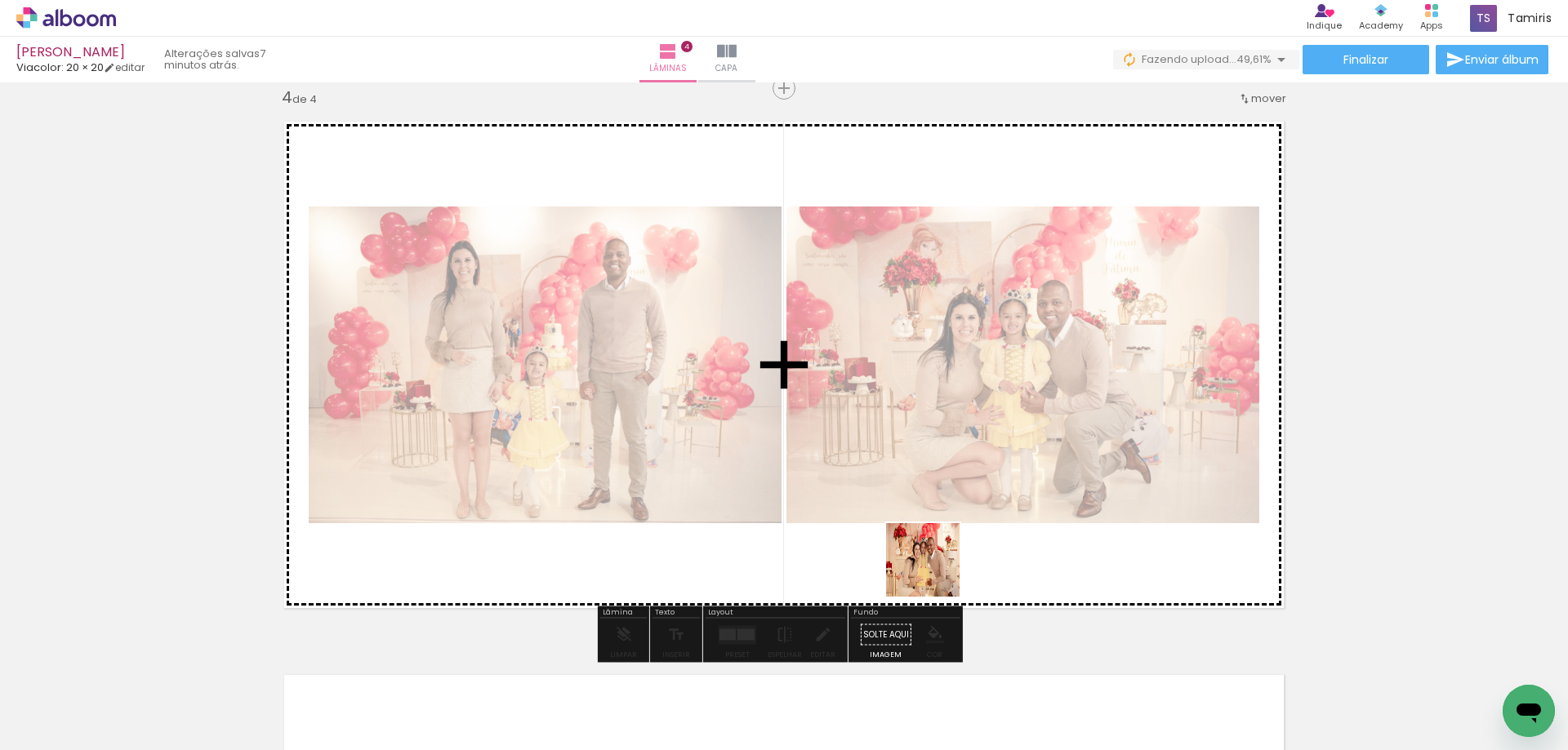
drag, startPoint x: 884, startPoint y: 622, endPoint x: 958, endPoint y: 549, distance: 103.9
click at [958, 549] on quentale-workspace at bounding box center [784, 375] width 1568 height 750
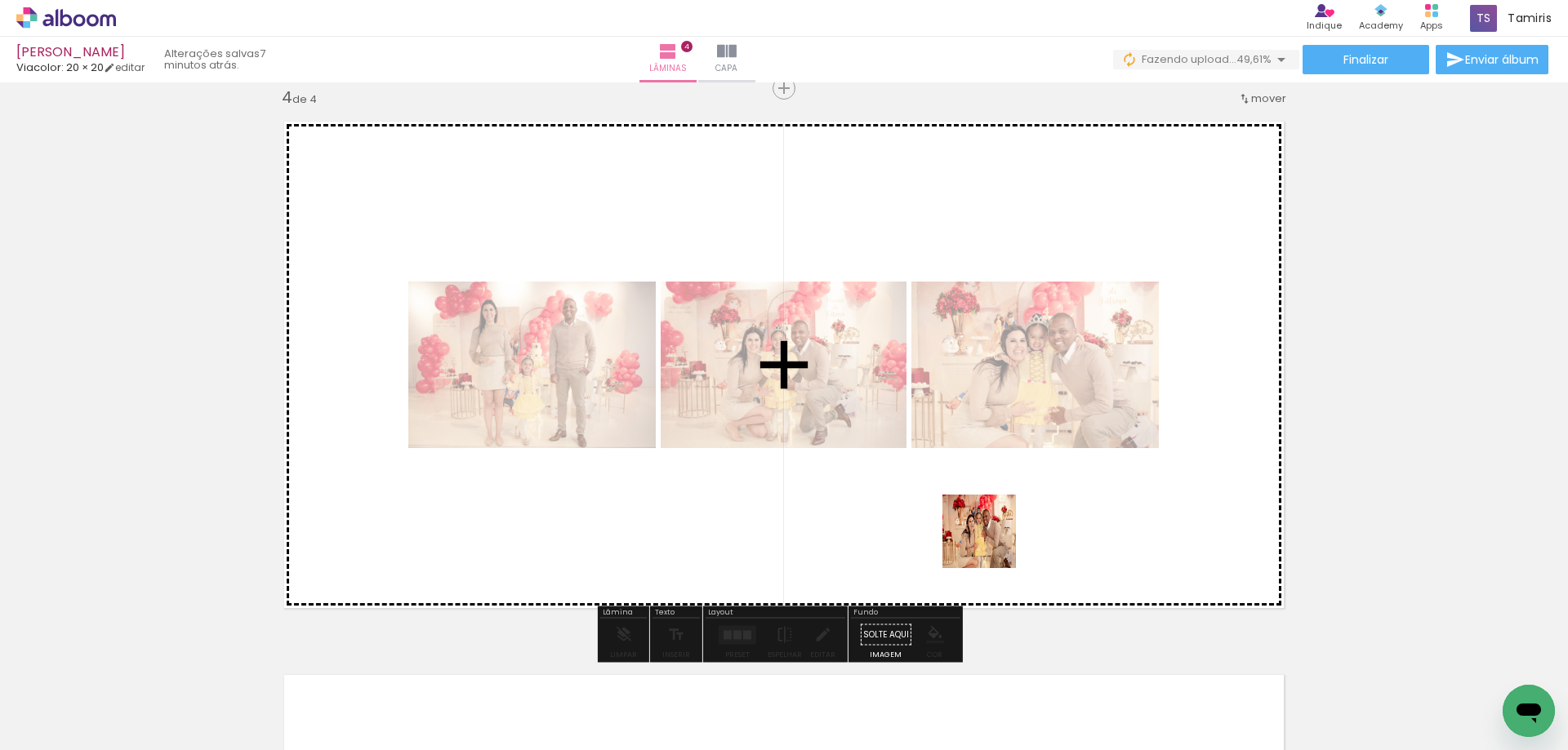
drag, startPoint x: 912, startPoint y: 690, endPoint x: 1000, endPoint y: 526, distance: 186.1
click at [1000, 526] on quentale-workspace at bounding box center [784, 375] width 1568 height 750
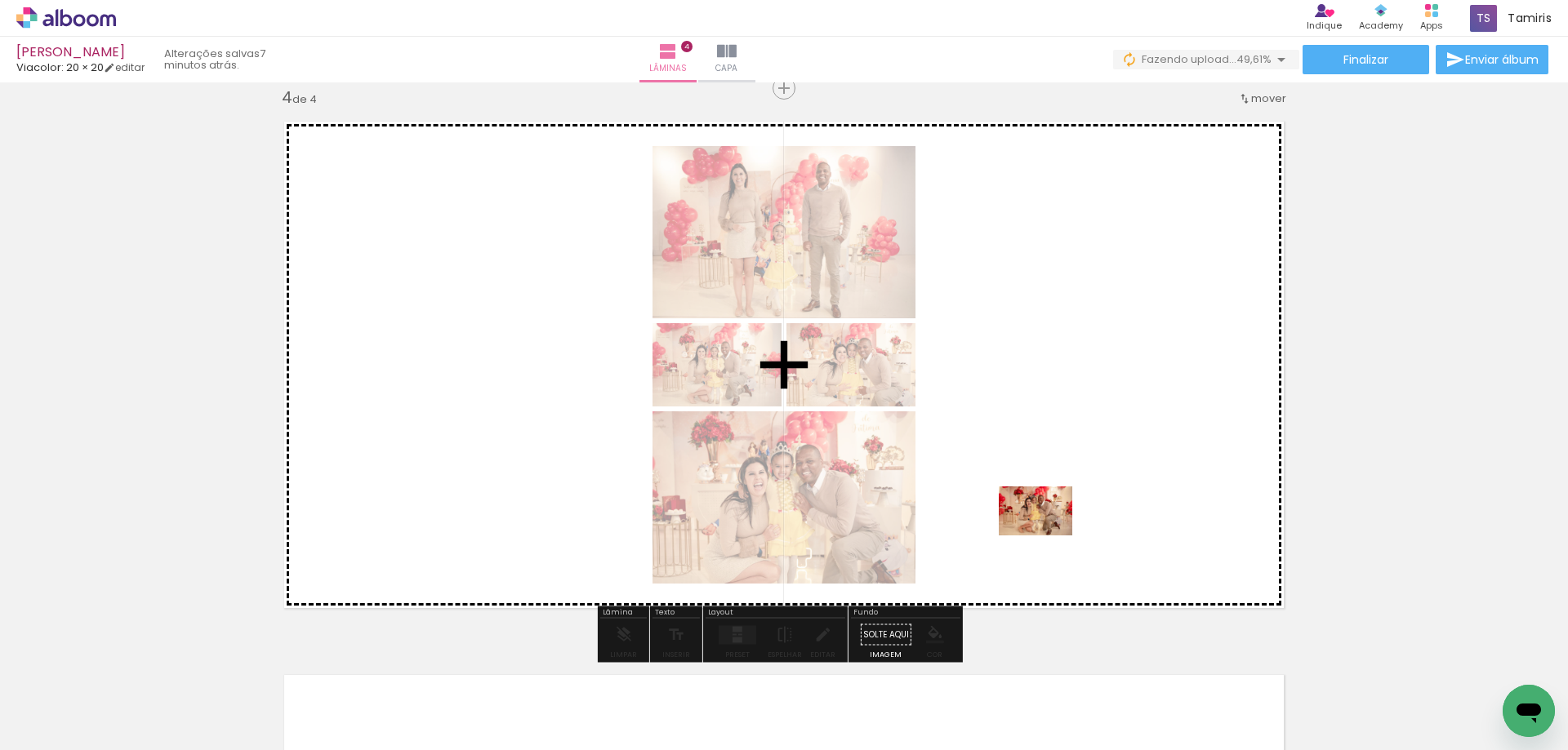
drag, startPoint x: 1040, startPoint y: 692, endPoint x: 1048, endPoint y: 536, distance: 156.2
click at [1048, 536] on quentale-workspace at bounding box center [784, 375] width 1568 height 750
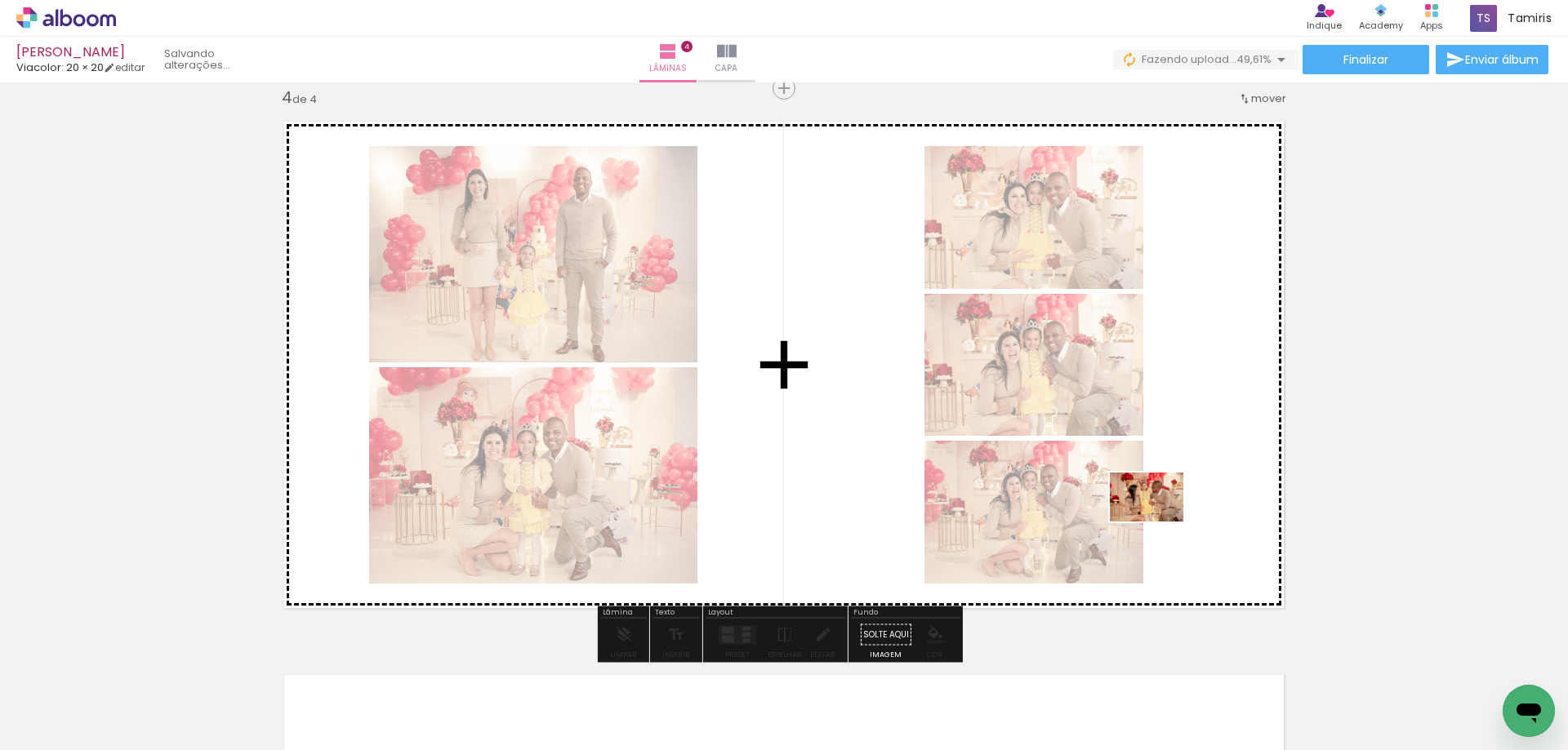
drag, startPoint x: 1103, startPoint y: 692, endPoint x: 1159, endPoint y: 521, distance: 179.9
click at [1159, 521] on quentale-workspace at bounding box center [784, 375] width 1568 height 750
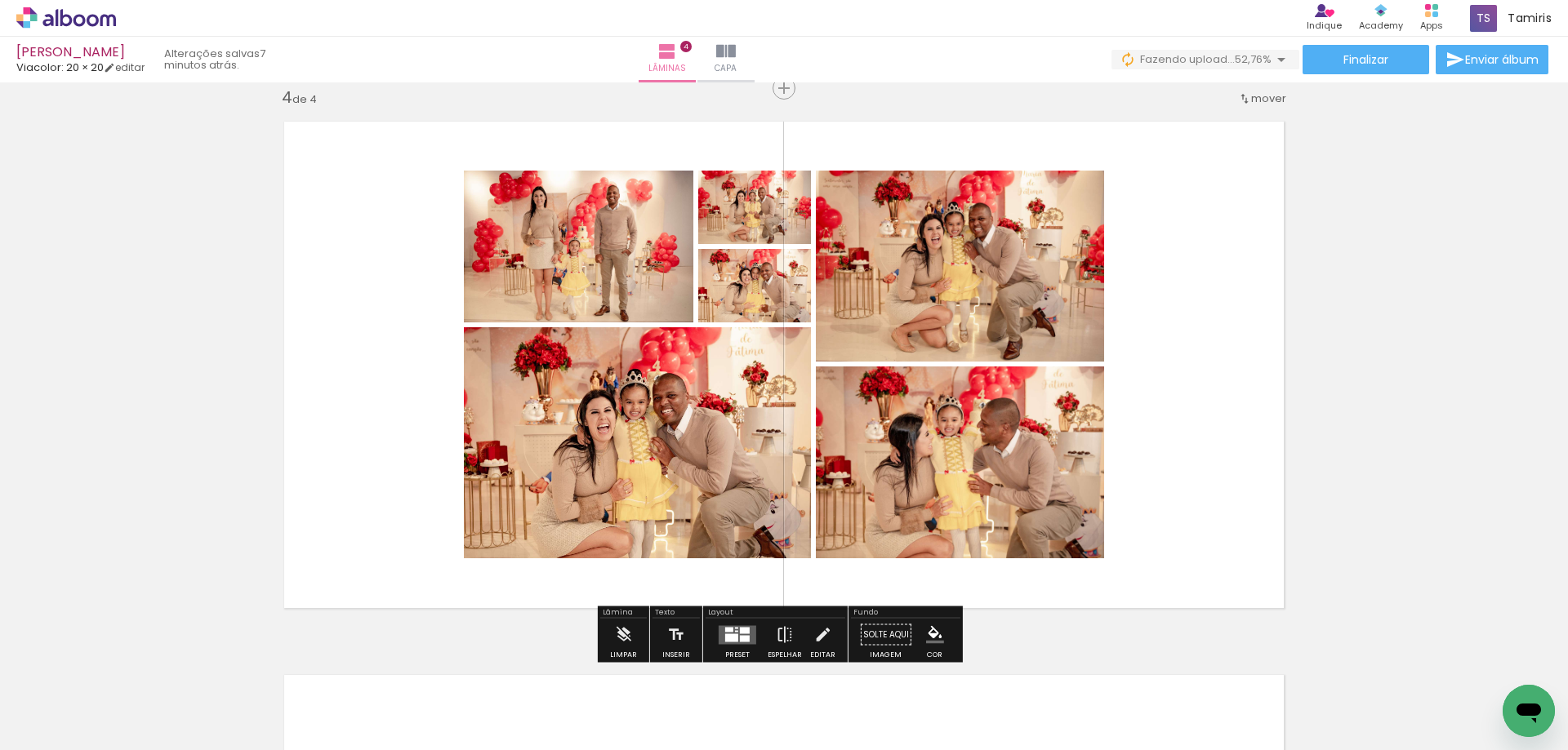
click at [740, 631] on div at bounding box center [745, 631] width 10 height 7
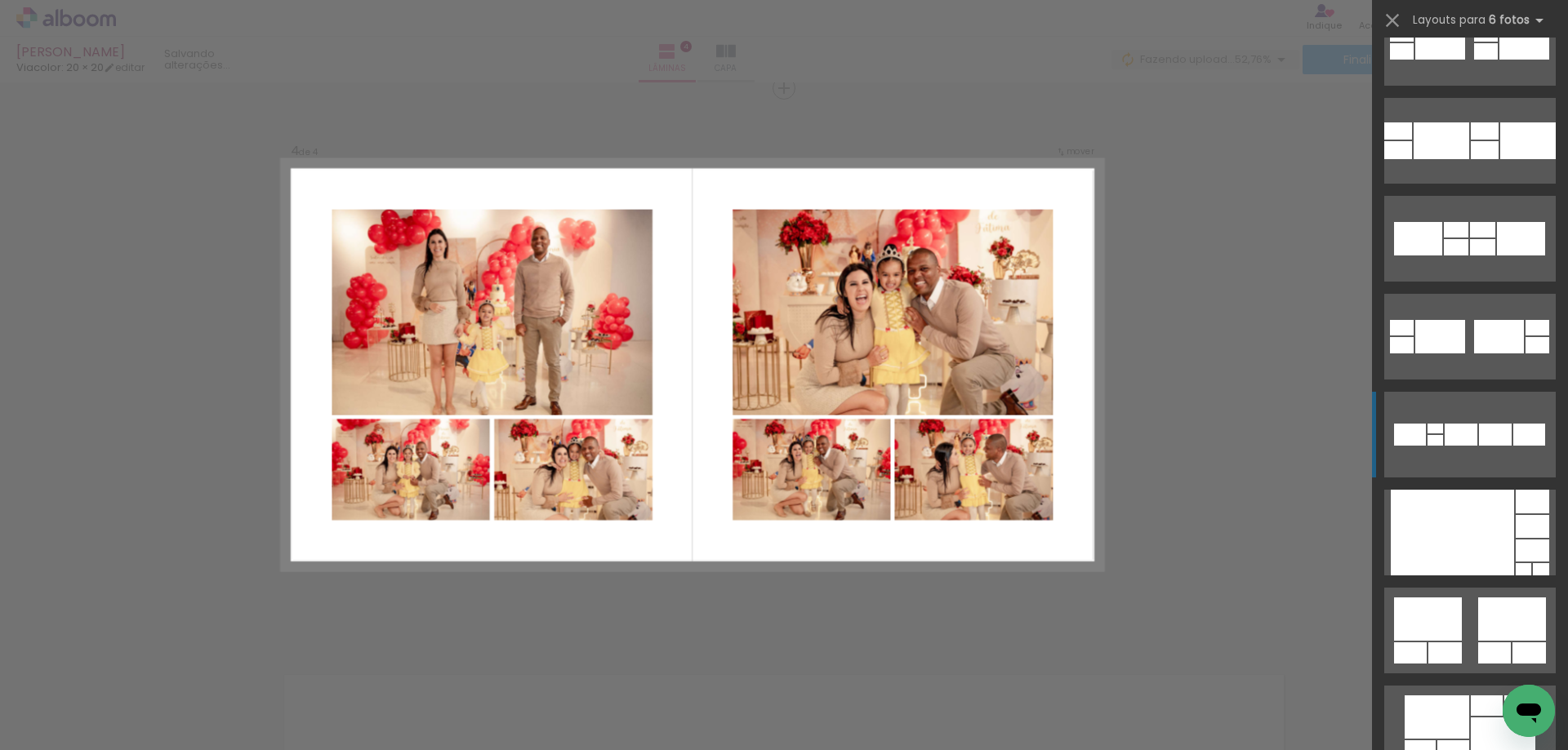
scroll to position [490, 0]
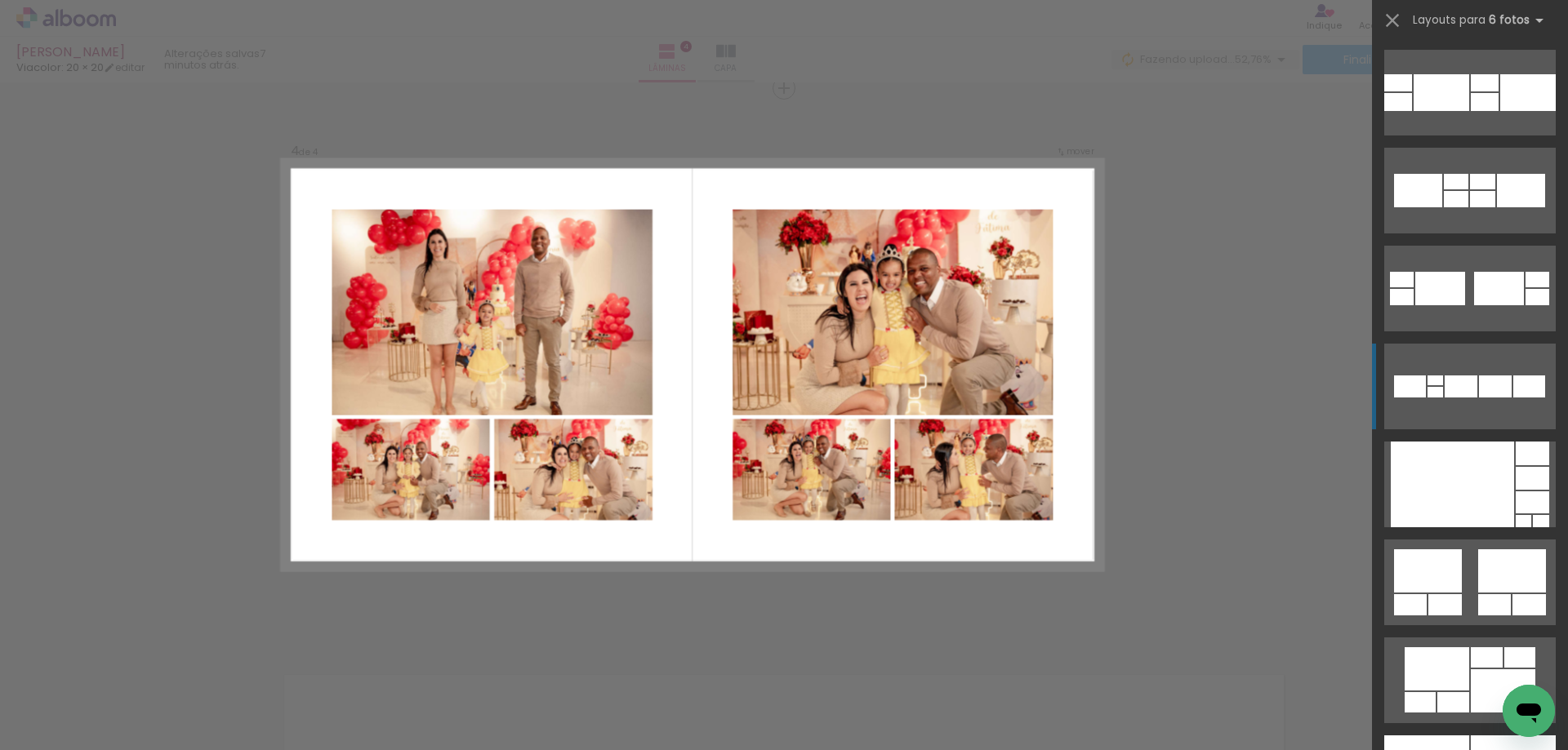
click at [1495, 572] on div at bounding box center [1511, 571] width 68 height 43
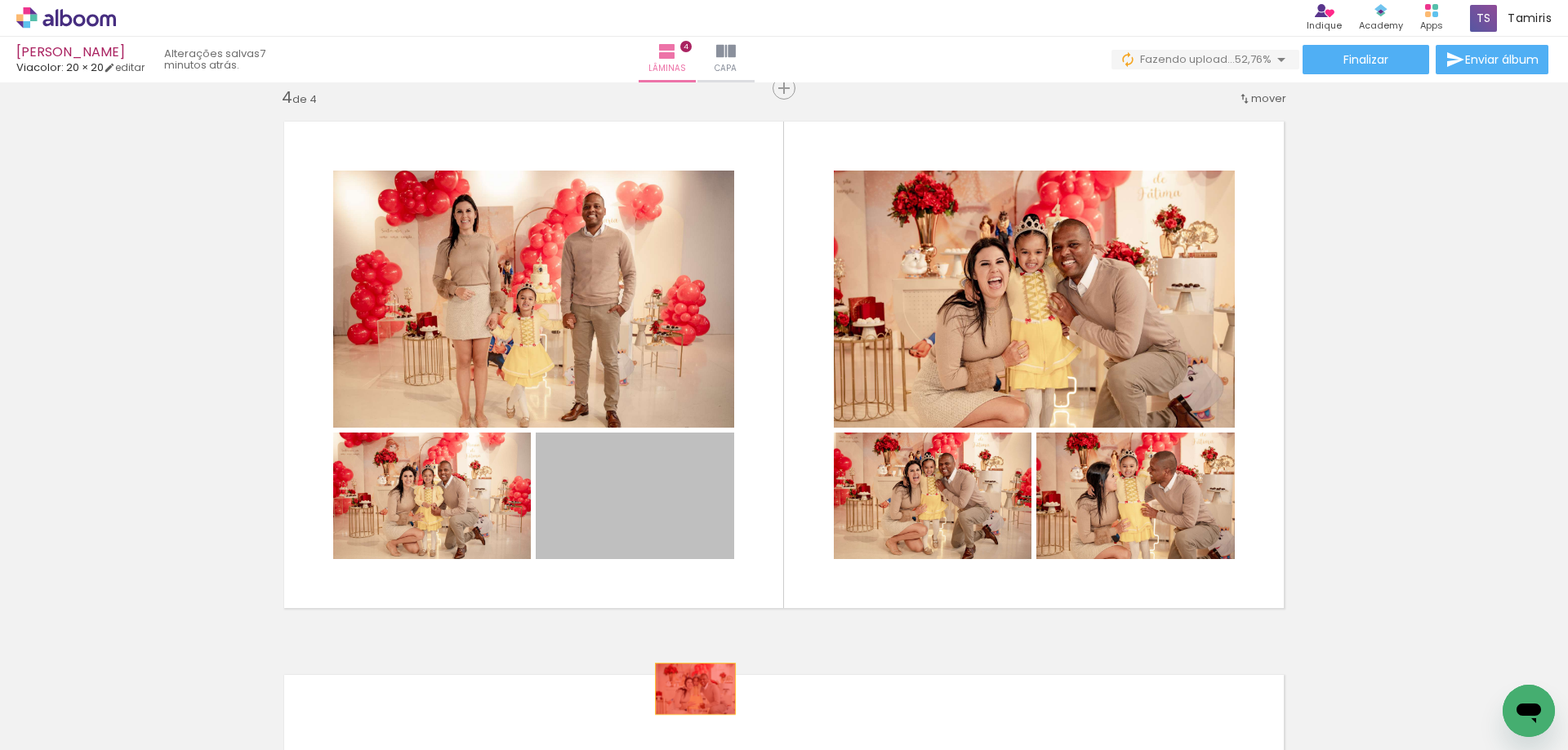
drag, startPoint x: 615, startPoint y: 496, endPoint x: 690, endPoint y: 690, distance: 208.0
click at [690, 690] on quentale-workspace at bounding box center [784, 375] width 1568 height 750
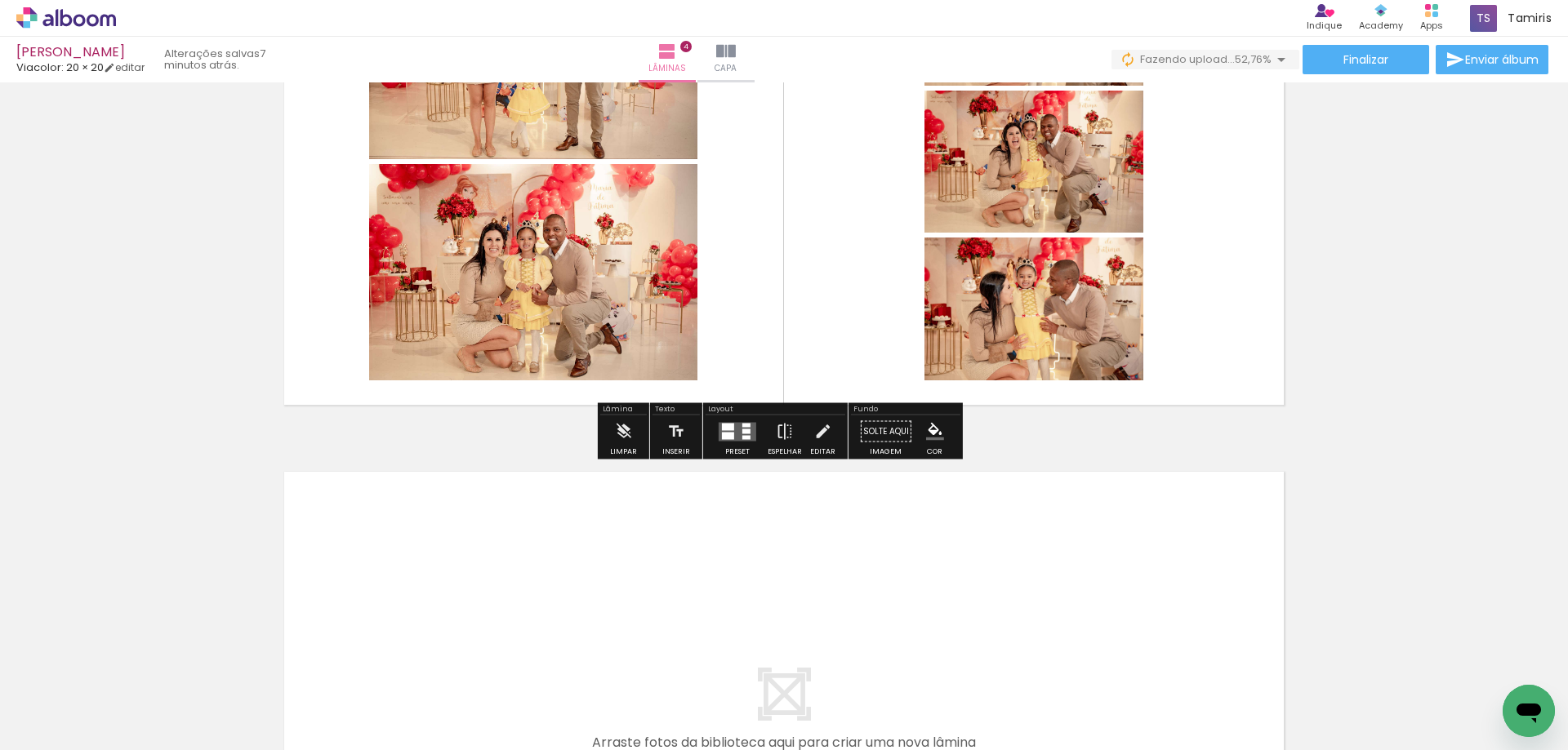
scroll to position [1927, 0]
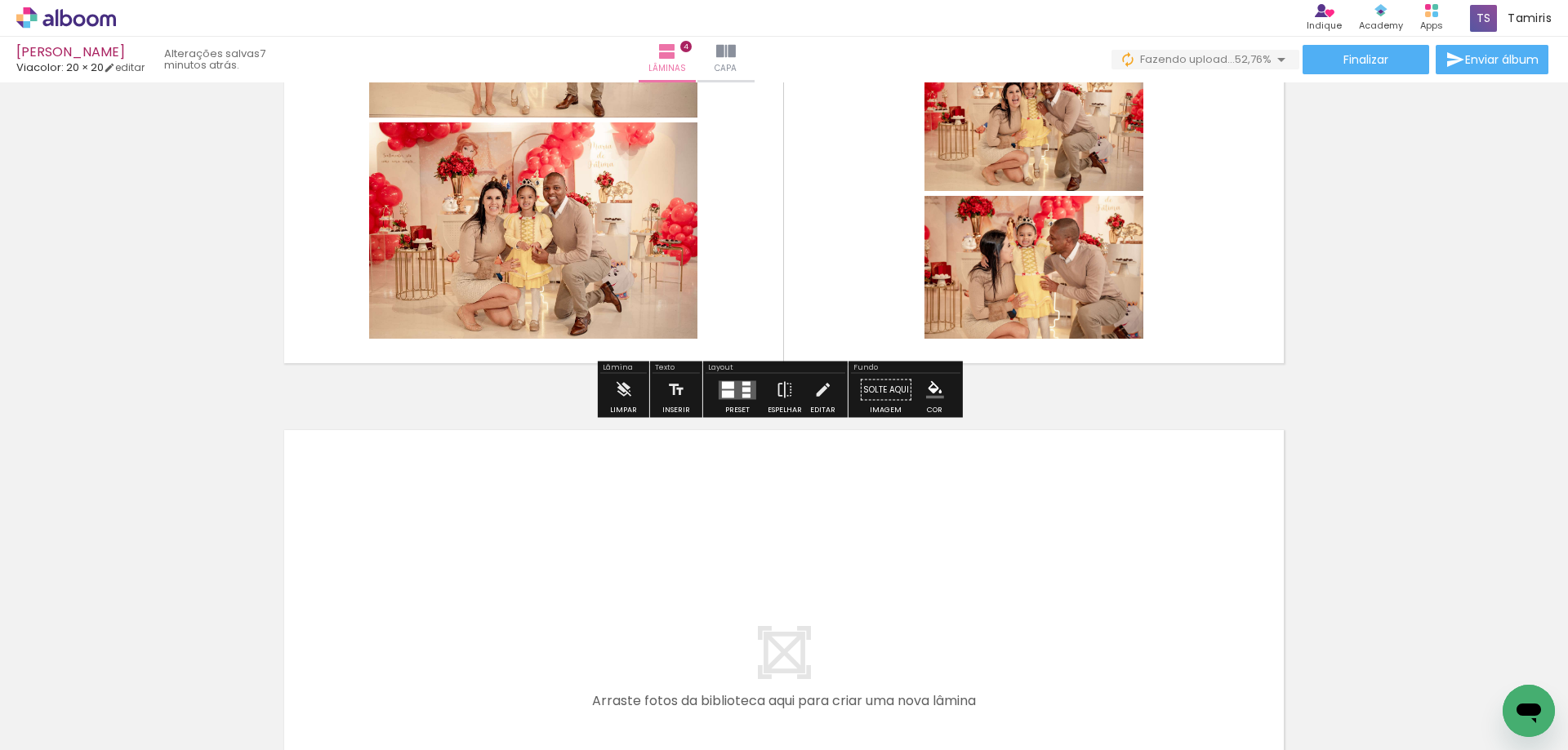
click at [784, 662] on iron-icon at bounding box center [779, 662] width 18 height 18
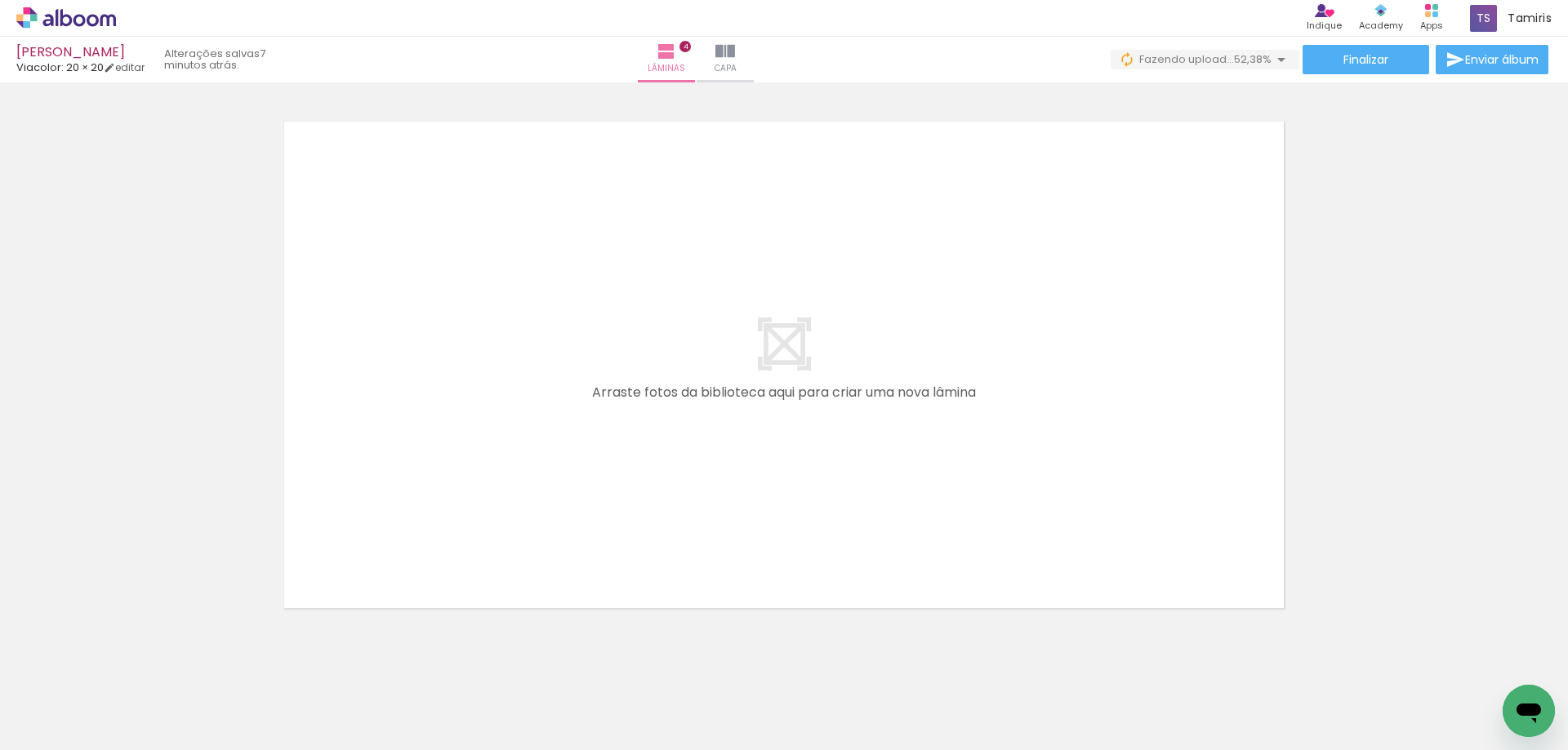
scroll to position [2253, 0]
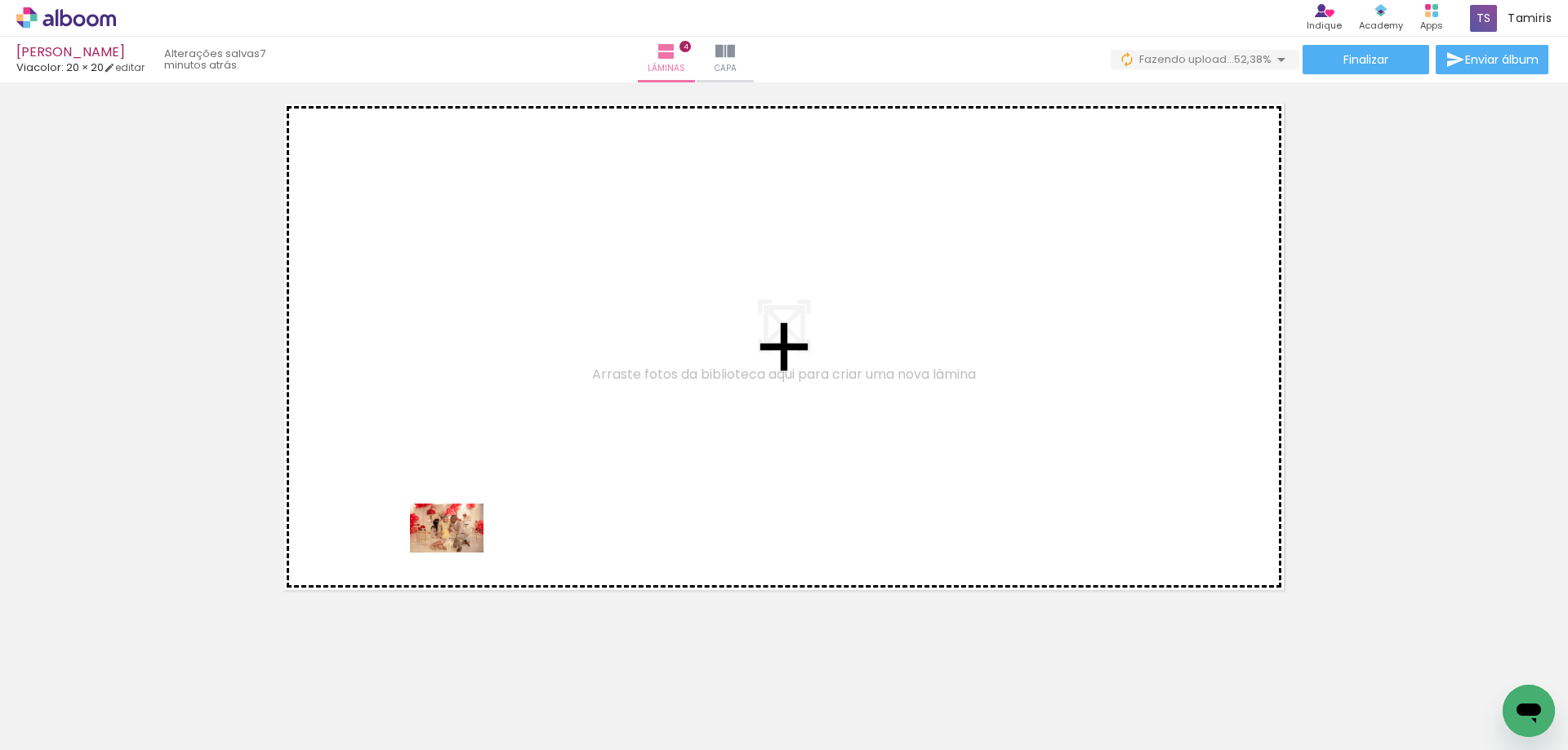
drag, startPoint x: 310, startPoint y: 703, endPoint x: 459, endPoint y: 553, distance: 211.4
click at [459, 553] on quentale-workspace at bounding box center [784, 375] width 1568 height 750
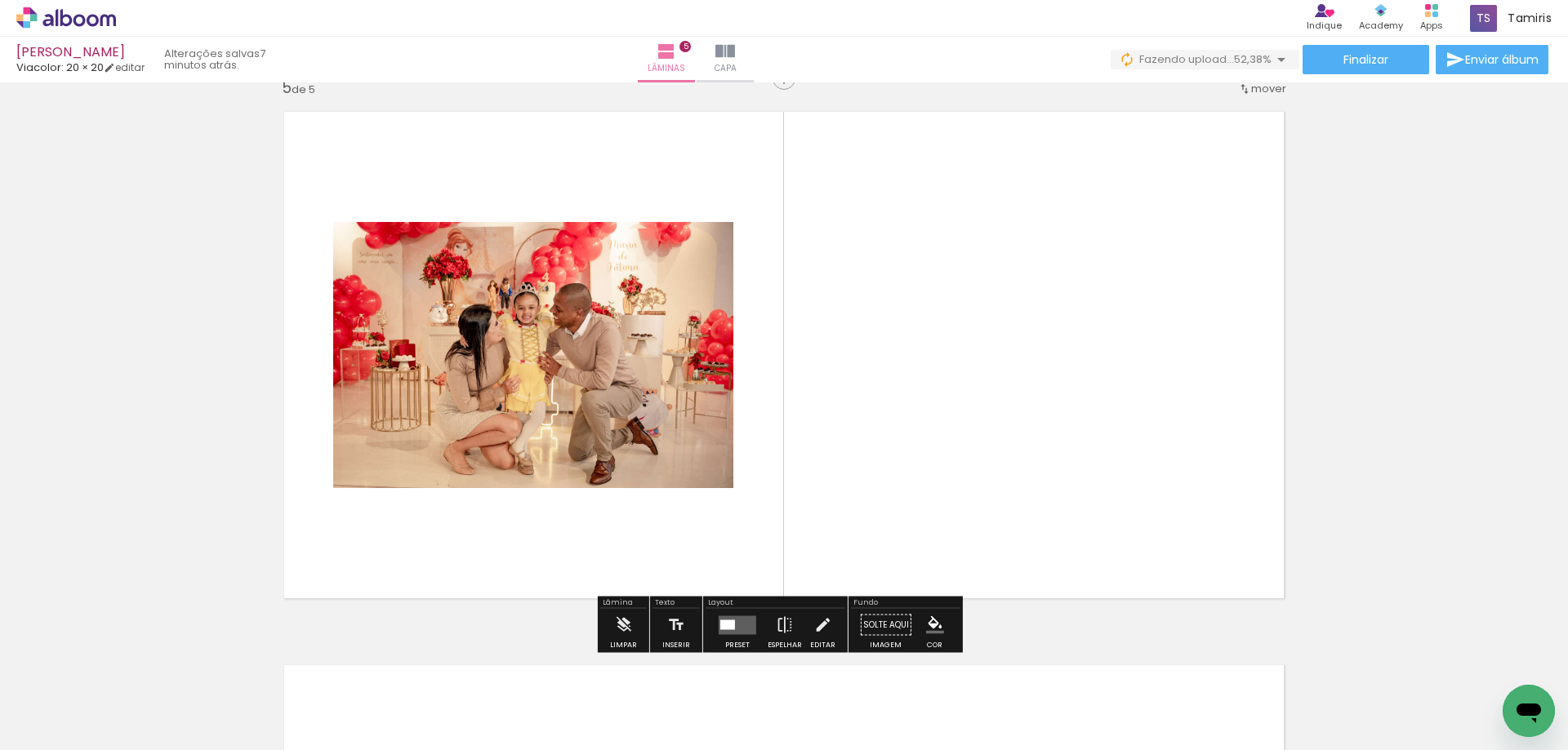
scroll to position [2236, 0]
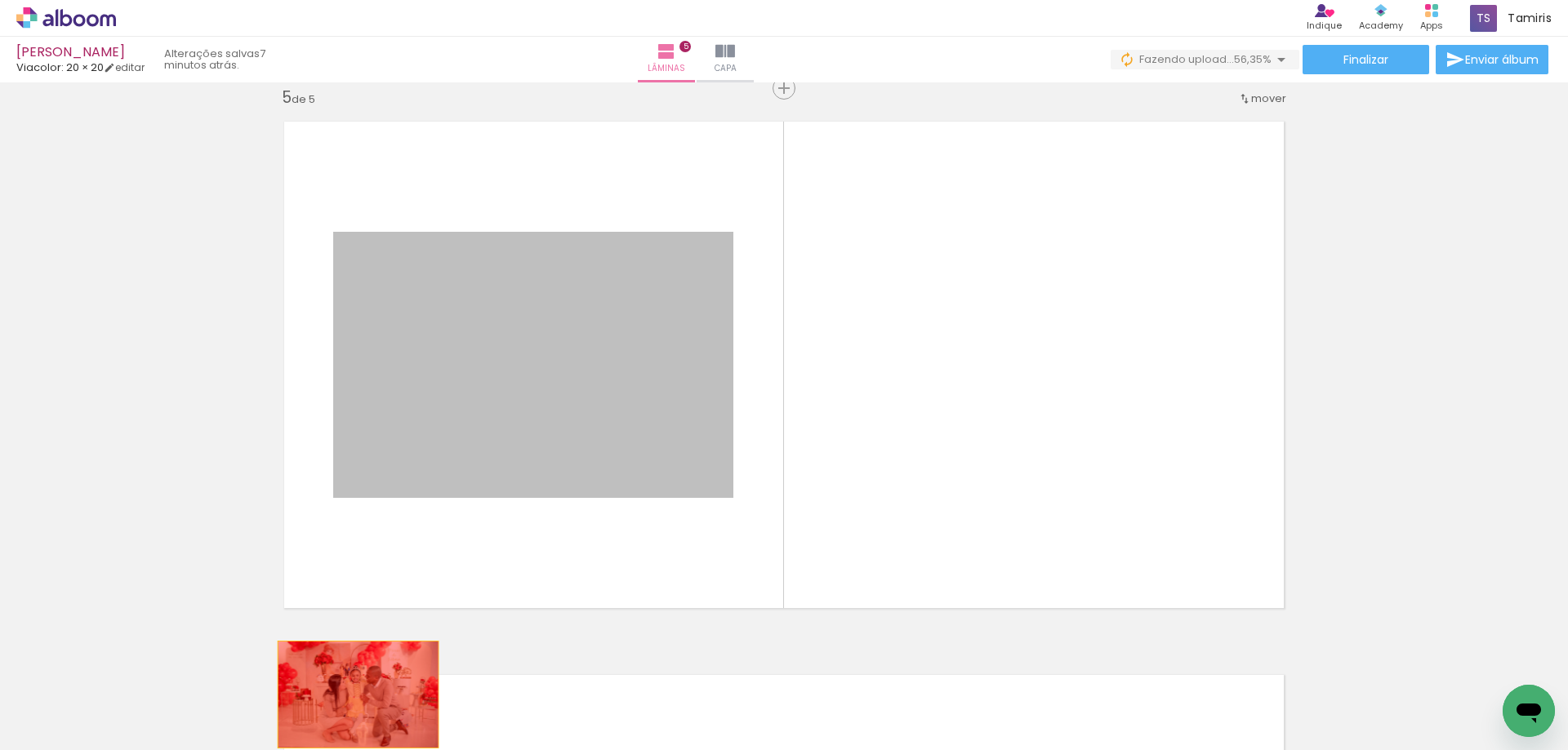
drag, startPoint x: 562, startPoint y: 403, endPoint x: 352, endPoint y: 695, distance: 359.7
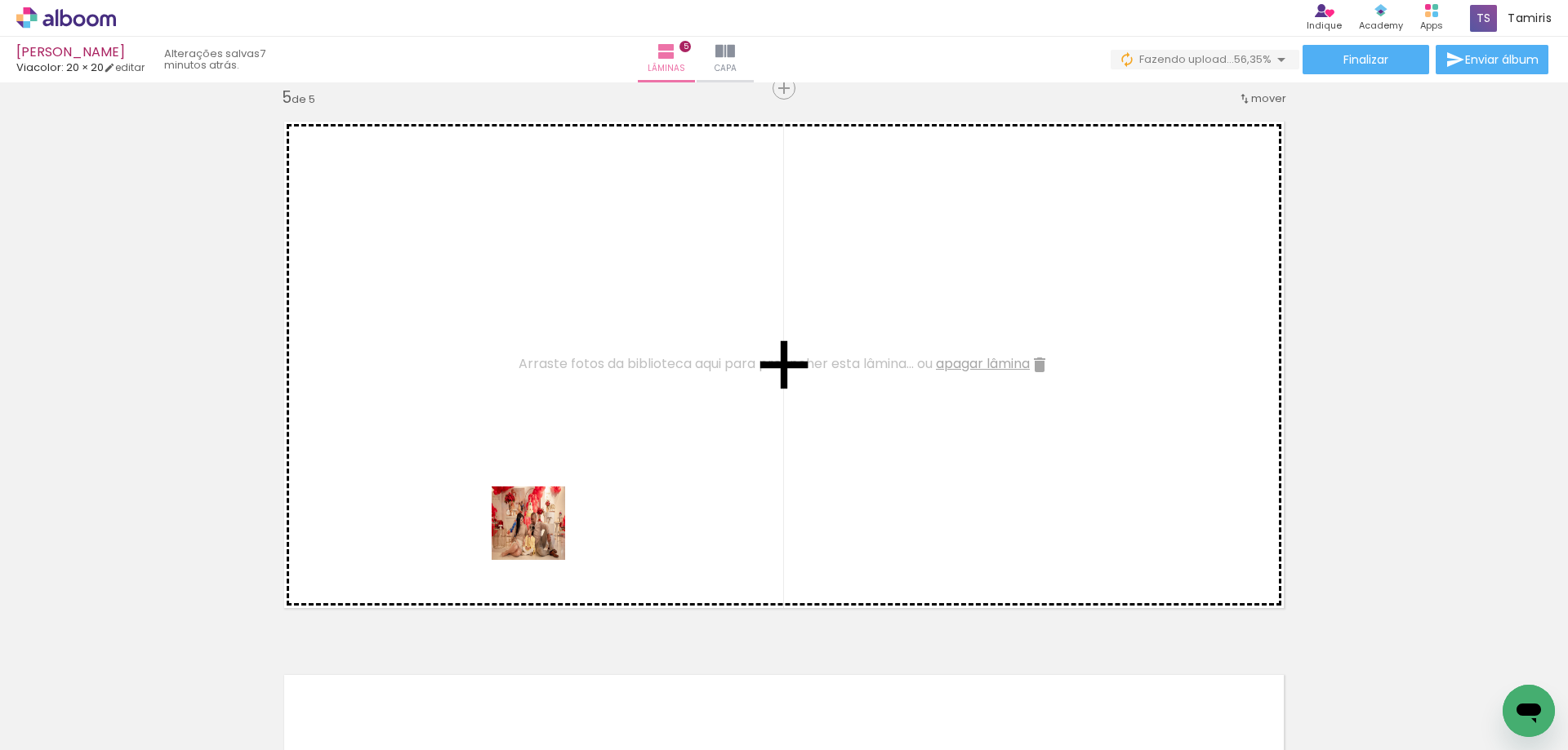
drag, startPoint x: 397, startPoint y: 708, endPoint x: 490, endPoint y: 681, distance: 96.8
click at [546, 531] on quentale-workspace at bounding box center [784, 375] width 1568 height 750
